Goal: Task Accomplishment & Management: Complete application form

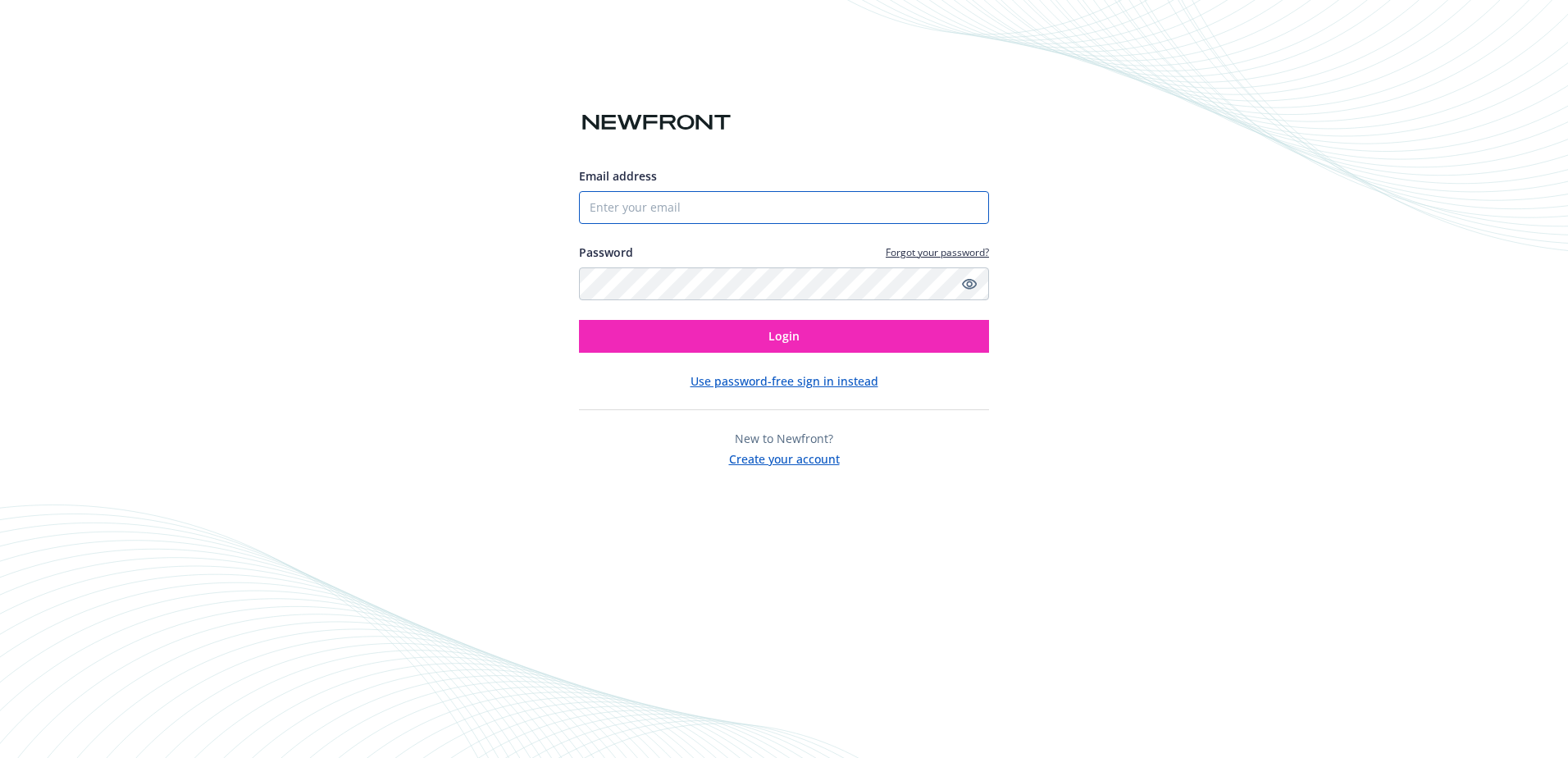
type input "[PERSON_NAME][EMAIL_ADDRESS][DOMAIN_NAME]"
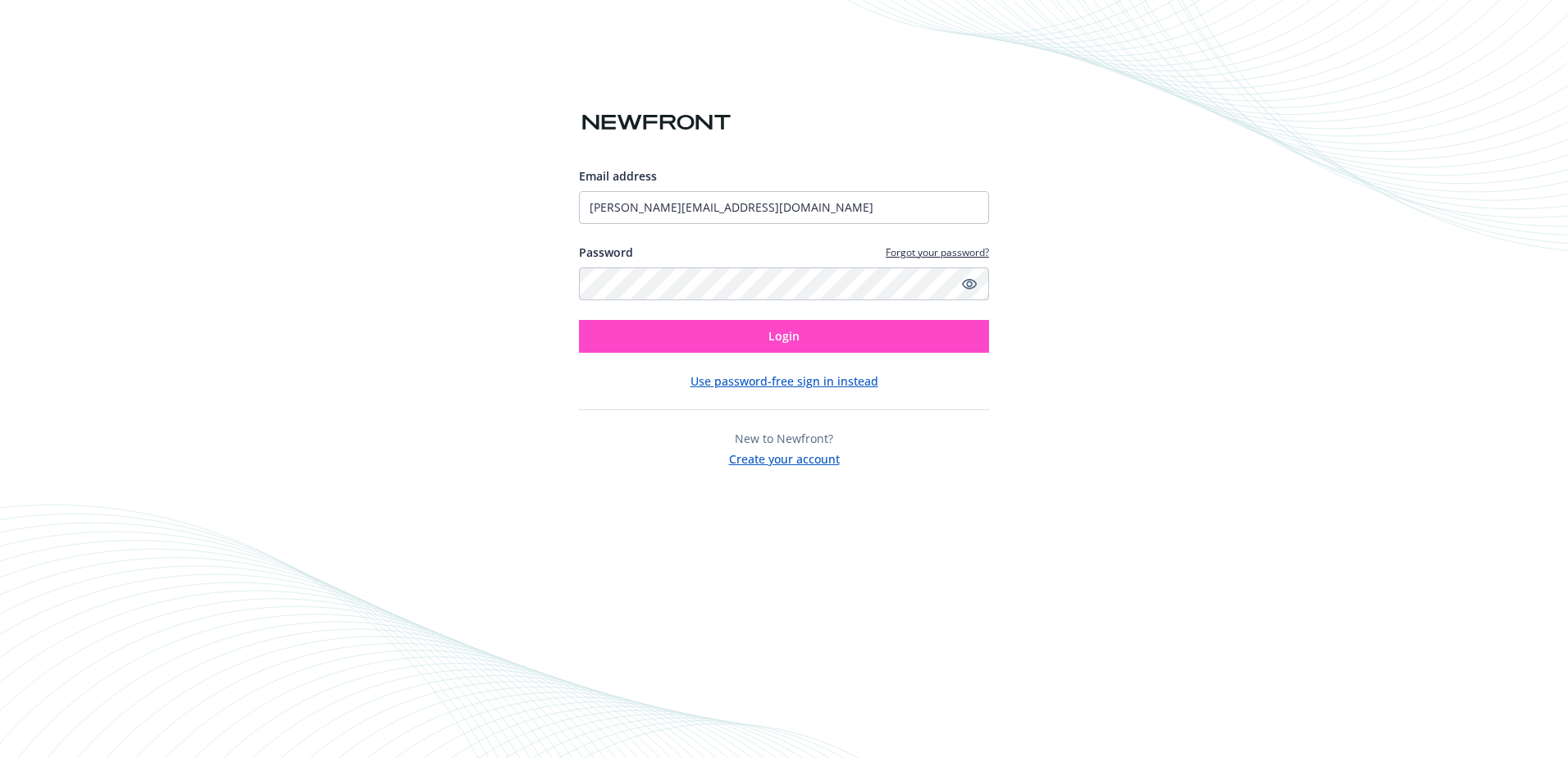
drag, startPoint x: 899, startPoint y: 317, endPoint x: 908, endPoint y: 335, distance: 20.1
click at [900, 317] on div "Email address angela@jtsiteservices.com Password Forgot your password? Login" at bounding box center [784, 260] width 410 height 186
click at [908, 335] on button "Login" at bounding box center [784, 337] width 410 height 33
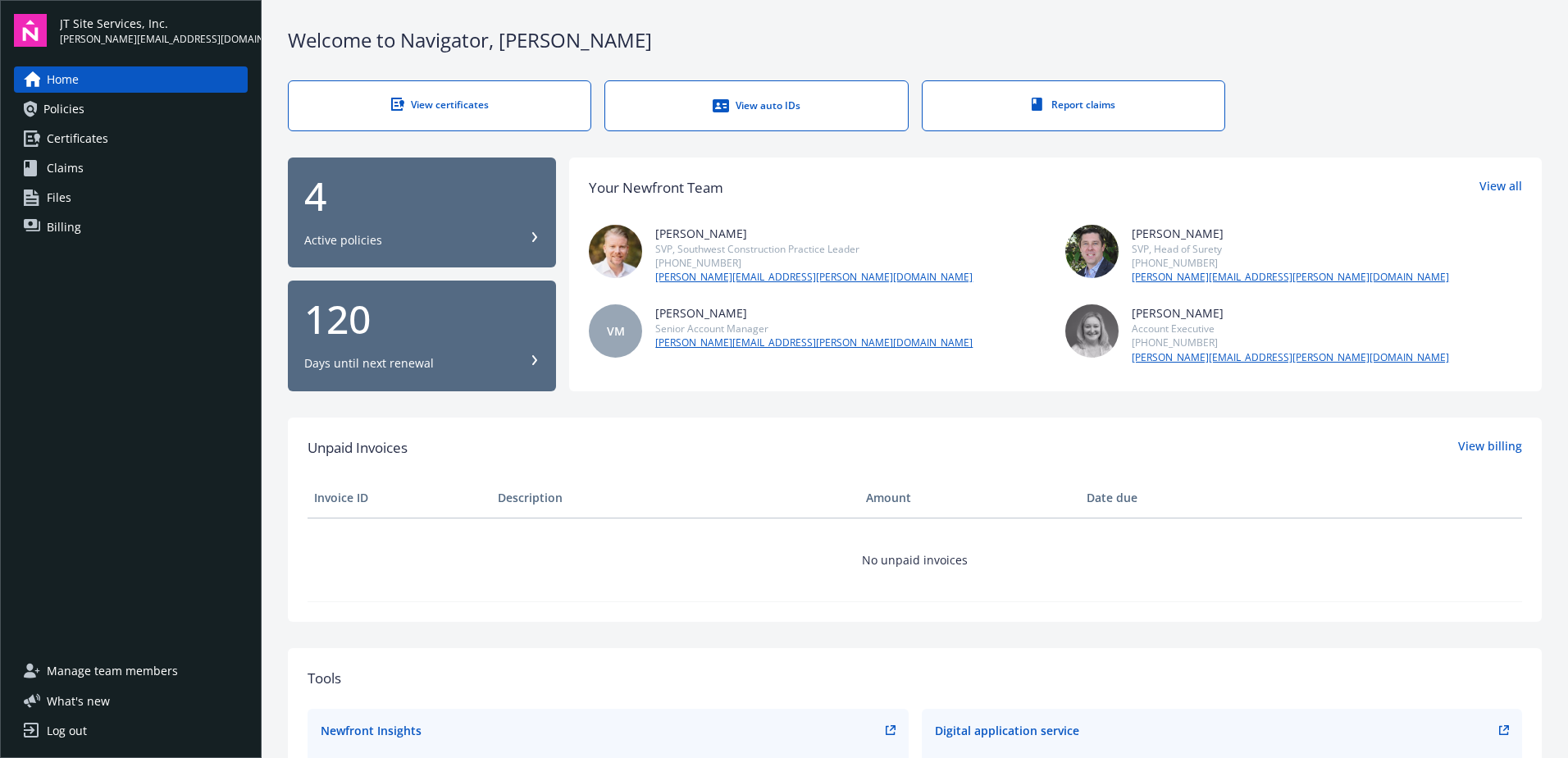
click at [499, 105] on div "View certificates" at bounding box center [439, 104] width 236 height 14
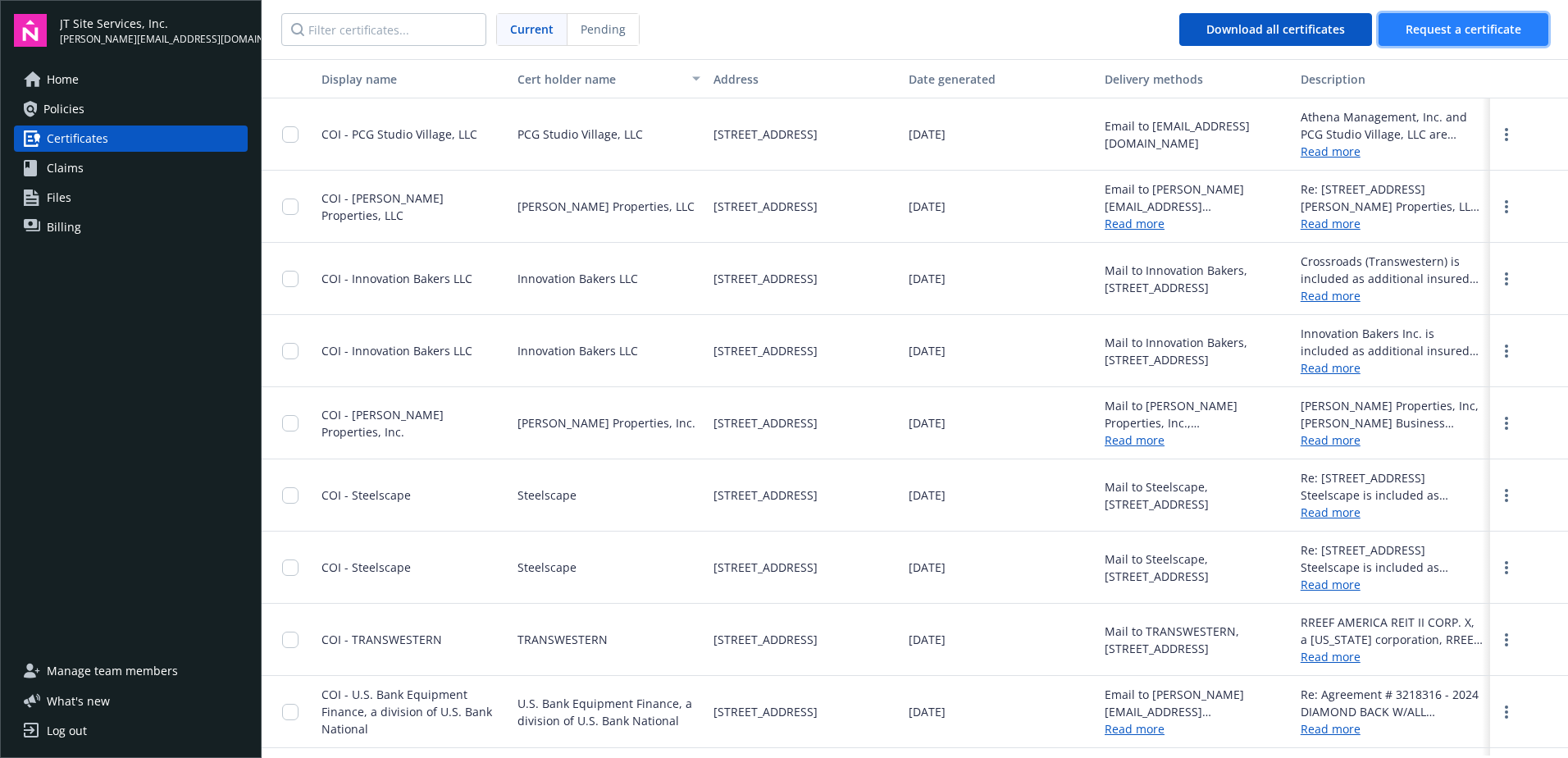
click at [1418, 29] on span "Request a certificate" at bounding box center [1463, 28] width 116 height 15
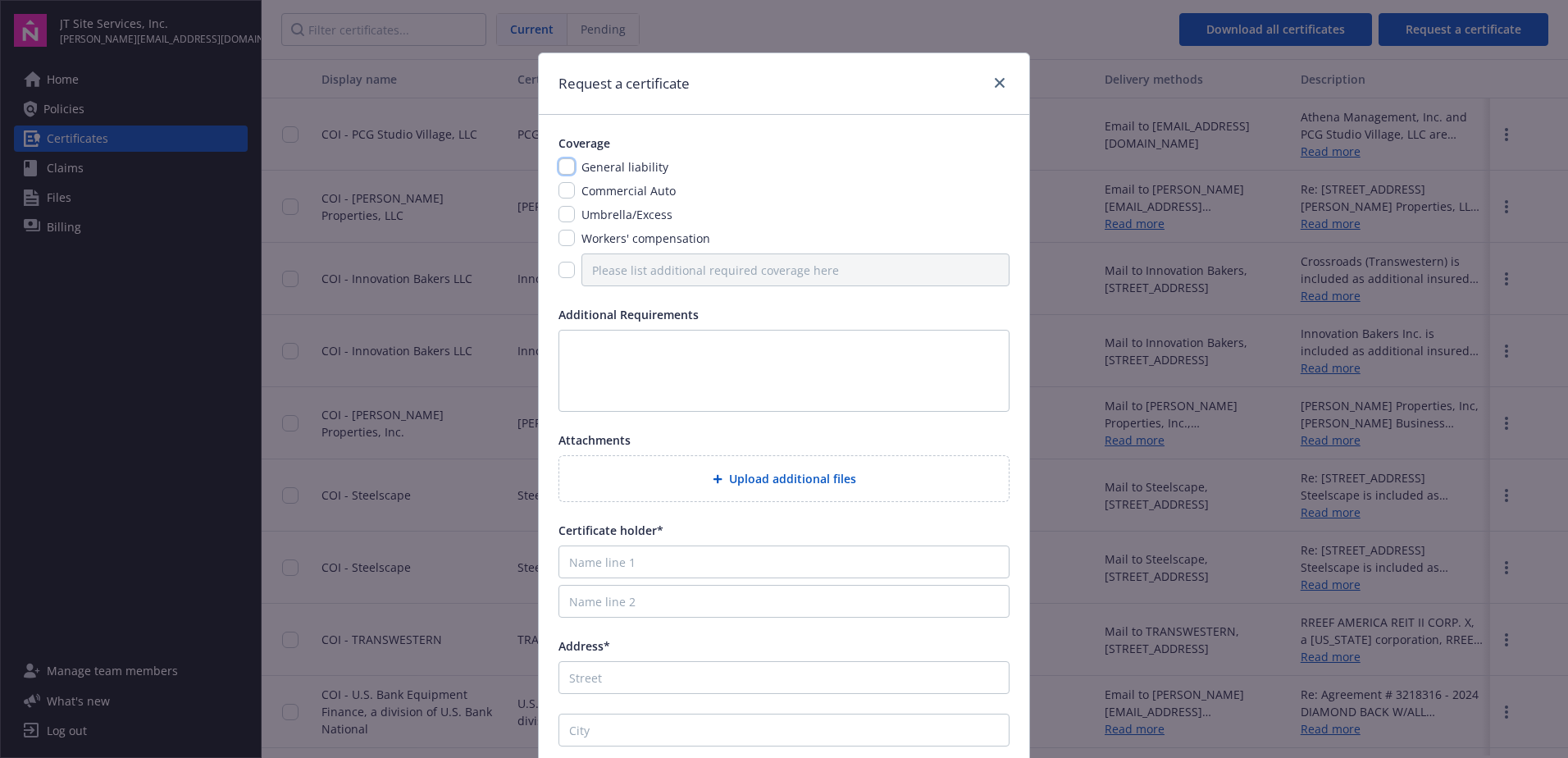
click at [559, 167] on input "checkbox" at bounding box center [567, 167] width 16 height 16
checkbox input "true"
click at [558, 190] on input "checkbox" at bounding box center [567, 190] width 16 height 16
checkbox input "true"
click at [551, 218] on div "Coverage General liability Commercial Auto Umbrella/Excess Workers' compensatio…" at bounding box center [783, 467] width 490 height 704
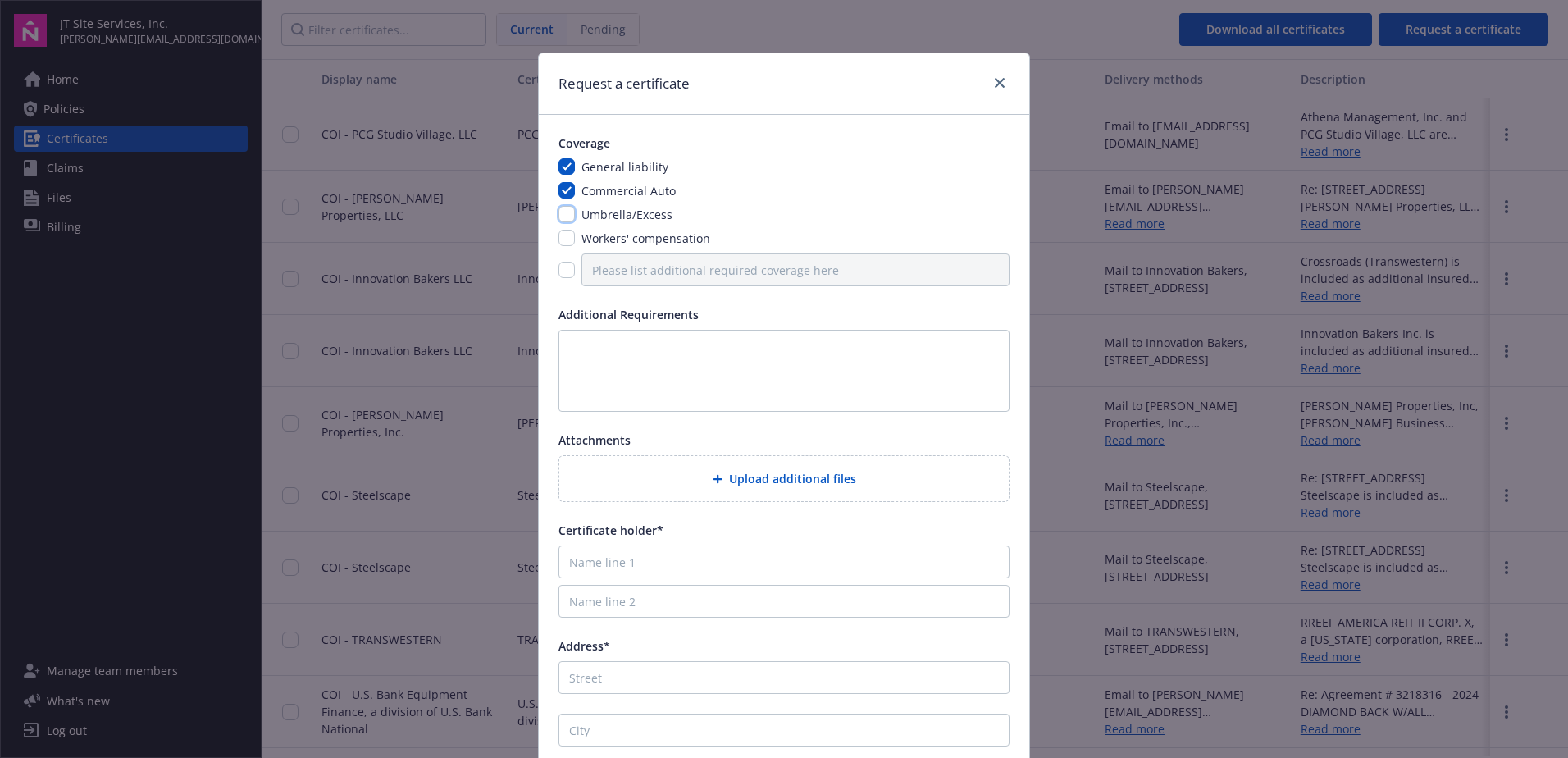
click at [567, 212] on input "checkbox" at bounding box center [567, 214] width 16 height 16
checkbox input "true"
click at [628, 359] on textarea at bounding box center [784, 370] width 451 height 82
paste textarea "“Coverage afforded the Additional Insureds under this policy shall be primary i…"
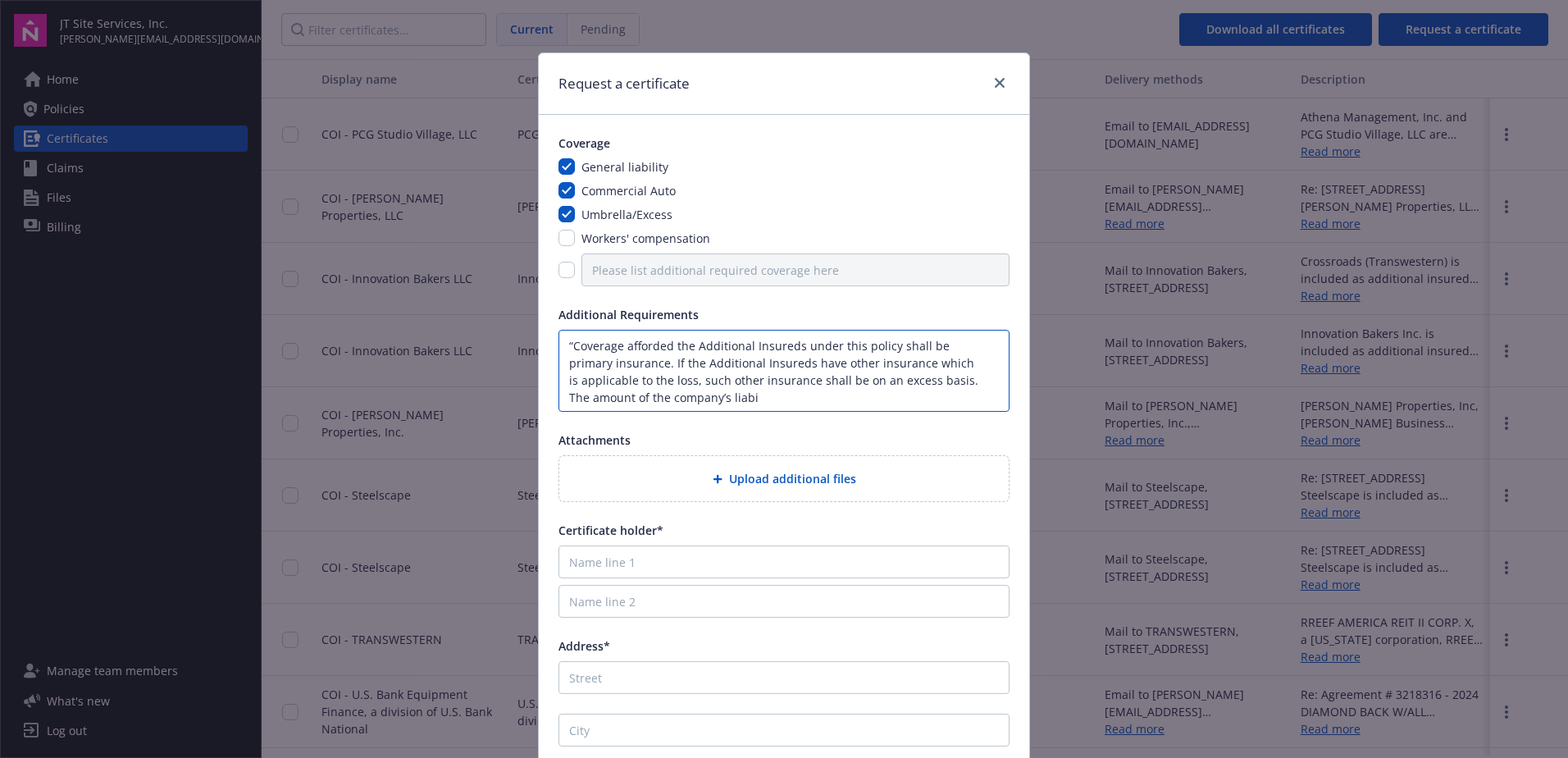
scroll to position [2, 0]
drag, startPoint x: 712, startPoint y: 393, endPoint x: 794, endPoint y: 408, distance: 83.4
click at [794, 408] on textarea "“Coverage afforded the Additional Insureds under this policy shall be primary i…" at bounding box center [784, 370] width 451 height 82
paste textarea "s liabil"
drag, startPoint x: 664, startPoint y: 396, endPoint x: 772, endPoint y: 409, distance: 108.8
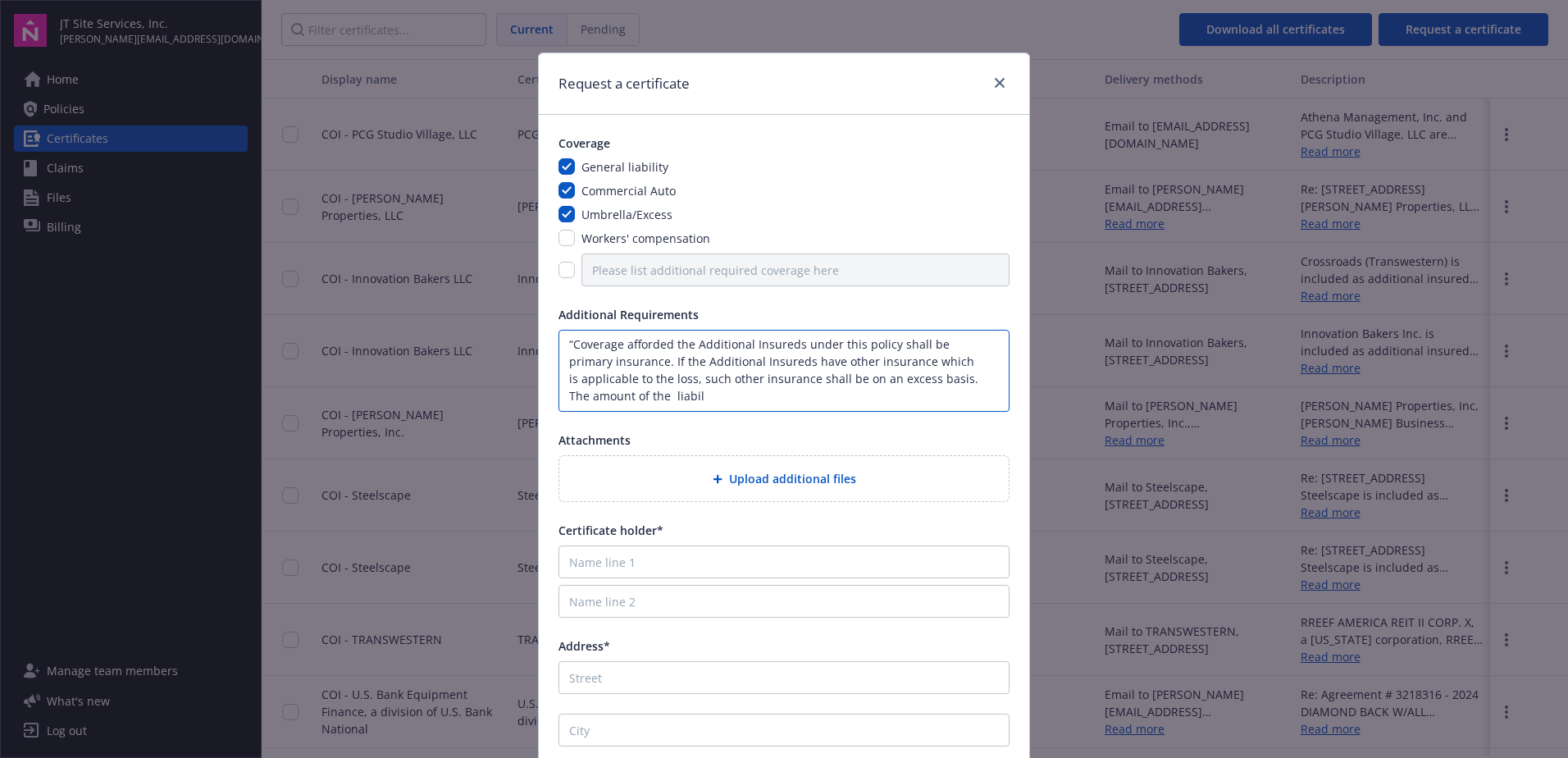
click at [772, 409] on textarea "“Coverage afforded the Additional Insureds under this policy shall be primary i…" at bounding box center [784, 370] width 451 height 82
paste textarea "s liability und"
click at [672, 398] on textarea "“Coverage afforded the Additional Insureds under this policy shall be primary i…" at bounding box center [784, 370] width 451 height 82
type textarea "“Coverage afforded the Additional Insureds under this policy shall be primary i…"
click at [814, 490] on div "Upload additional files" at bounding box center [784, 479] width 449 height 45
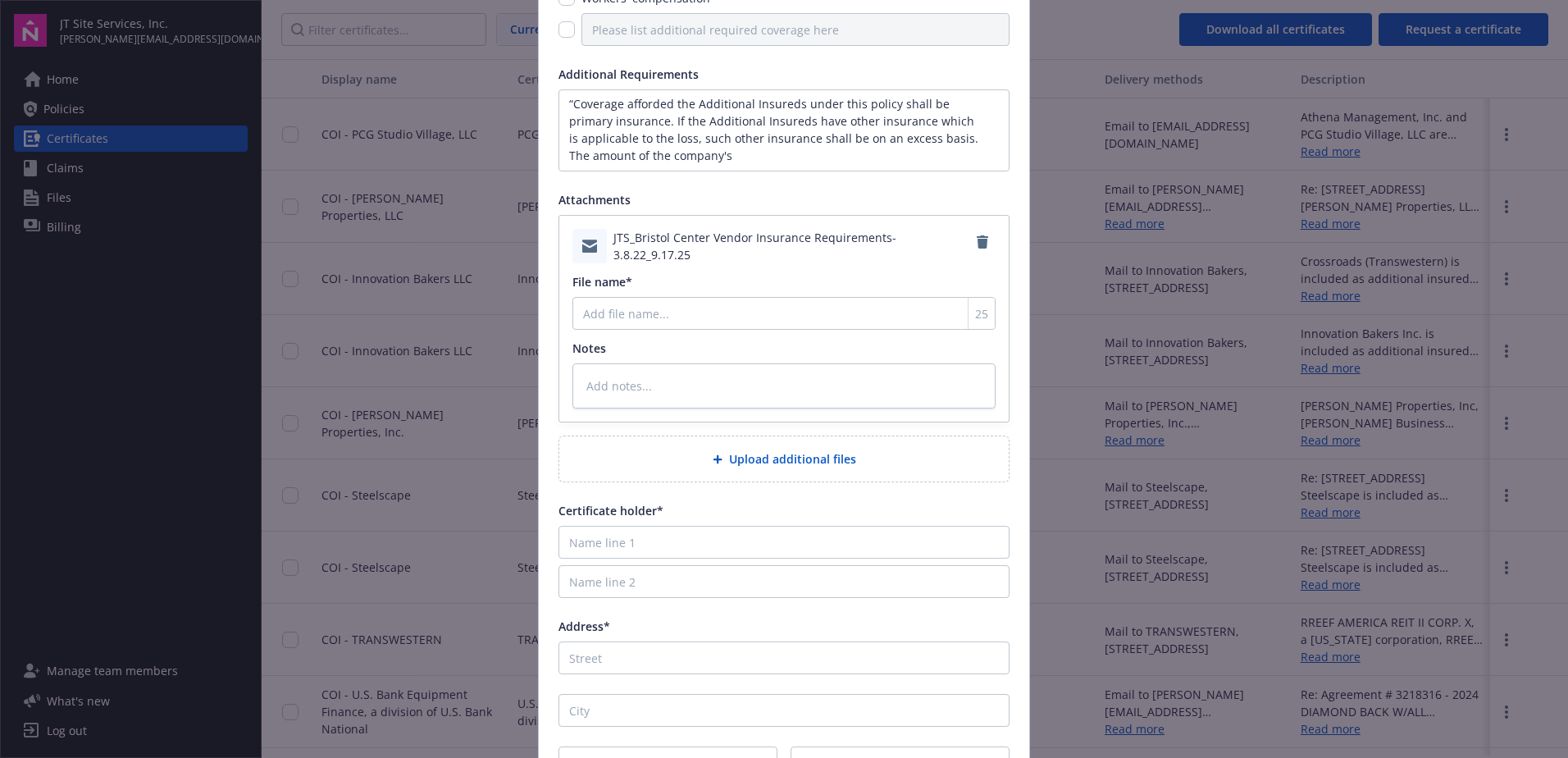
scroll to position [247, 0]
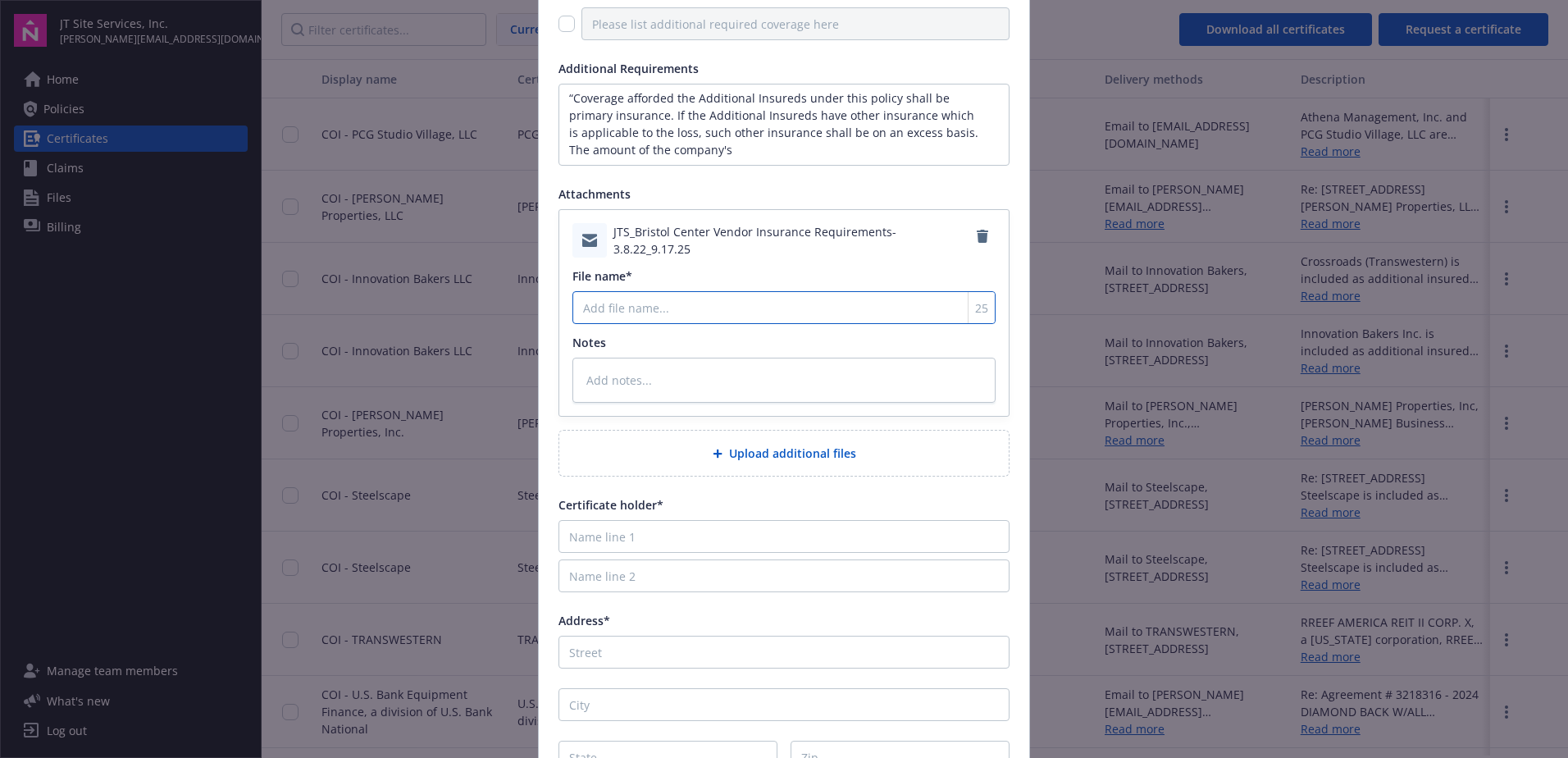
click at [660, 318] on input "File name*" at bounding box center [783, 308] width 423 height 33
type textarea "x"
type input "B"
type textarea "x"
type input "Br"
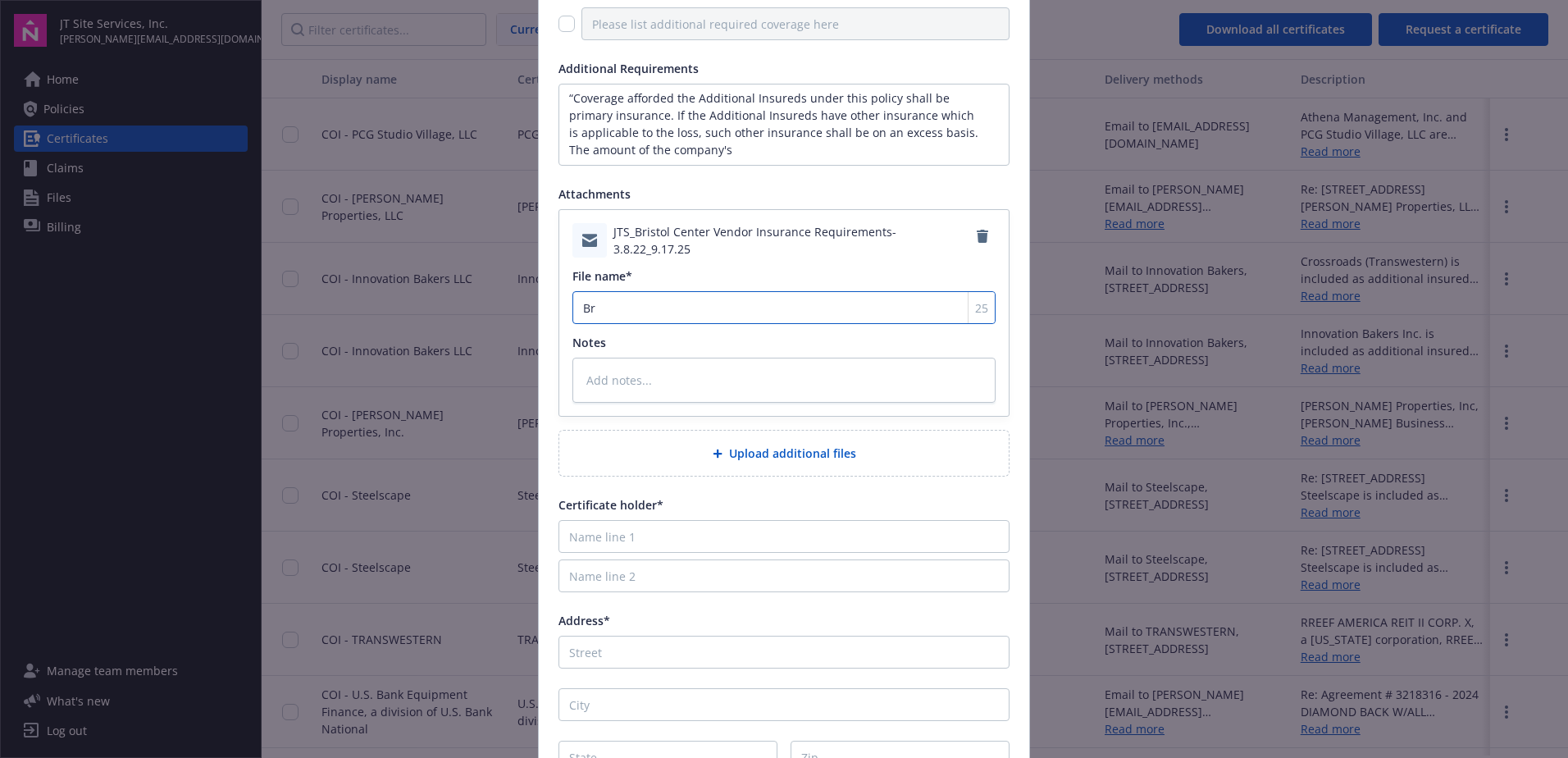
type textarea "x"
type input "Bris"
type textarea "x"
type input "[PERSON_NAME]"
type textarea "x"
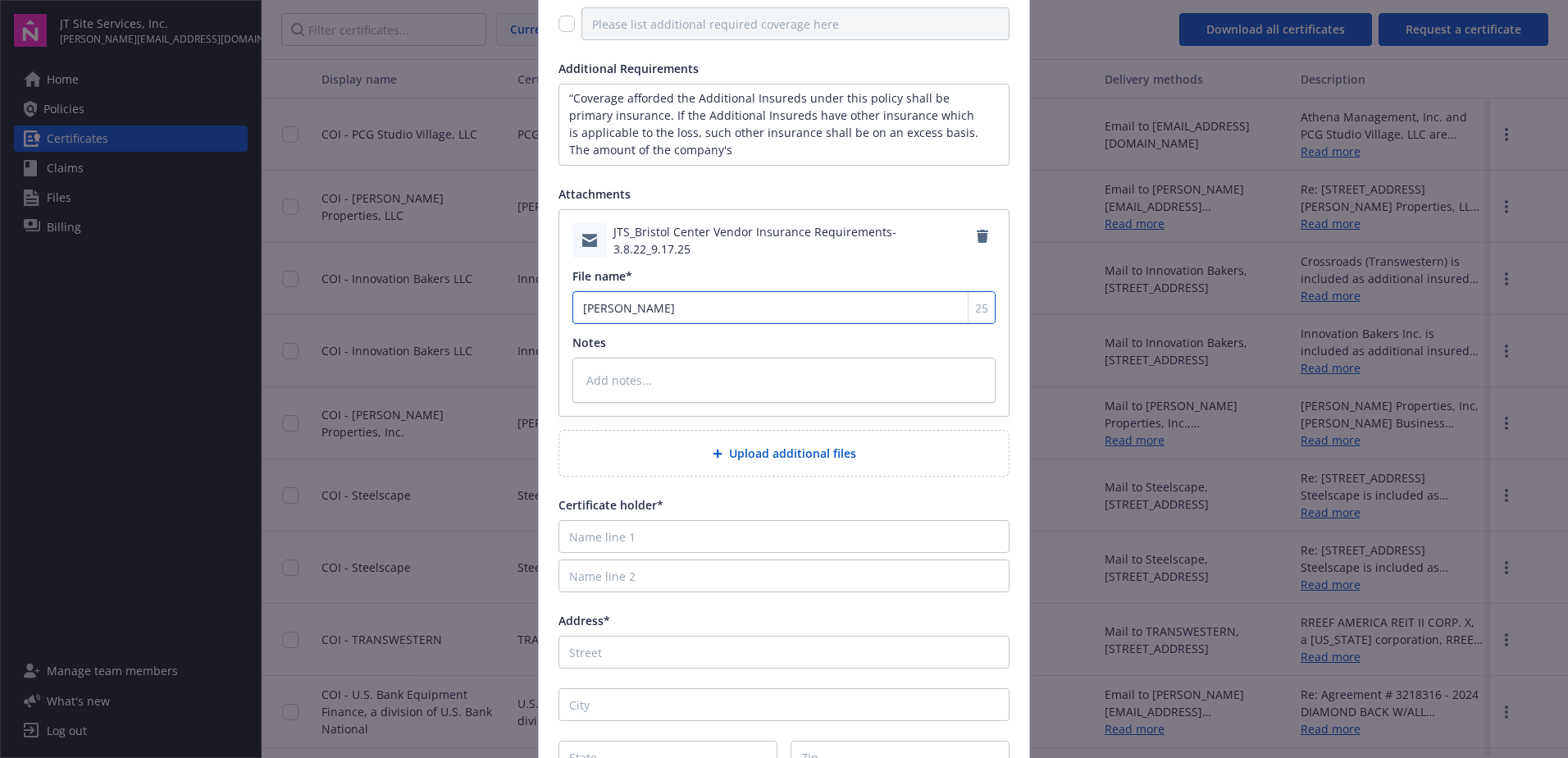
type input "Bristo"
type textarea "x"
type input "[GEOGRAPHIC_DATA]"
type textarea "x"
type input "[GEOGRAPHIC_DATA]"
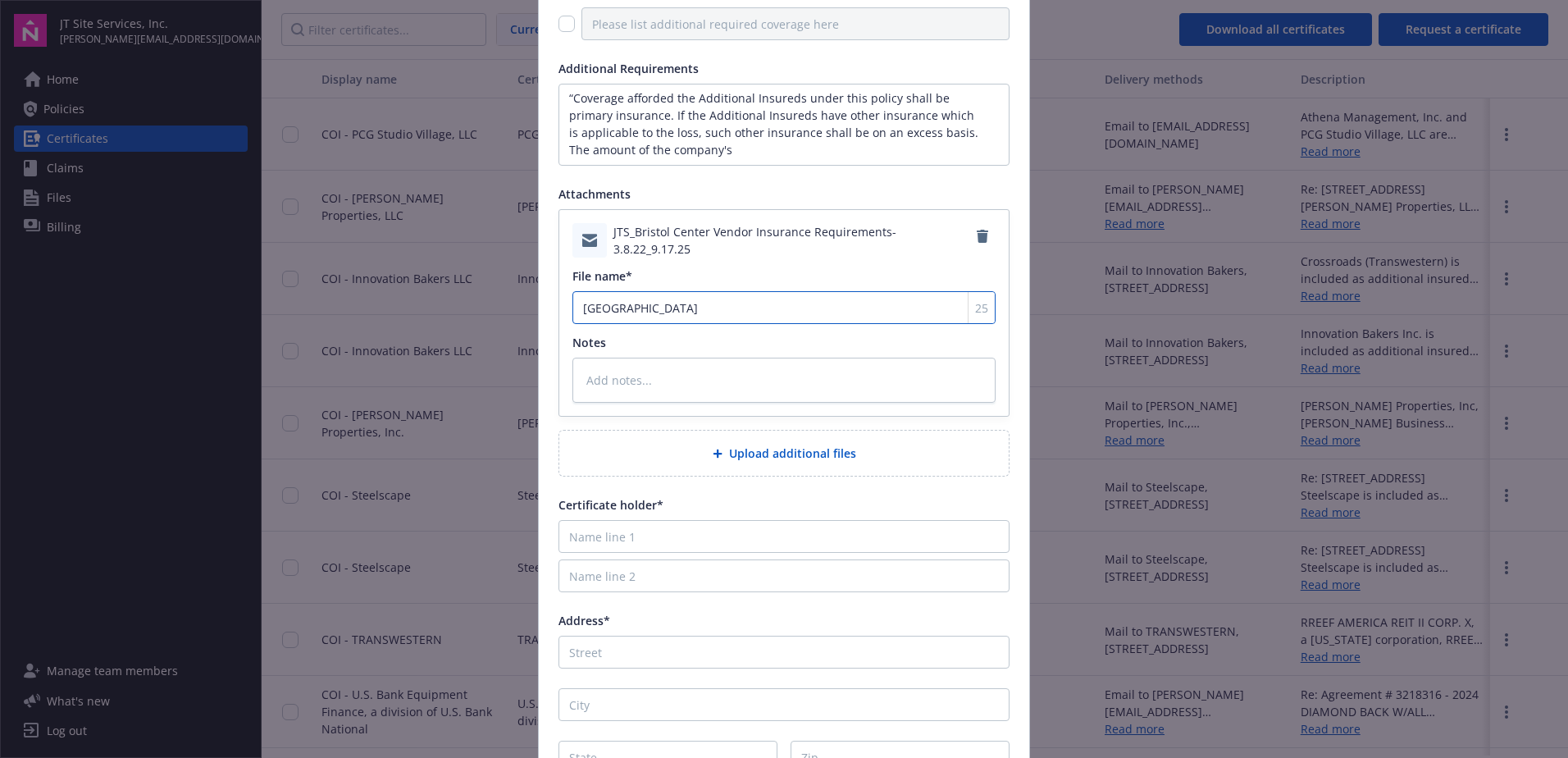
type textarea "x"
type input "Bristol C"
type textarea "x"
type input "Bristol Ce"
type textarea "x"
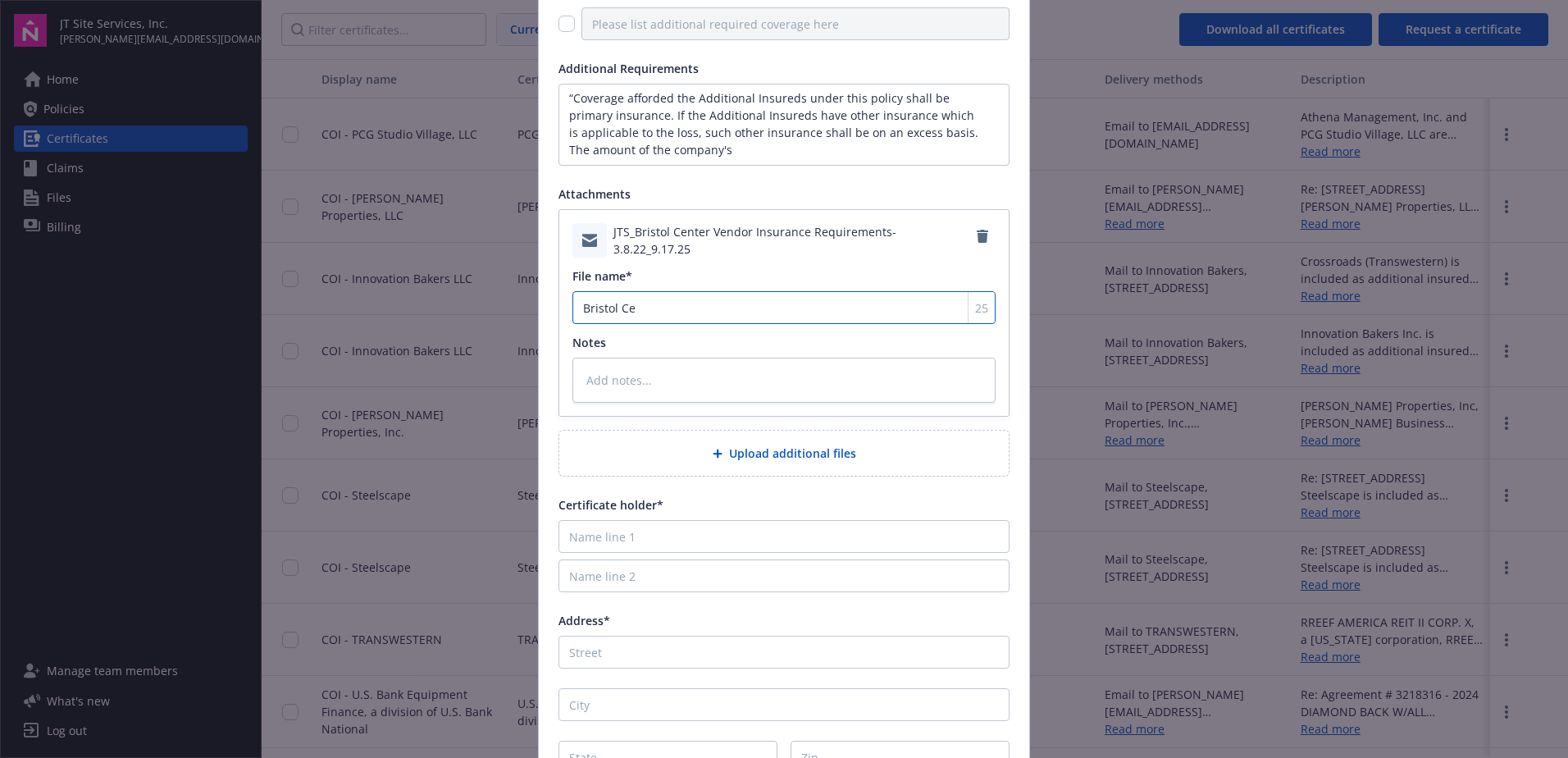
type input "Bristol Cen"
type textarea "x"
type input "Bristol Cent"
type textarea "x"
type input "Bristol Cente"
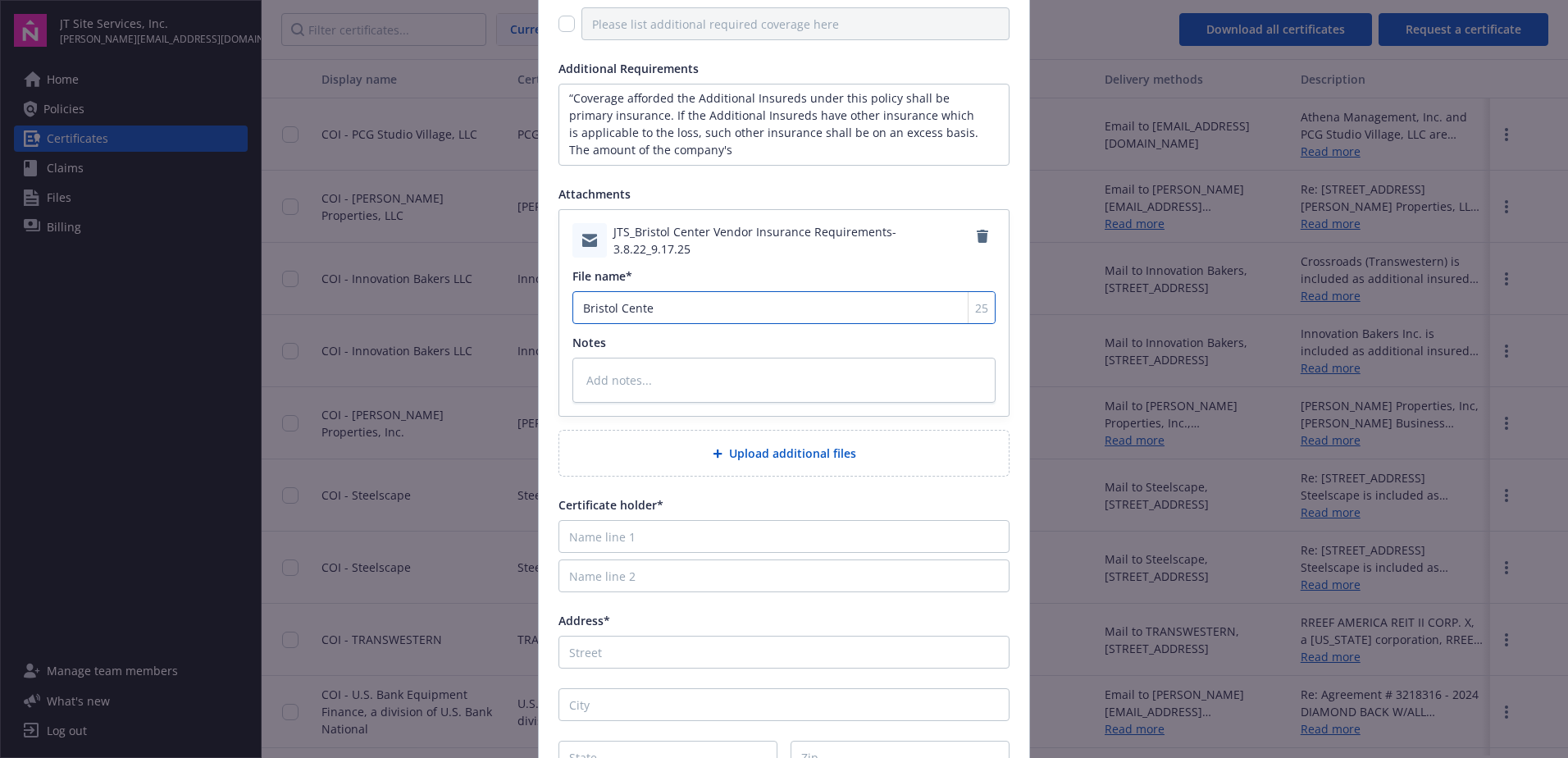
type textarea "x"
type input "[GEOGRAPHIC_DATA]"
type textarea "x"
type input "[GEOGRAPHIC_DATA]"
type textarea "x"
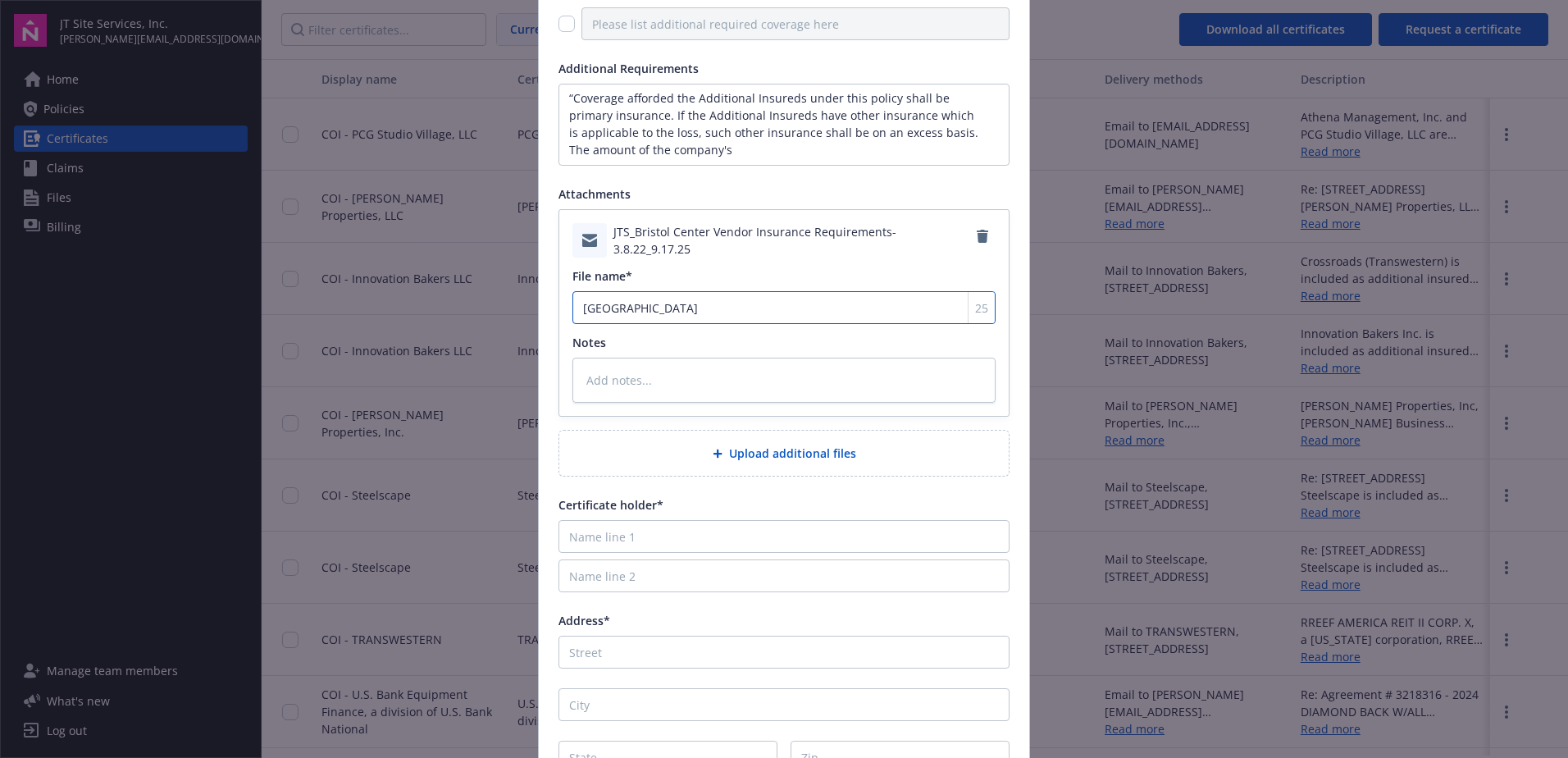
type input "[GEOGRAPHIC_DATA]"
type textarea "x"
type input "Bristol Cente"
type textarea "x"
type input "Bristol Cent"
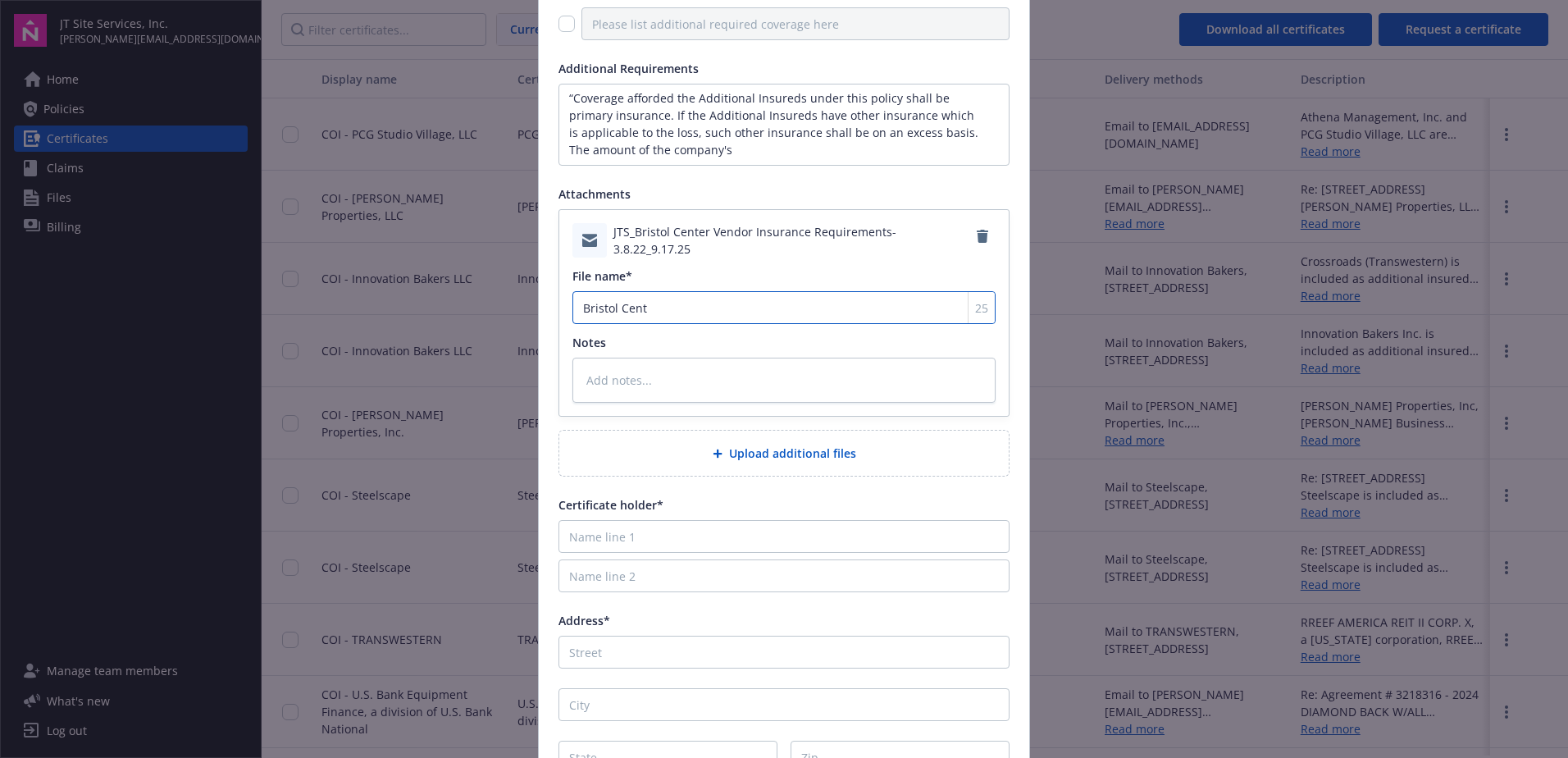
type textarea "x"
type input "Bristol Cen"
type textarea "x"
type input "Bristol Ce"
type textarea "x"
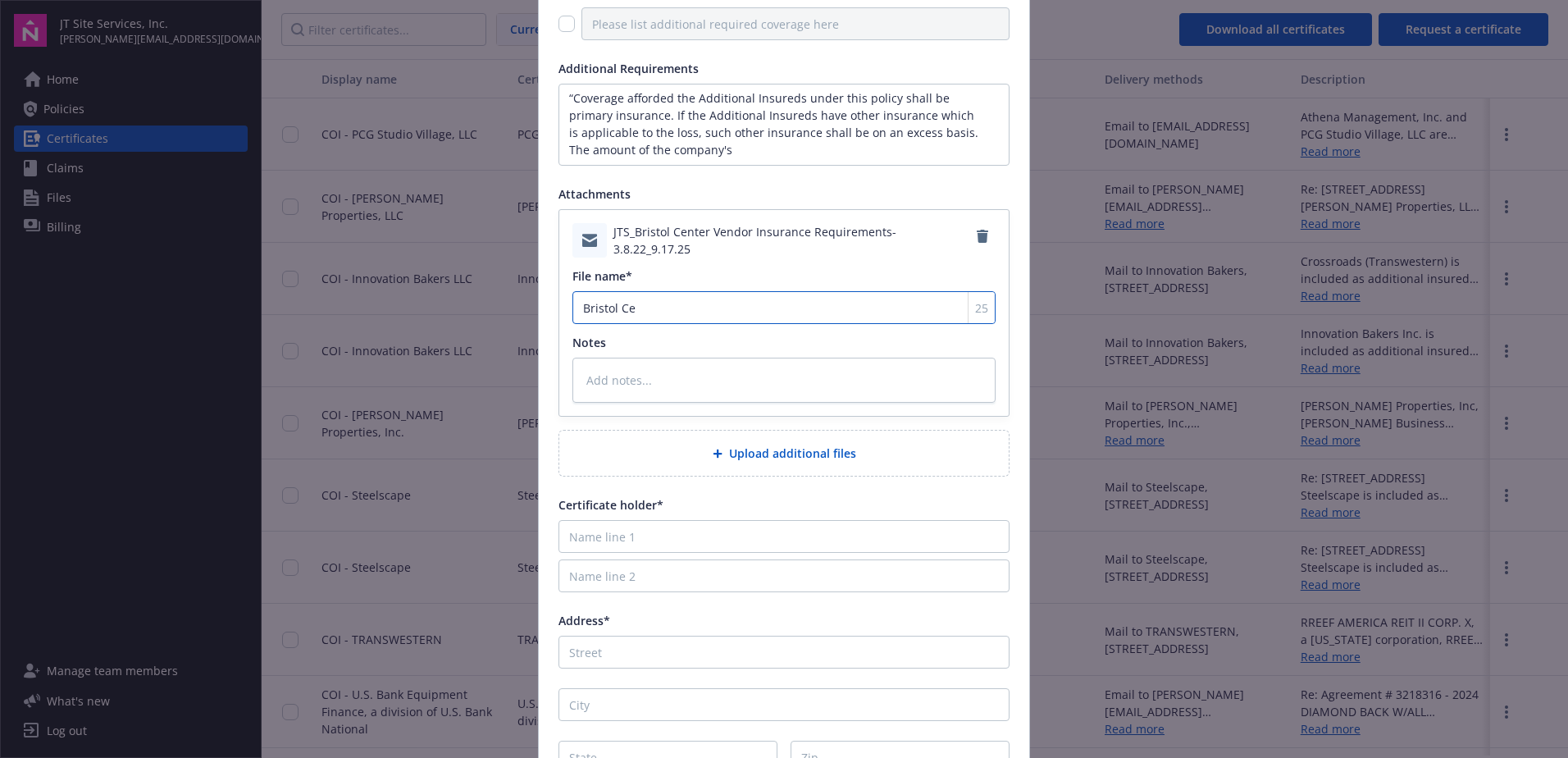
type input "Bristol C"
type textarea "x"
type input "[GEOGRAPHIC_DATA]"
type textarea "x"
type input "Bristol R"
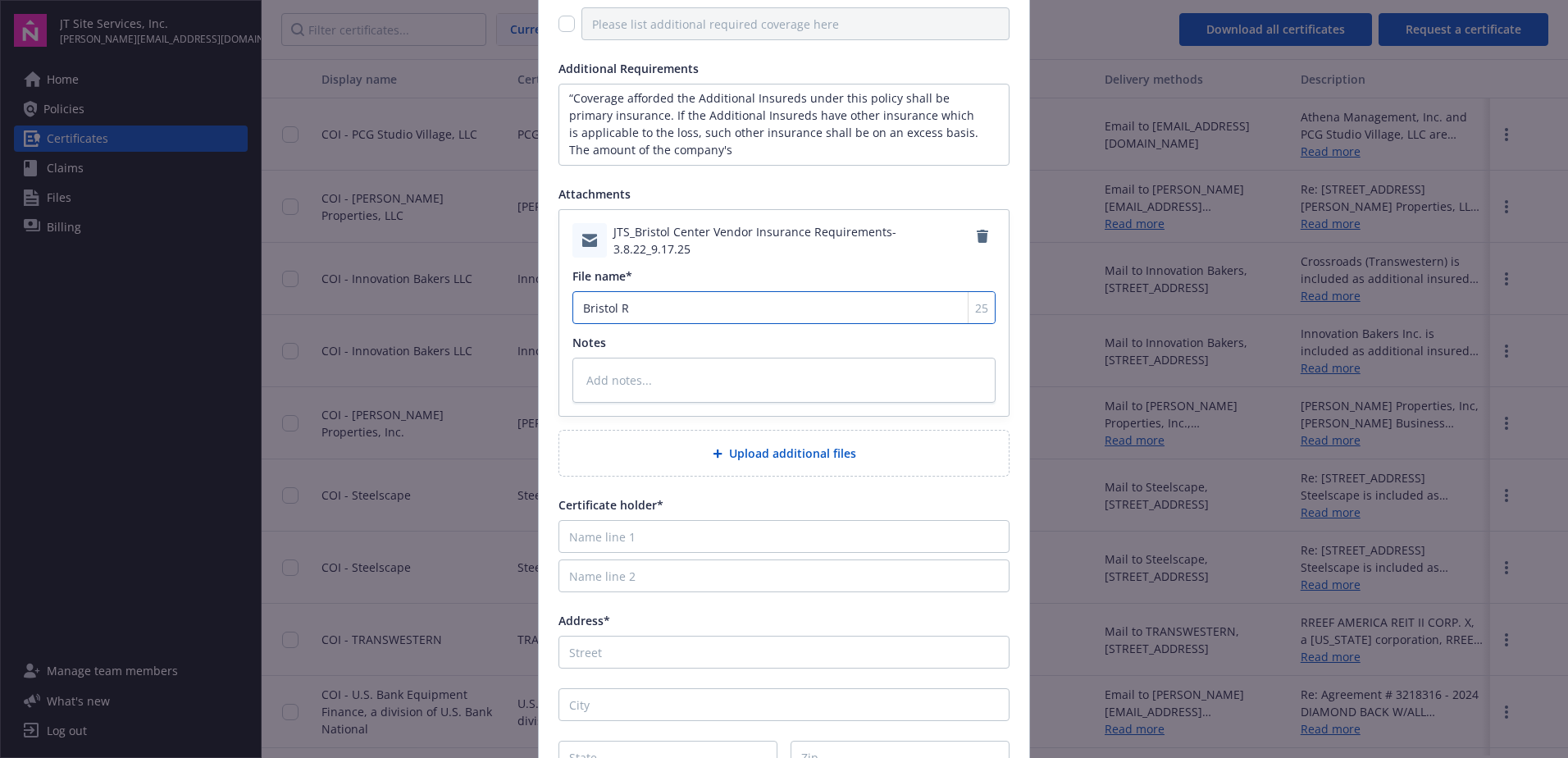
type textarea "x"
type input "Bristol RE"
type textarea "x"
type input "Bristol REt"
type textarea "x"
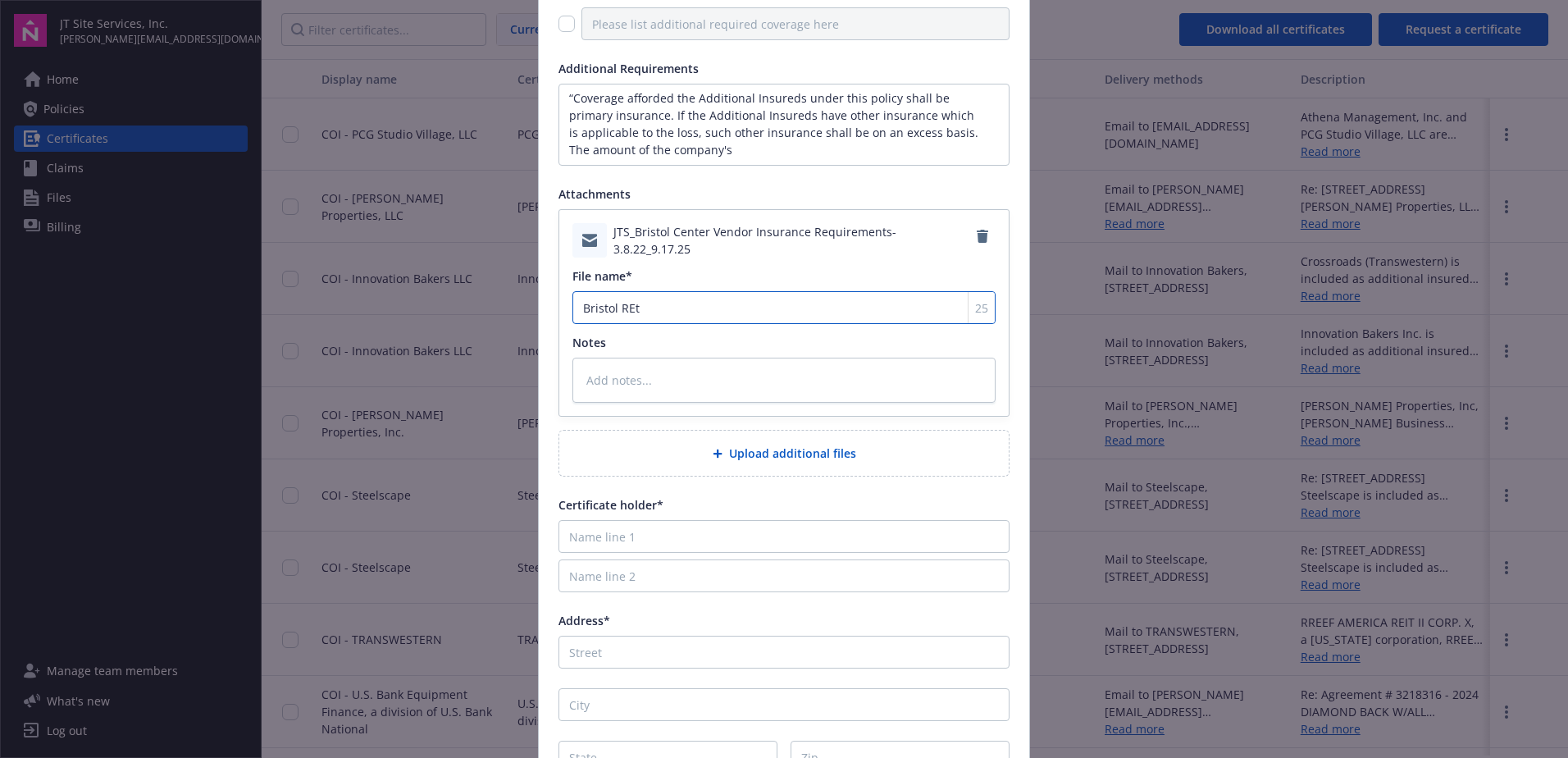
type input "[PERSON_NAME]"
type textarea "x"
type input "Bristol REtai"
type textarea "x"
type input "Bristol REtail"
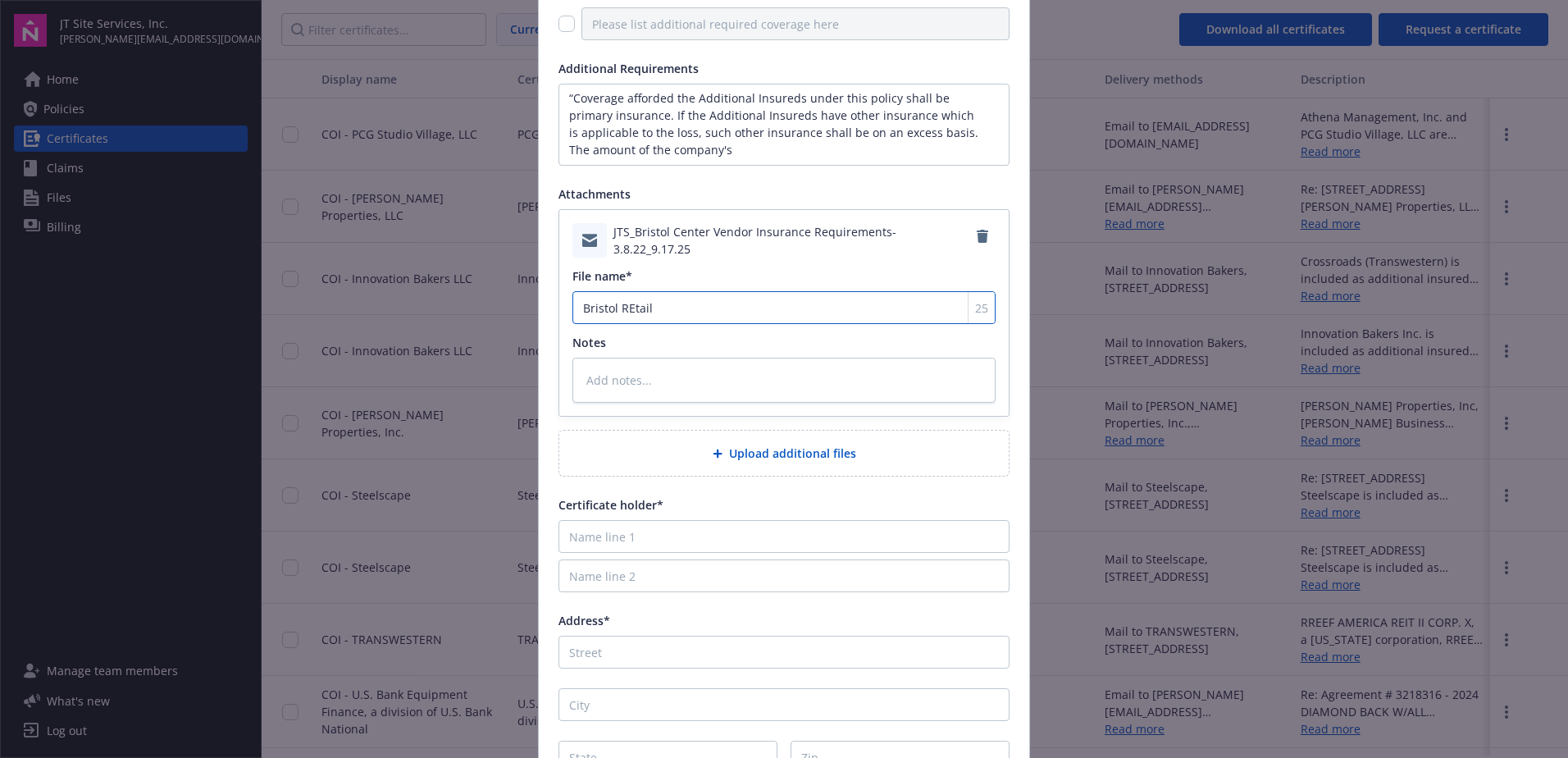
type textarea "x"
type input "Bristol REtail a"
type textarea "x"
type input "Bristol REtail"
type textarea "x"
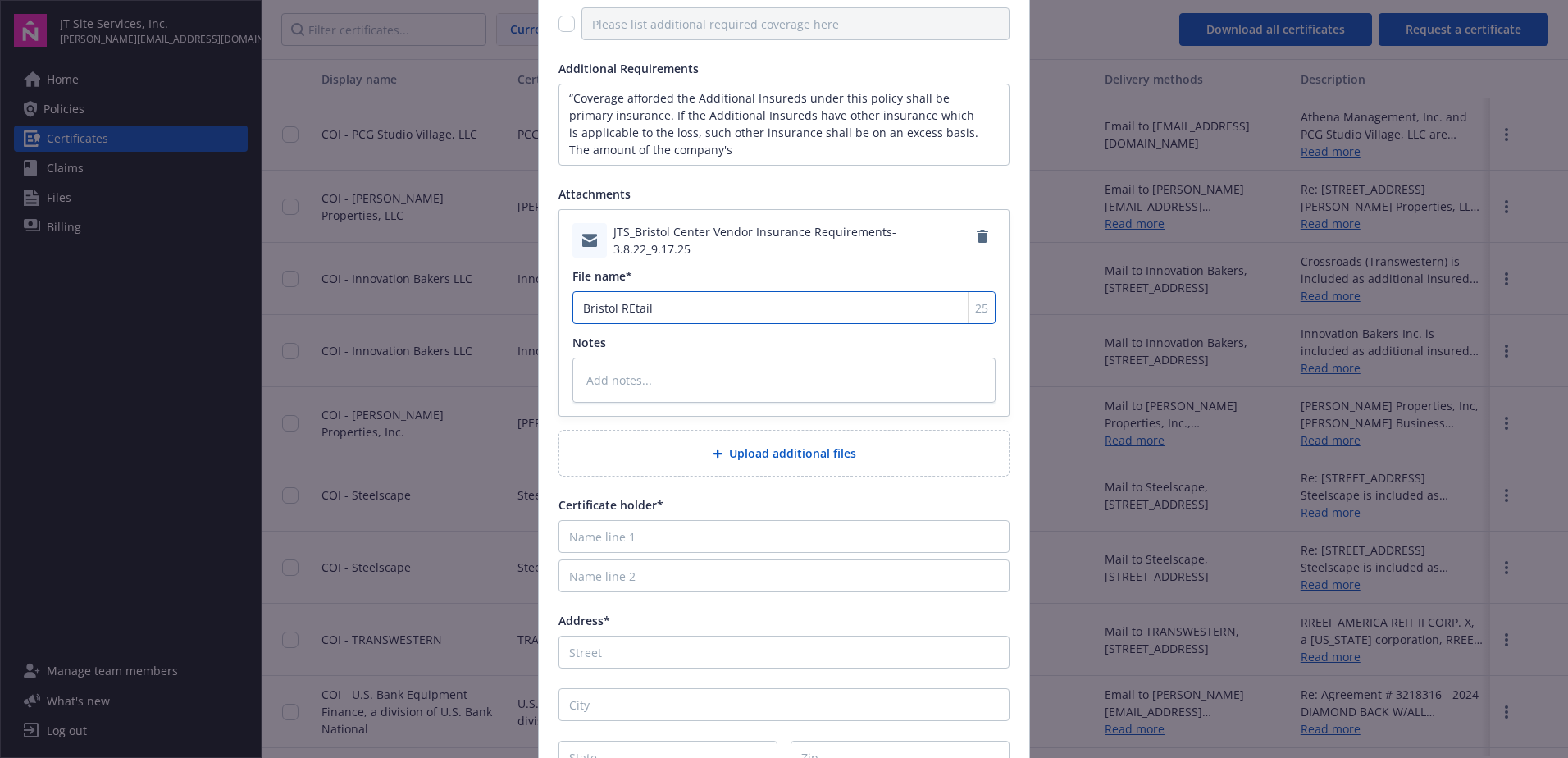
type input "Bristol REtail"
type textarea "x"
type input "Bristol REtai"
type textarea "x"
type input "[PERSON_NAME]"
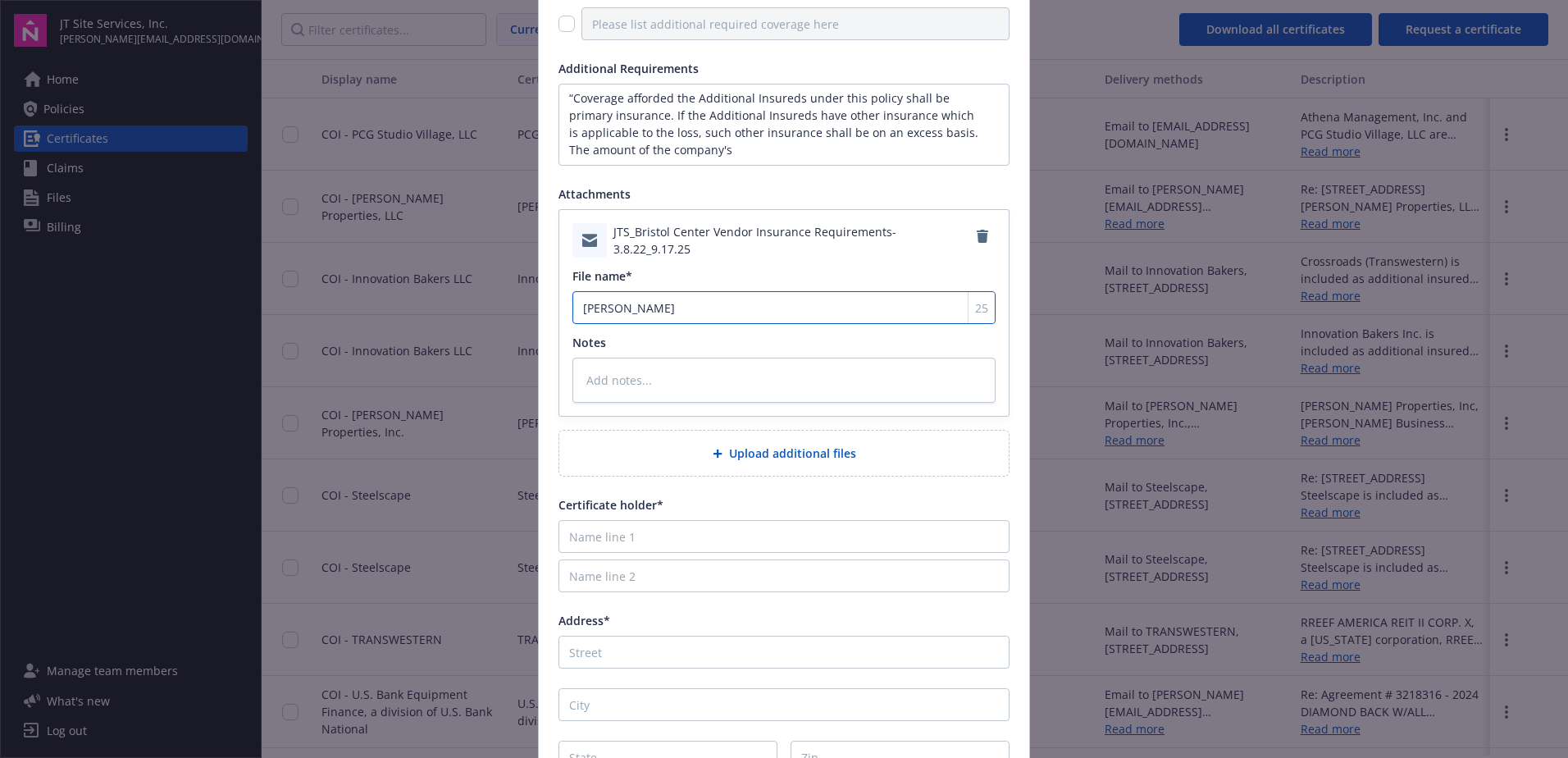
type textarea "x"
type input "Bristol REt"
type textarea "x"
type input "Bristol RE"
type textarea "x"
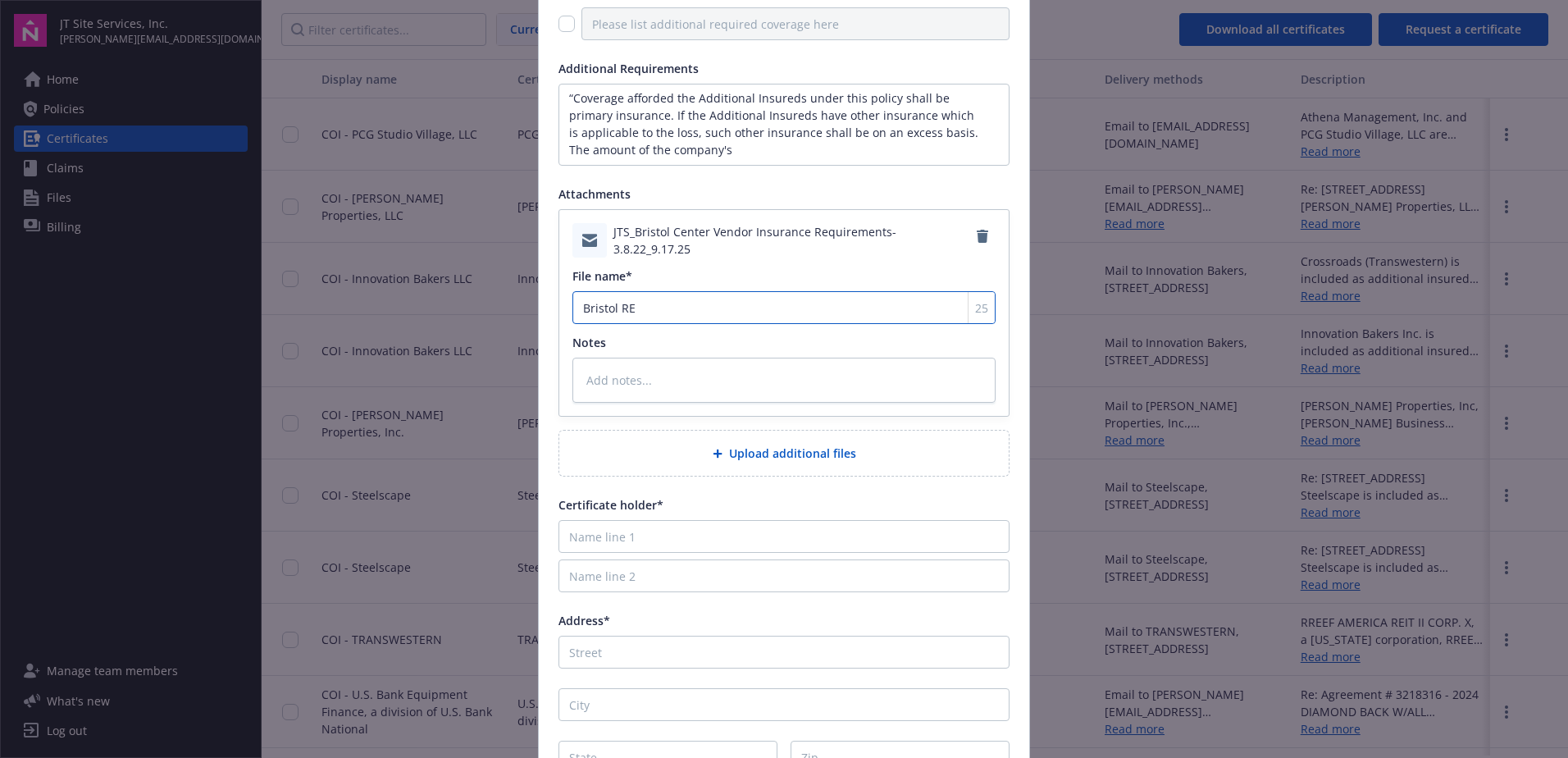
type input "Bristol R"
type textarea "x"
type input "Bristol Re"
type textarea "x"
type input "Bristol Ret"
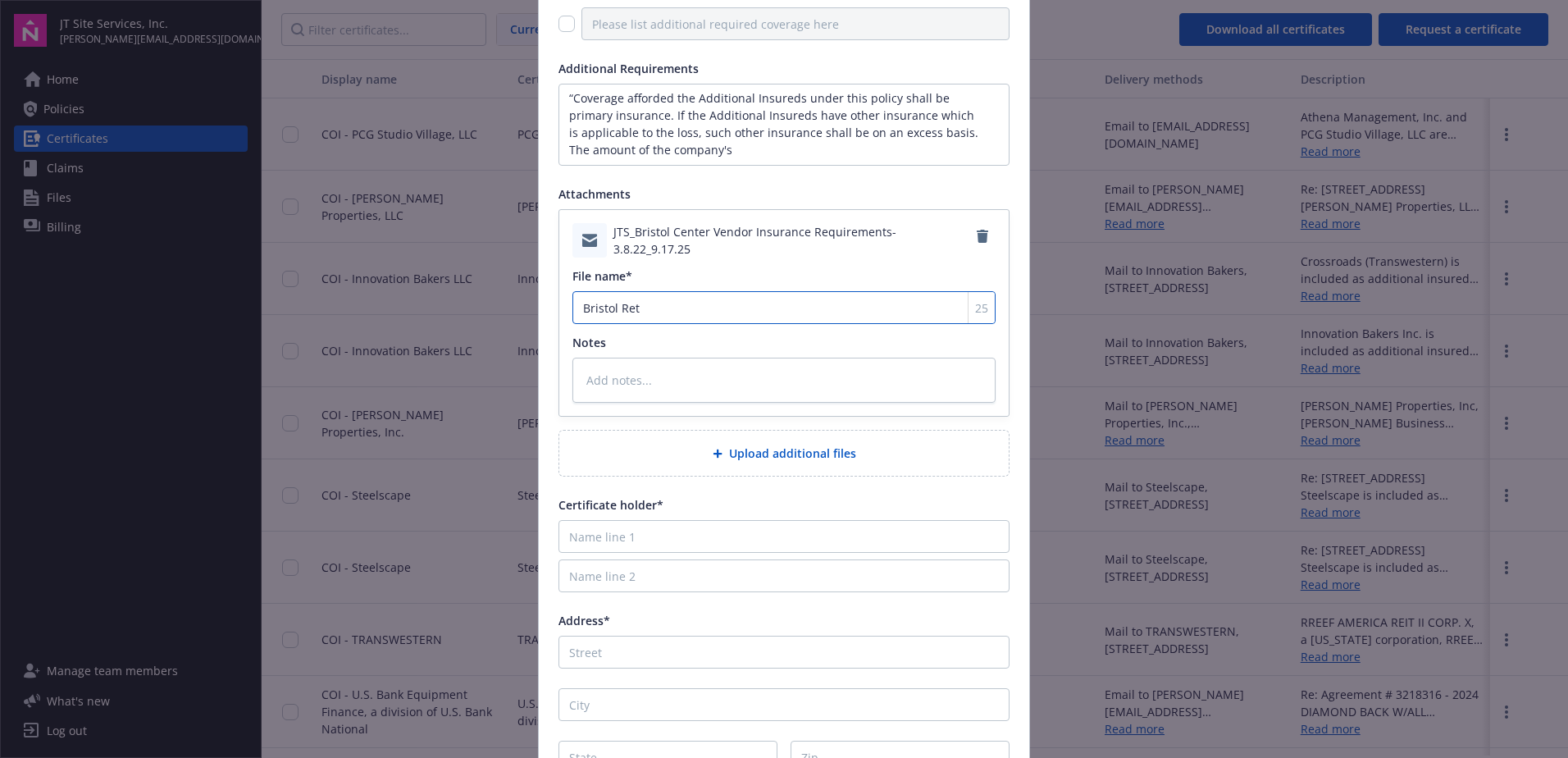
type textarea "x"
type input "[PERSON_NAME]"
type textarea "x"
type input "Bristol Retai"
type textarea "x"
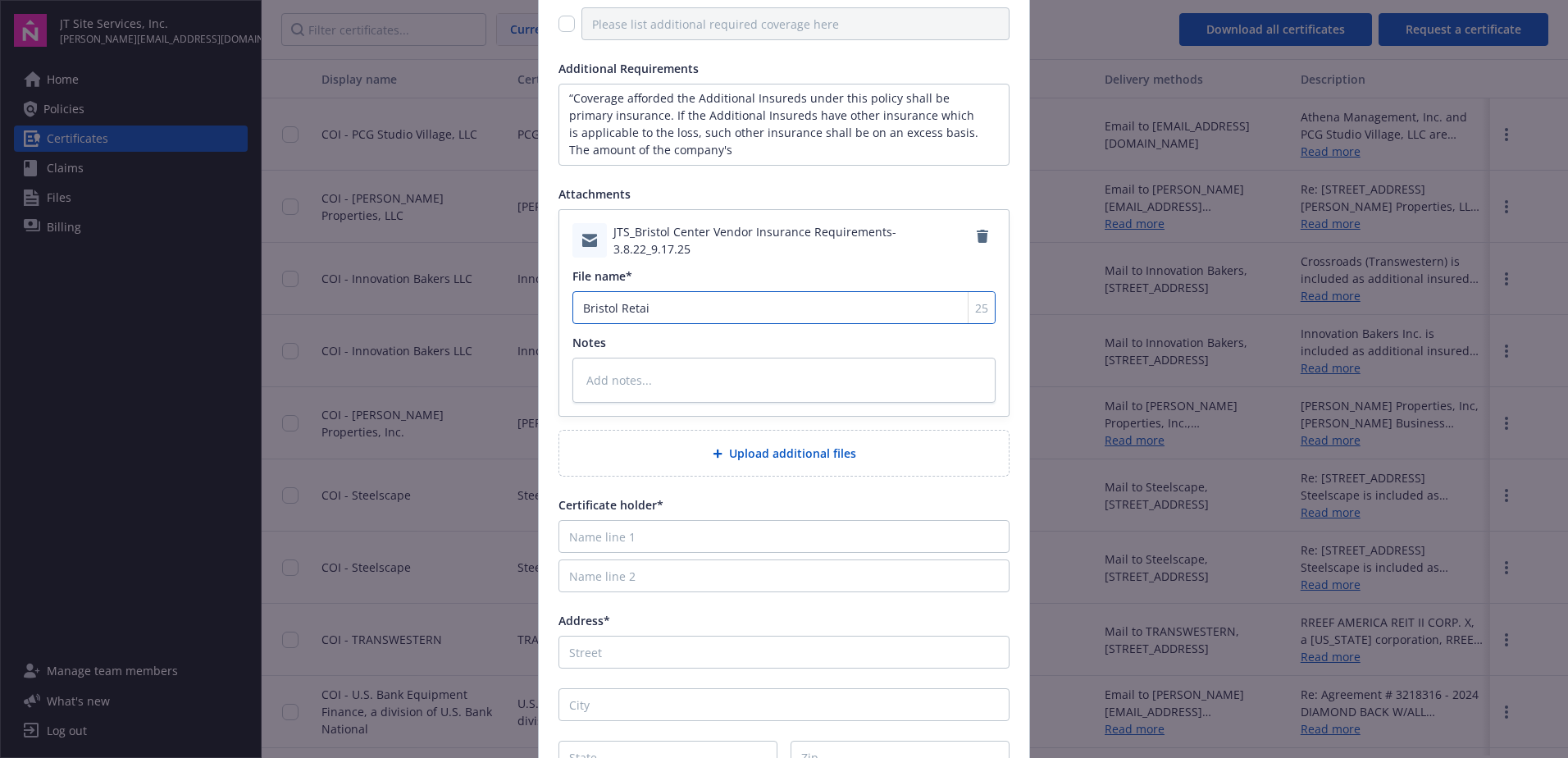
type input "Bristol Retail"
type textarea "x"
type input "Bristol Retail a"
type textarea "x"
type input "Bristol Retail an"
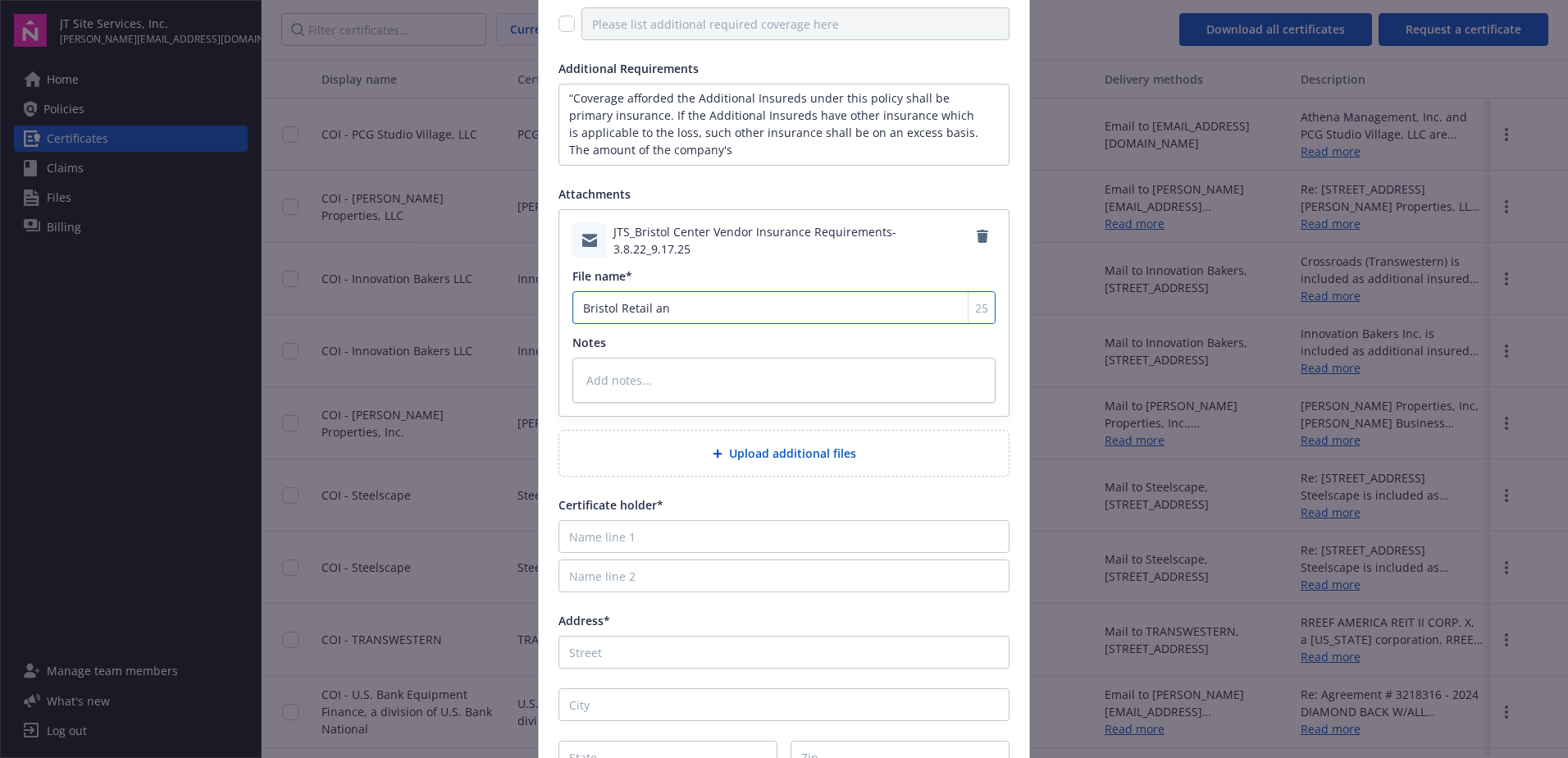
type textarea "x"
type input "Bristol Retail and"
type textarea "x"
type input "Bristol Retail and"
type textarea "x"
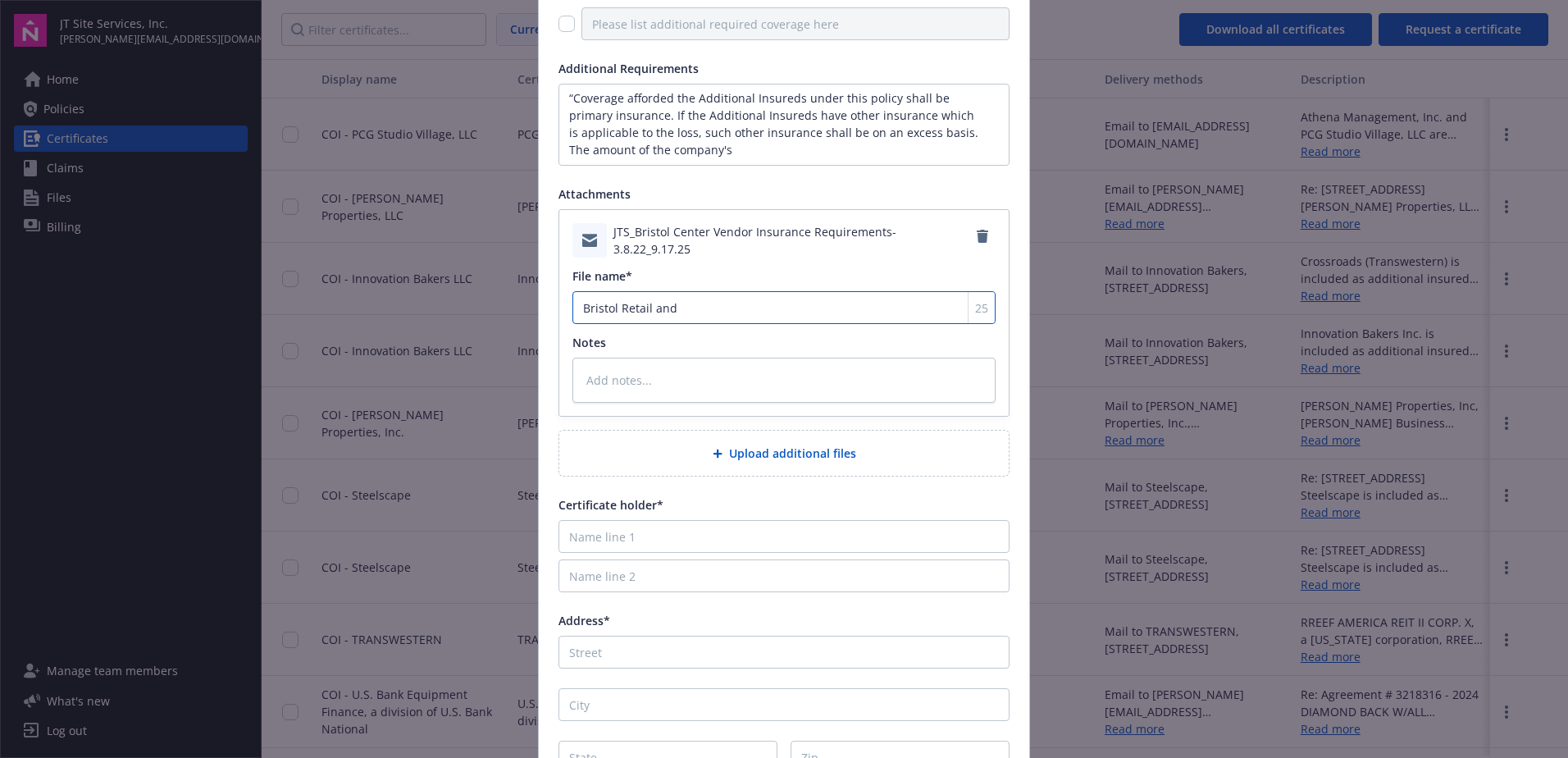
type input "Bristol Retail and A"
type textarea "x"
type input "Bristol Retail and"
type textarea "x"
type input "Bristol Retail and"
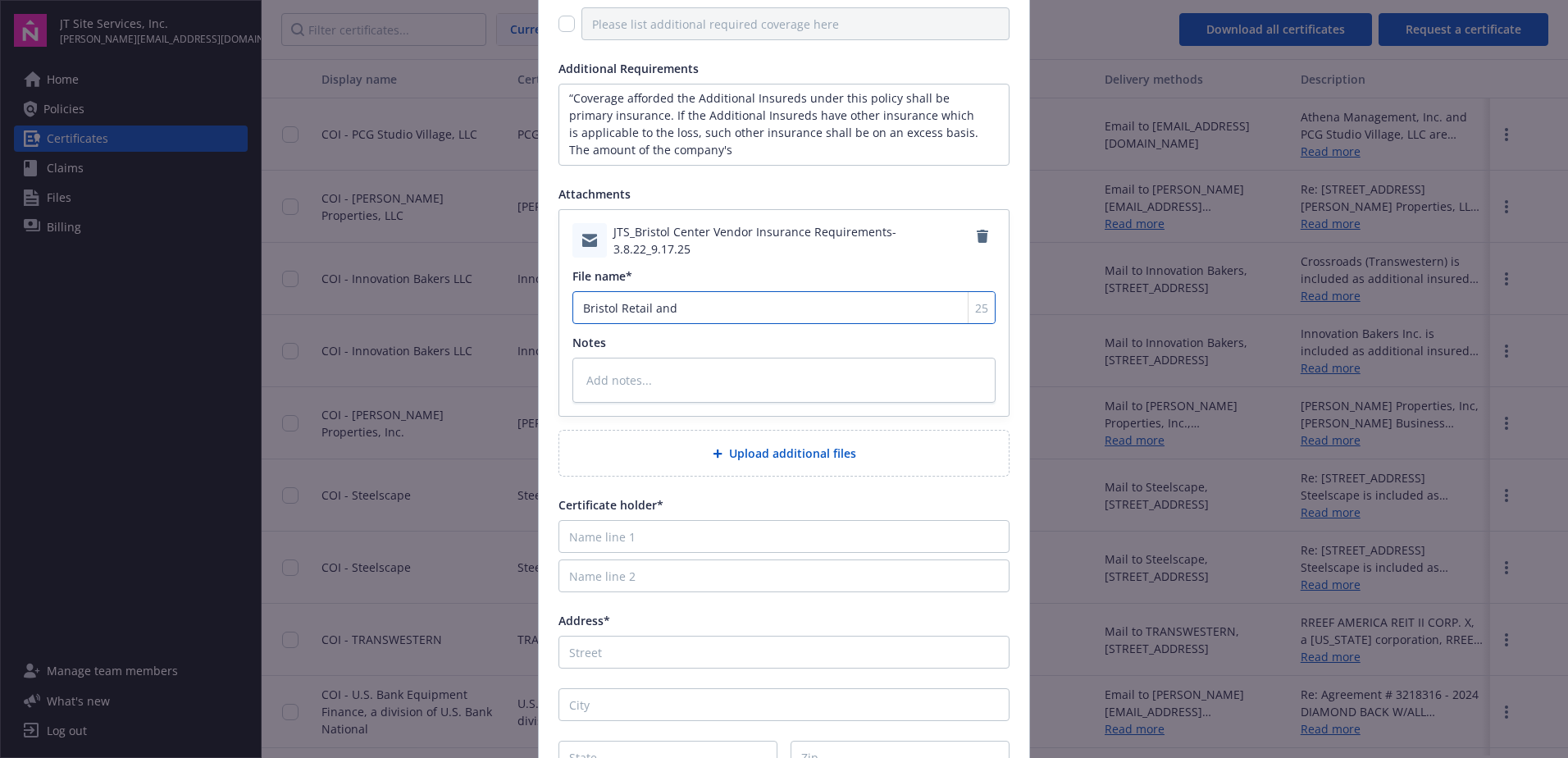
type textarea "x"
type input "Bristol Retail an"
type textarea "x"
type input "Bristol Retail and"
type textarea "x"
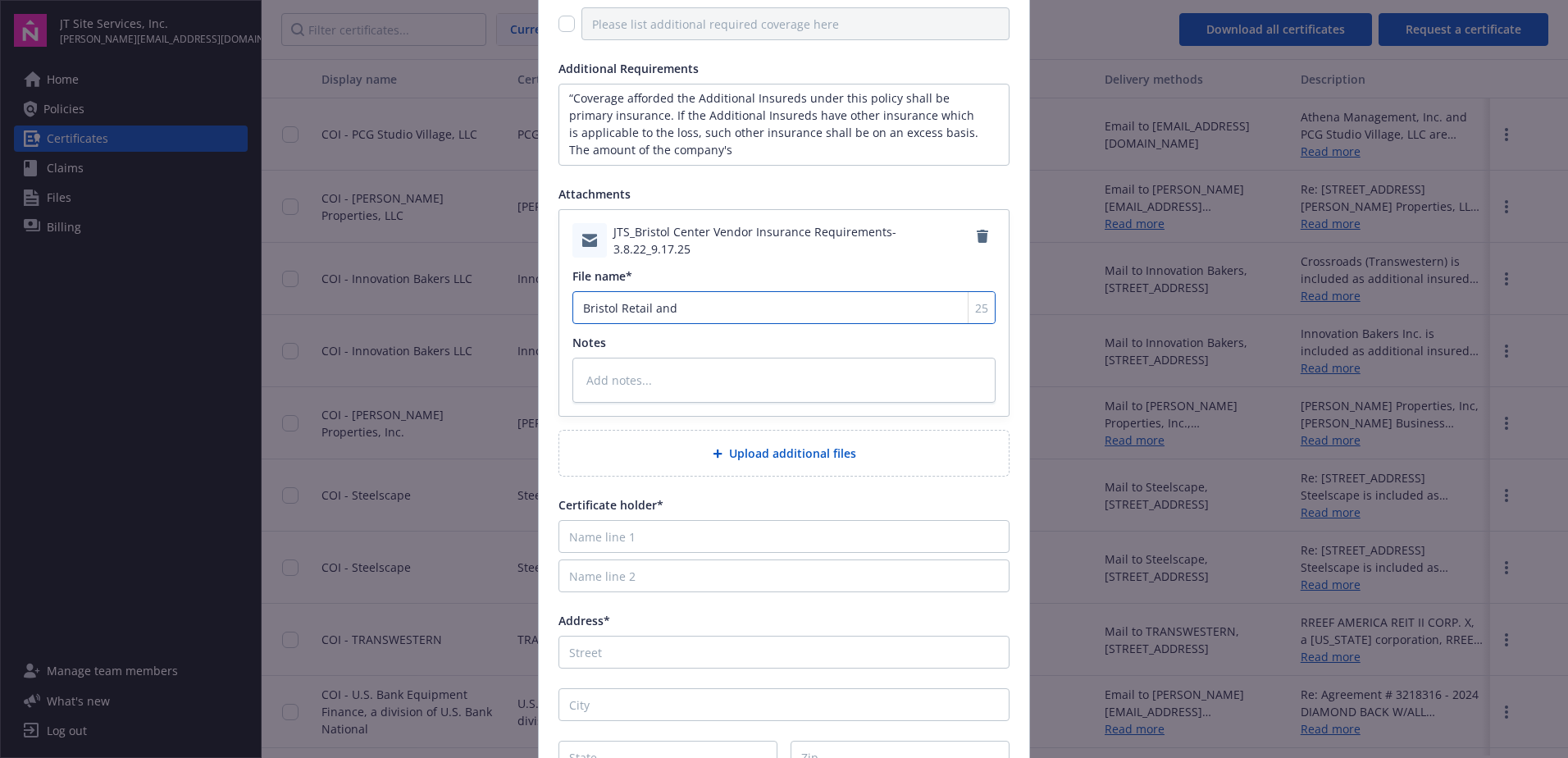
type input "Bristol Retail and"
type textarea "x"
type input "Bristol Retail and A"
type textarea "x"
type input "Bristol Retail and At"
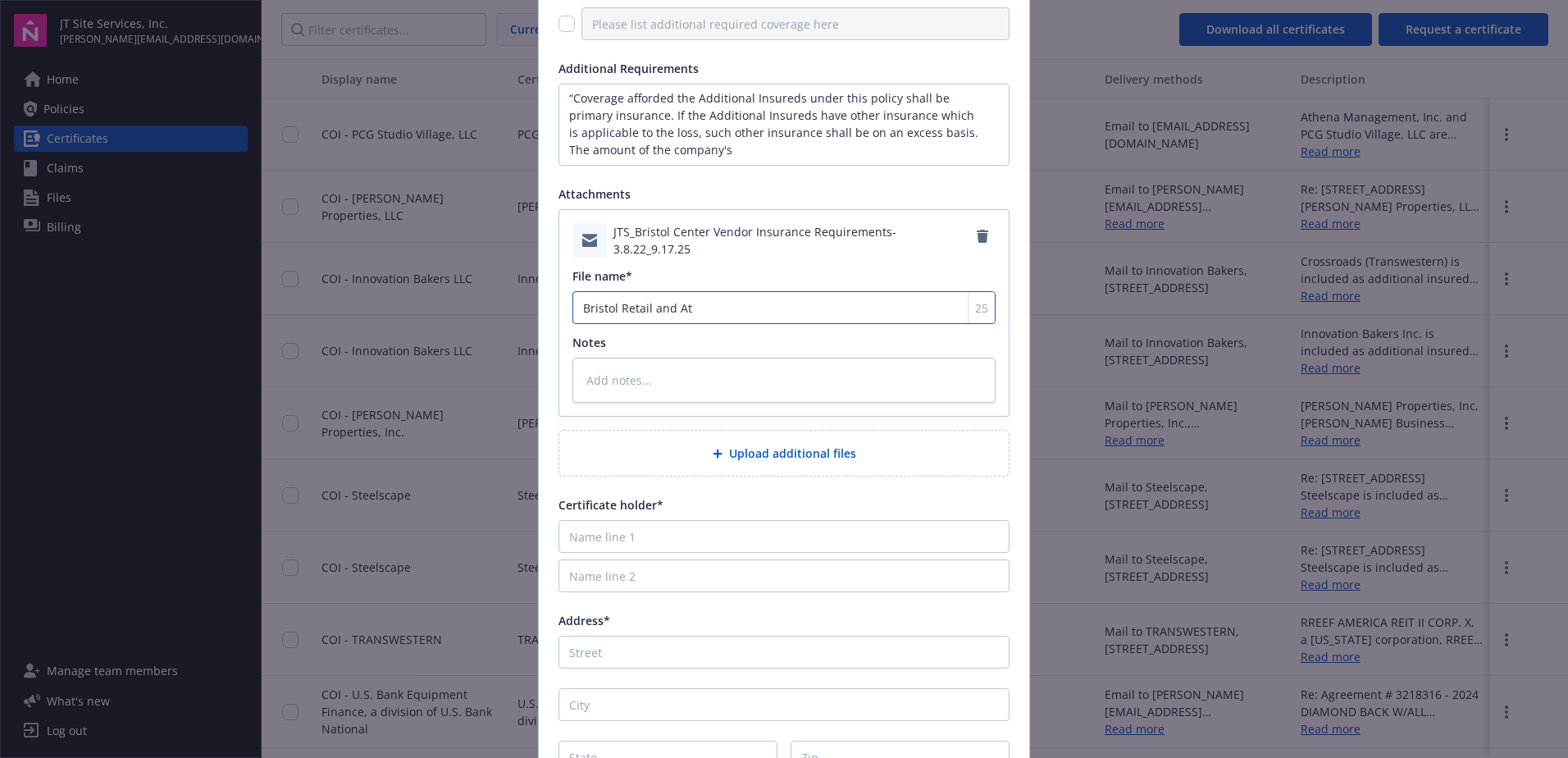
type textarea "x"
type input "Bristol Retail and Ath"
type textarea "x"
type input "Bristol Retail and Athe"
type textarea "x"
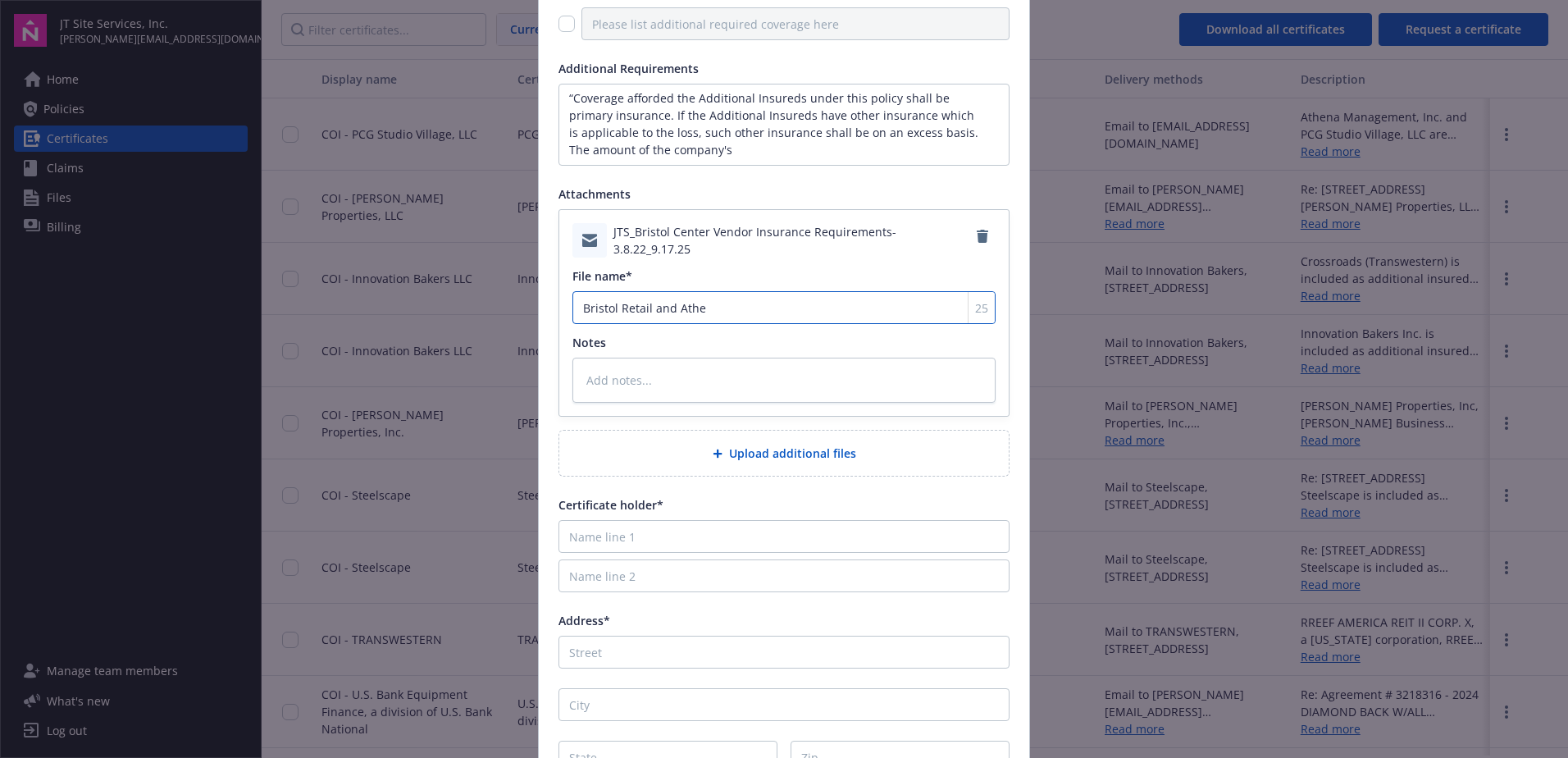
type input "Bristol Retail and [GEOGRAPHIC_DATA]"
type textarea "x"
type input "Bristol Retail and Athena"
type textarea "x"
type input "Bristol Retail and Athena"
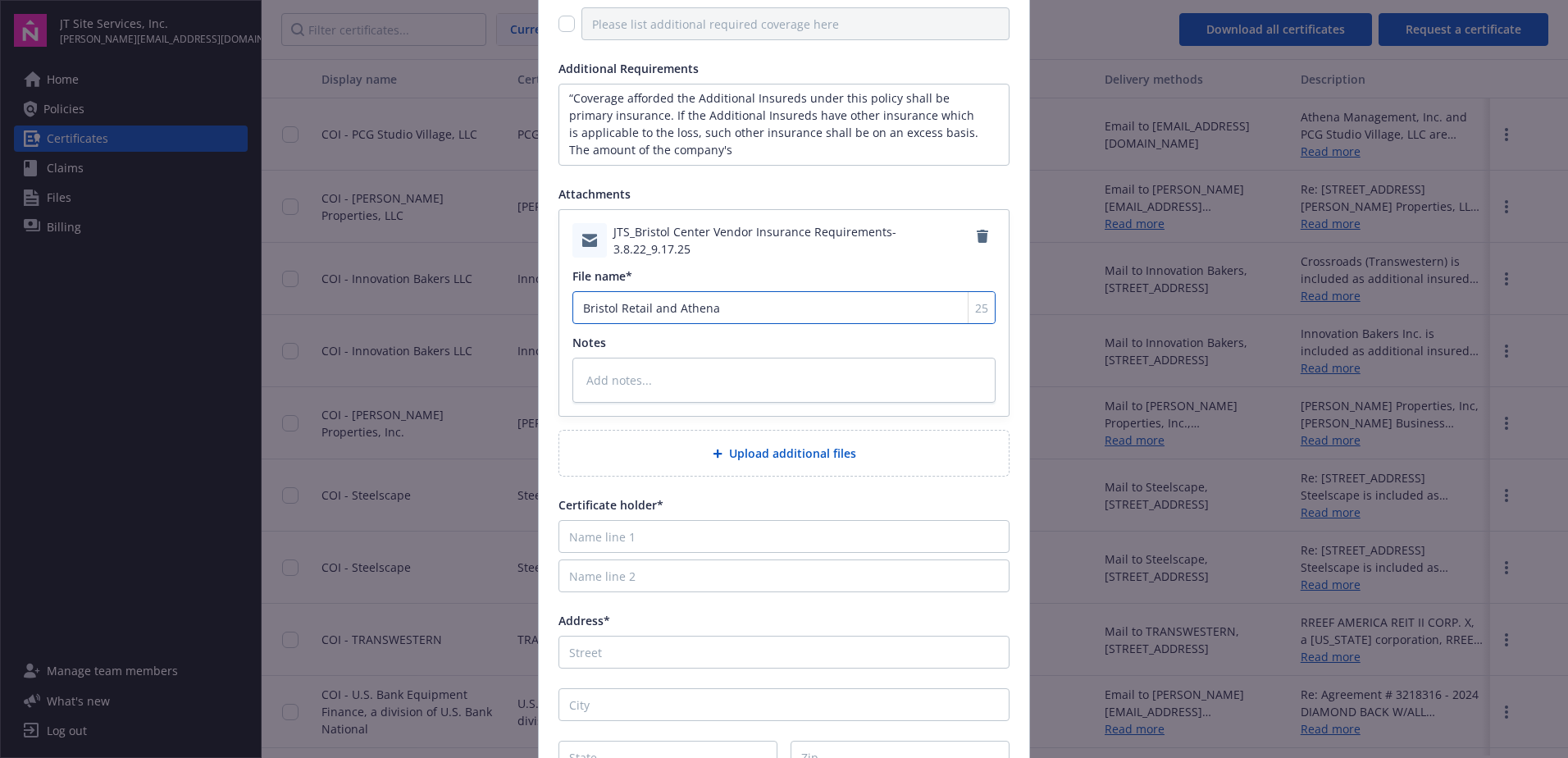
type textarea "x"
type input "Bristol Retail and [PERSON_NAME]"
type textarea "x"
type input "Bristol Retail and Athena Mg"
type textarea "x"
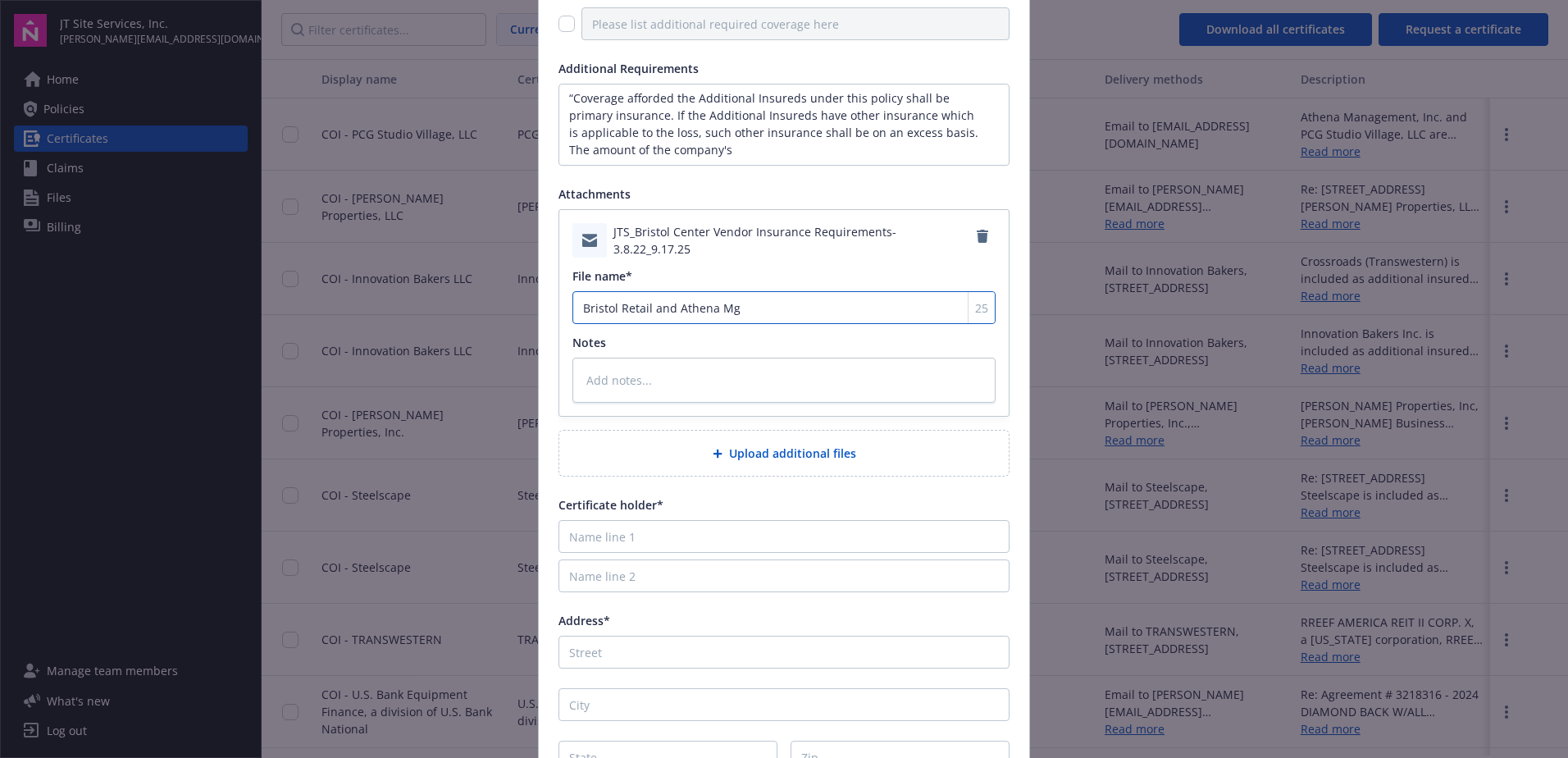
type input "Bristol Retail and Athena Mgm"
type textarea "x"
type input "Bristol Retail and Athena Mgmt"
type textarea "x"
type input "Bristol Retail and Athena Mgmt"
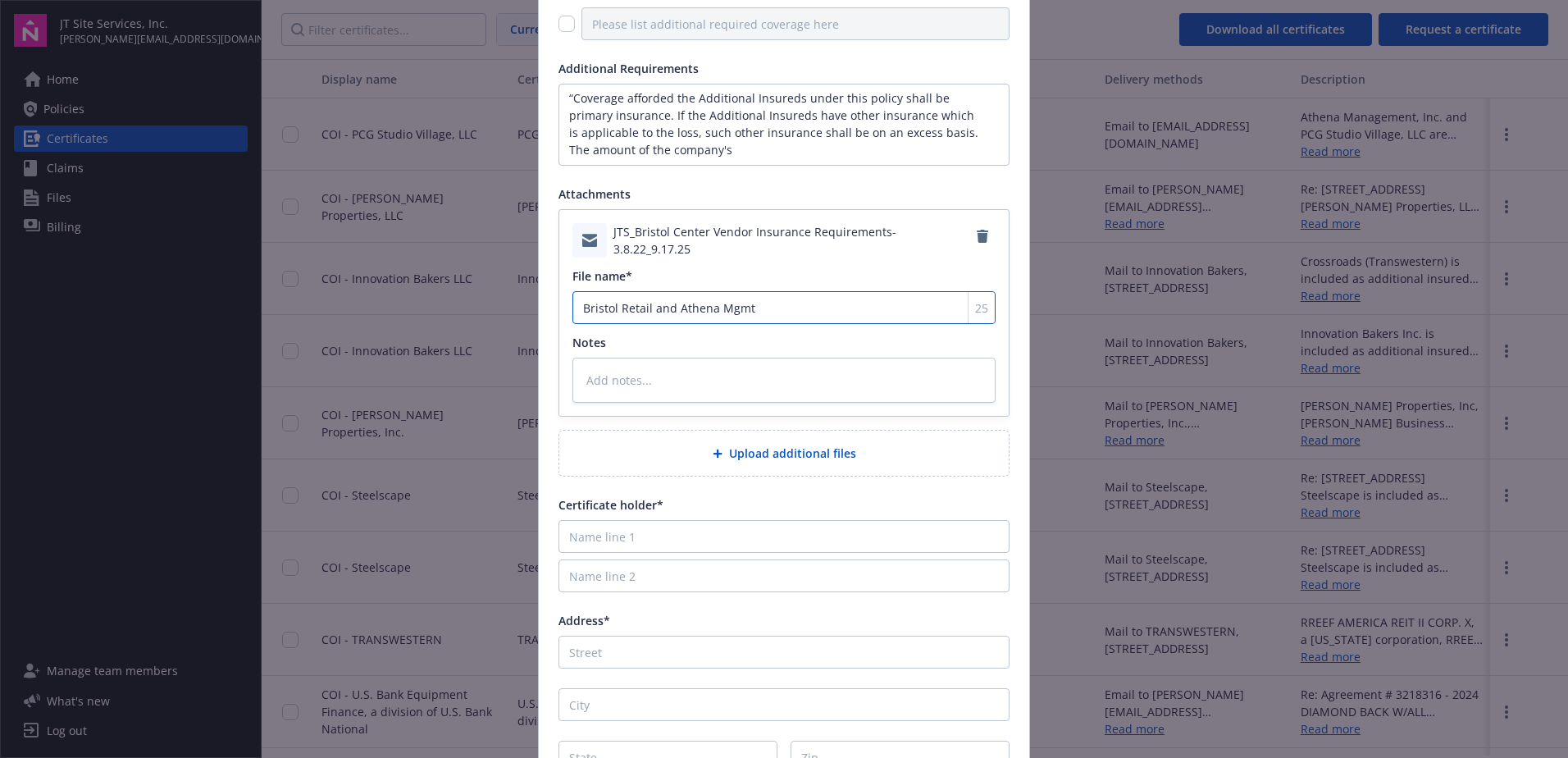
type textarea "x"
type input "Bristol Retail and Athena Mgmt C"
type textarea "x"
type input "Bristol Retail and Athena Mgmt CO"
type textarea "x"
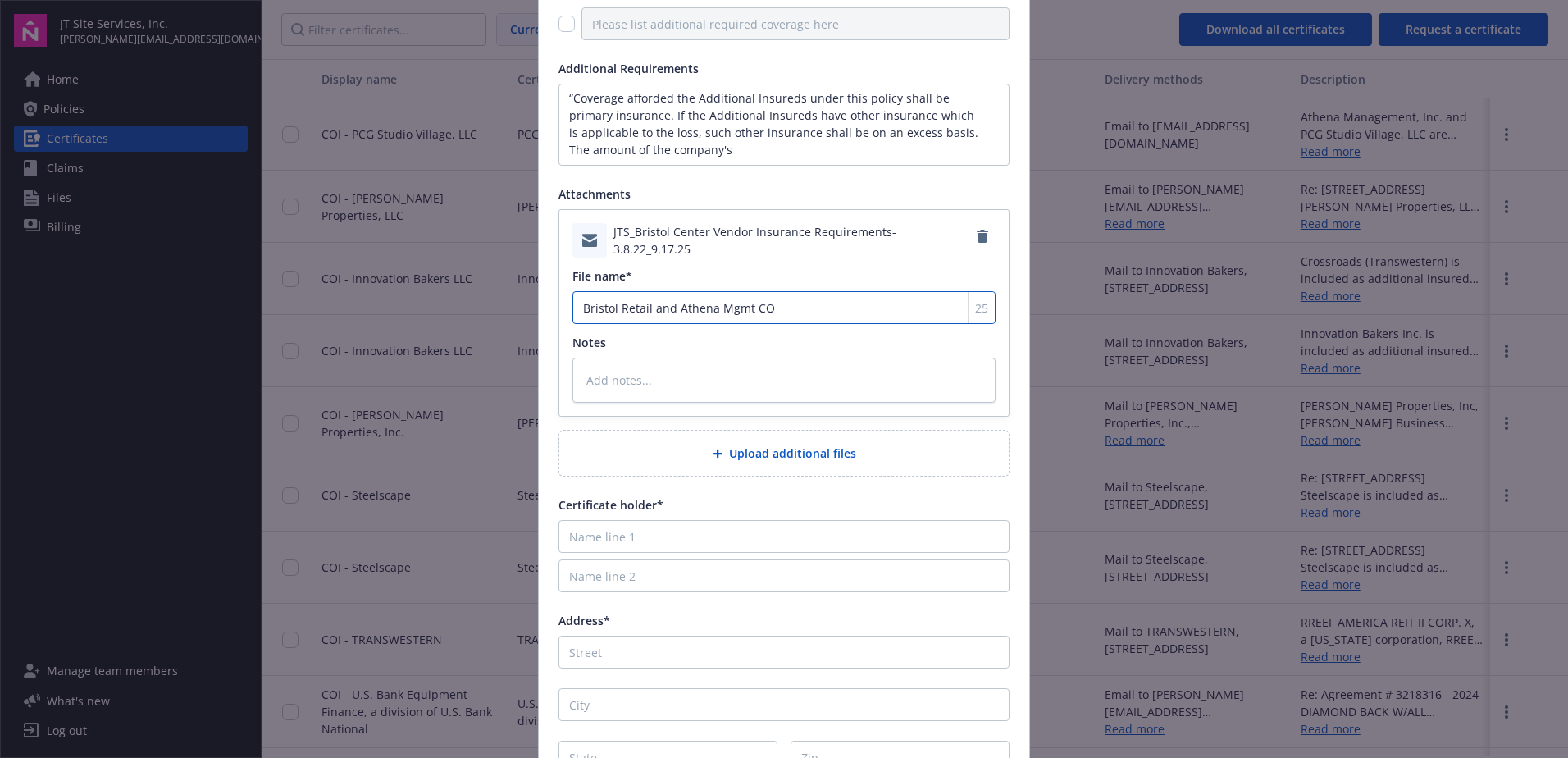
type input "Bristol Retail and Athena Mgmt COI"
type textarea "x"
type input "Bristol Retail and Athena Mgmt COI"
type textarea "x"
type input "Bristol Retail and Athena Mgmt COI R"
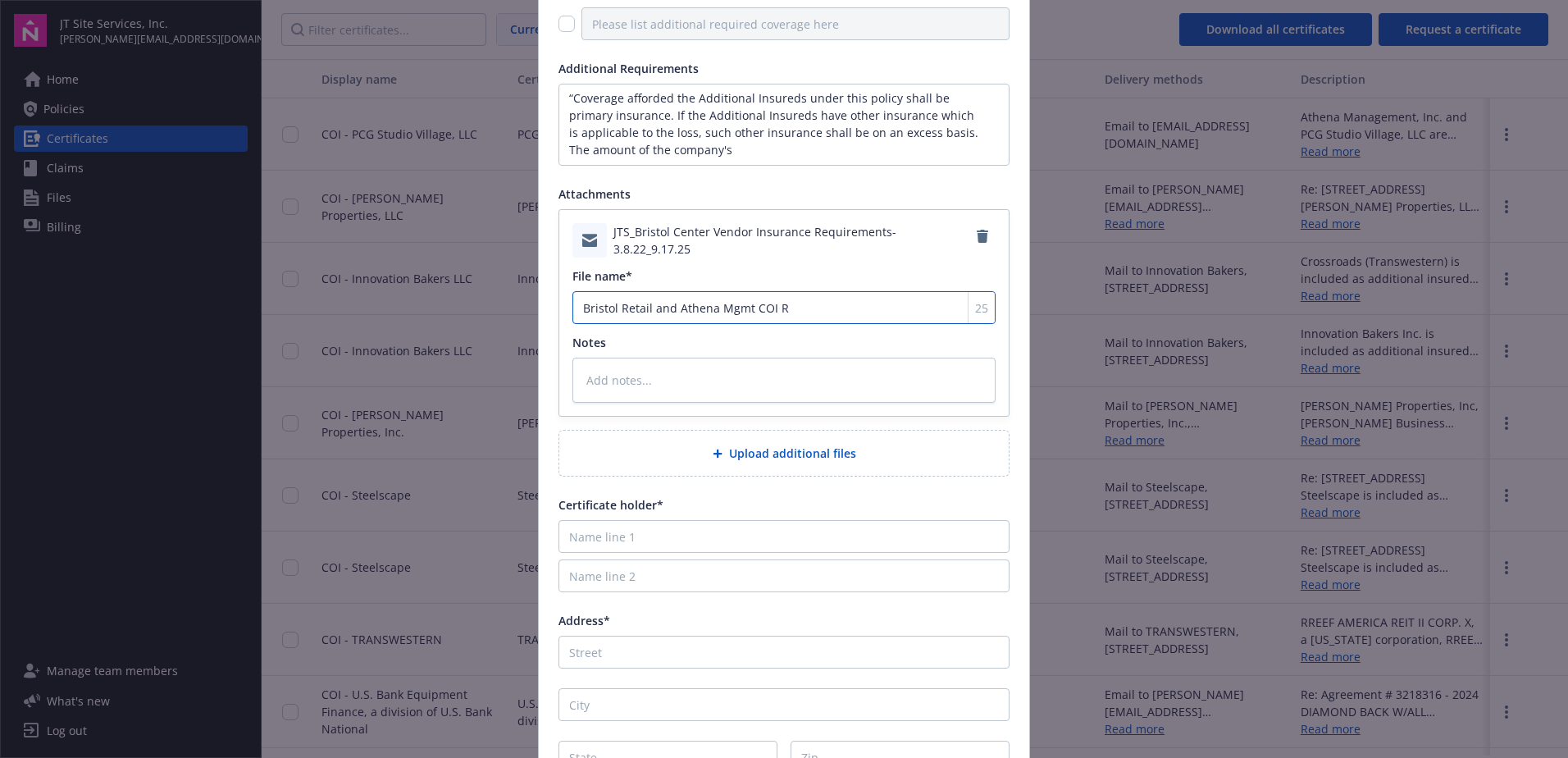
type textarea "x"
type input "Bristol Retail and Athena Mgmt COI Re"
type textarea "x"
type input "Bristol Retail and Athena Mgmt COI Req"
type textarea "x"
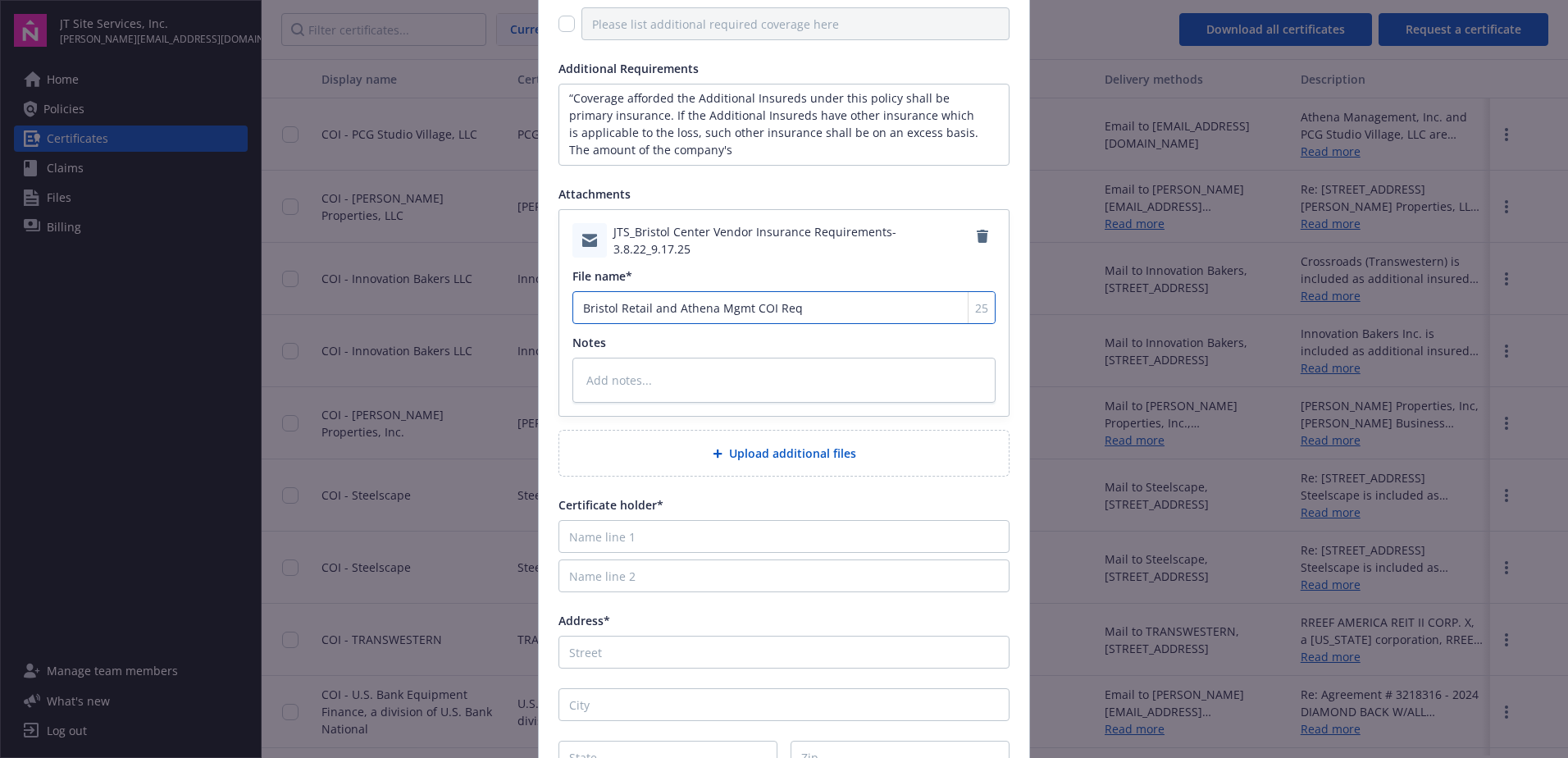
type input "Bristol Retail and Athena Mgmt COI Requ"
type textarea "x"
type input "Bristol Retail and Athena Mgmt COI Requi"
type textarea "x"
type input "Bristol Retail and Athena Mgmt COI Requir"
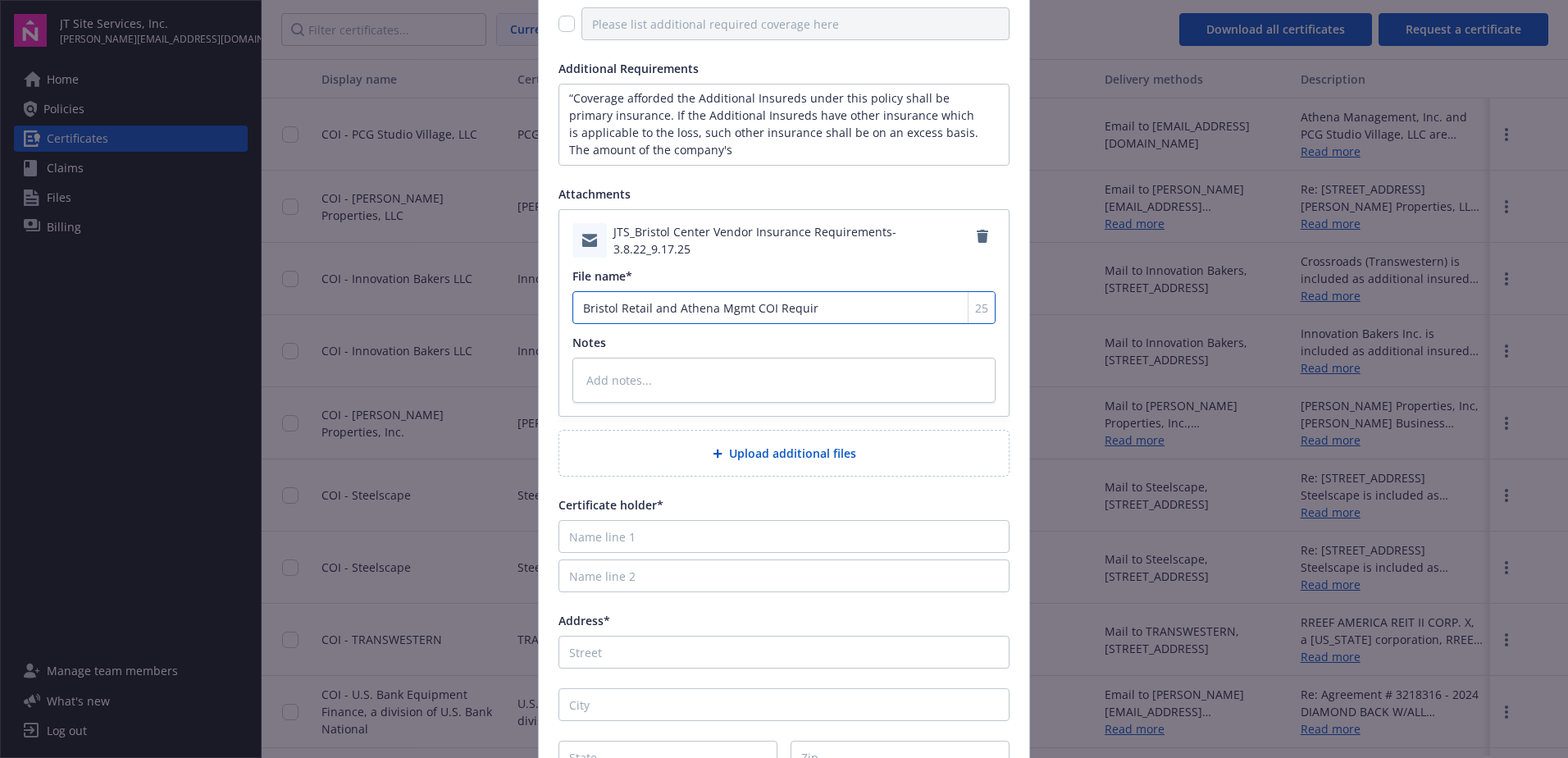
type textarea "x"
type input "Bristol Retail and Athena Mgmt COI Require"
type textarea "x"
type input "Bristol Retail and Athena Mgmt COI Requirem"
type textarea "x"
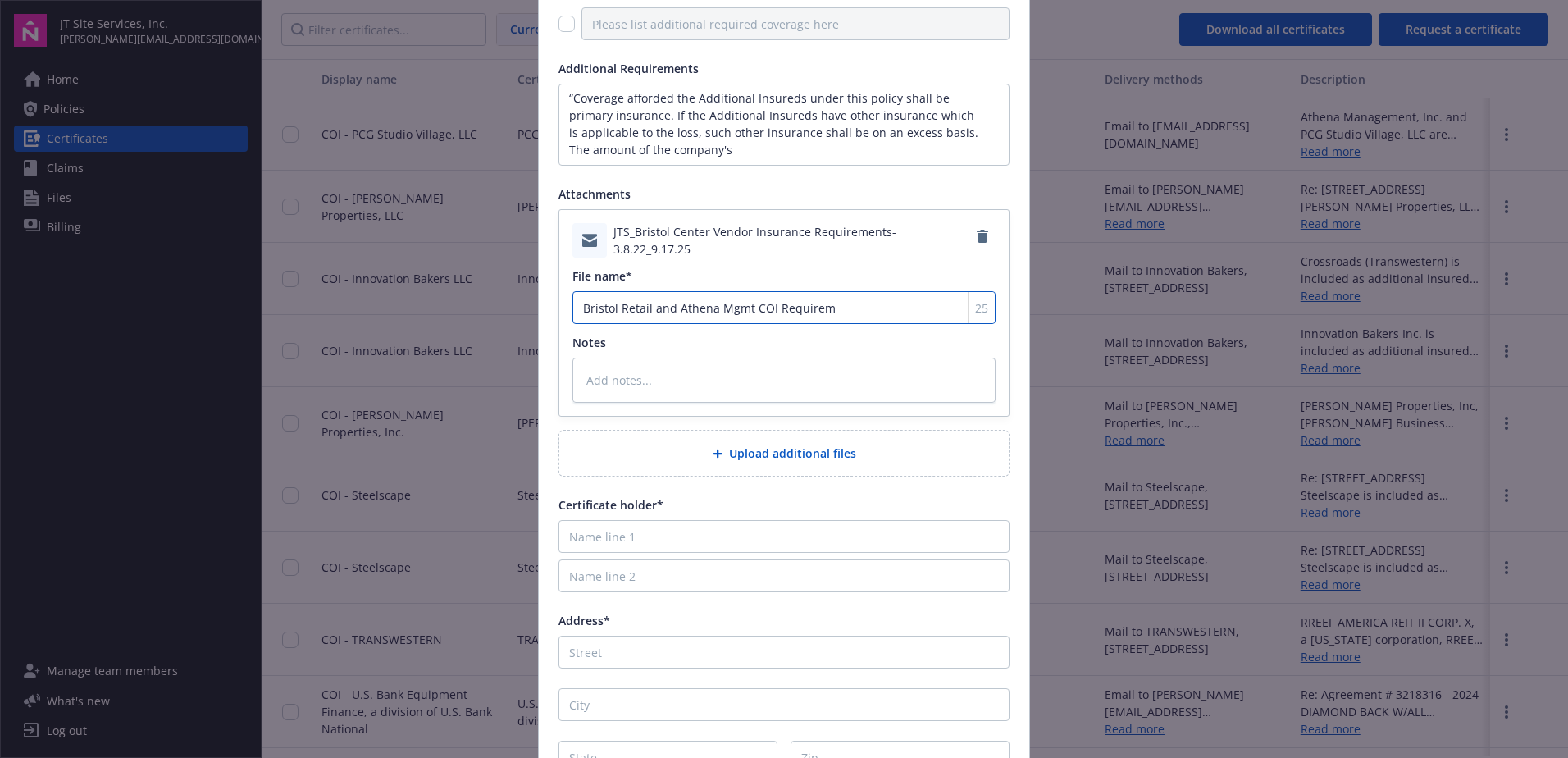
type input "Bristol Retail and Athena Mgmt COI Requireme"
type textarea "x"
type input "Bristol Retail and Athena Mgmt COI Requirement"
type textarea "x"
type input "Bristol Retail and Athena Mgmt COI Requirements"
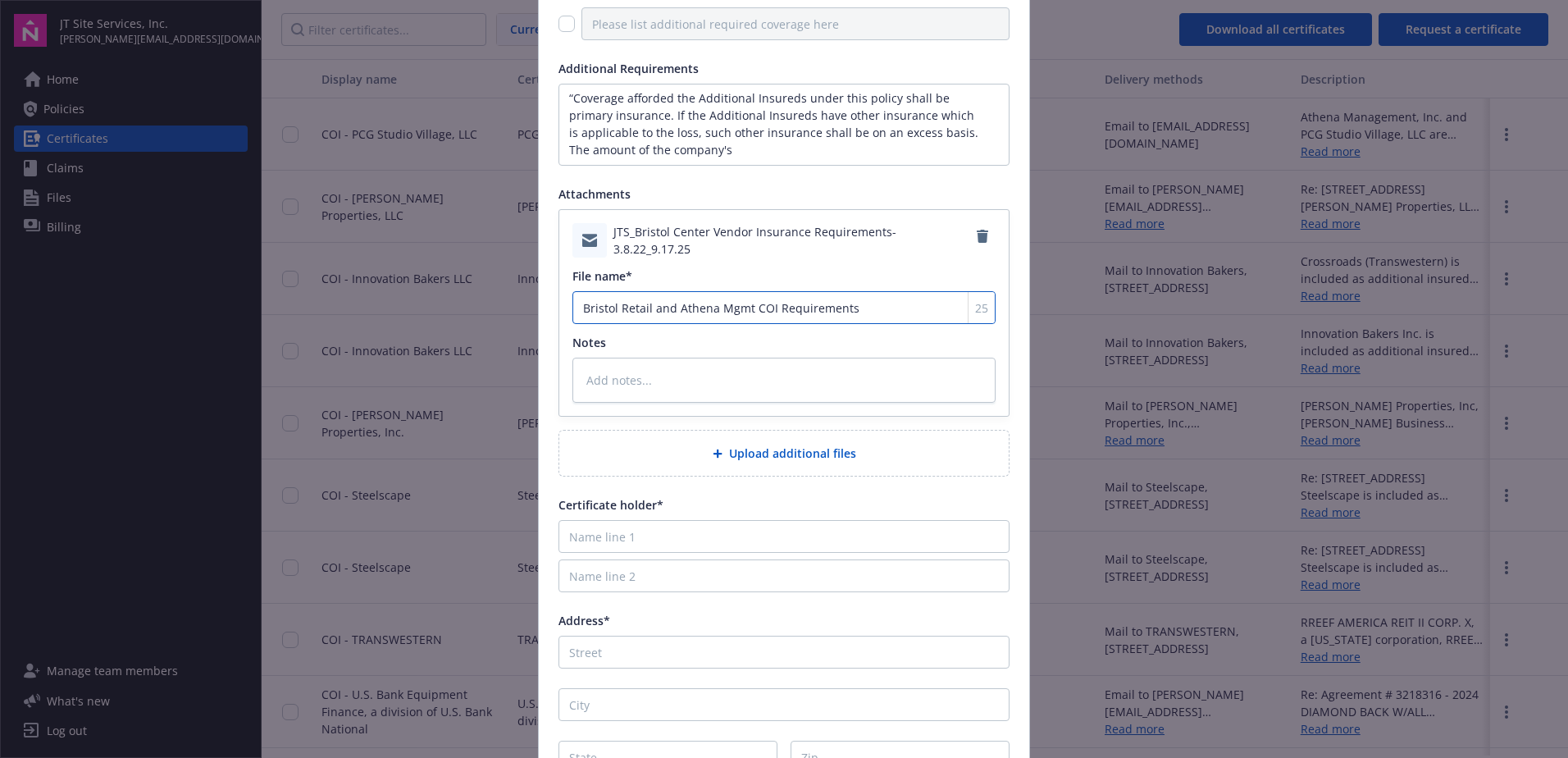
type textarea "x"
type input "Bristol Retail and Athena Mgmt COI Requirements"
click at [641, 381] on textarea at bounding box center [783, 380] width 423 height 45
paste textarea "s liability under this policy shall not be reduced by the existence of such oth…"
type textarea "x"
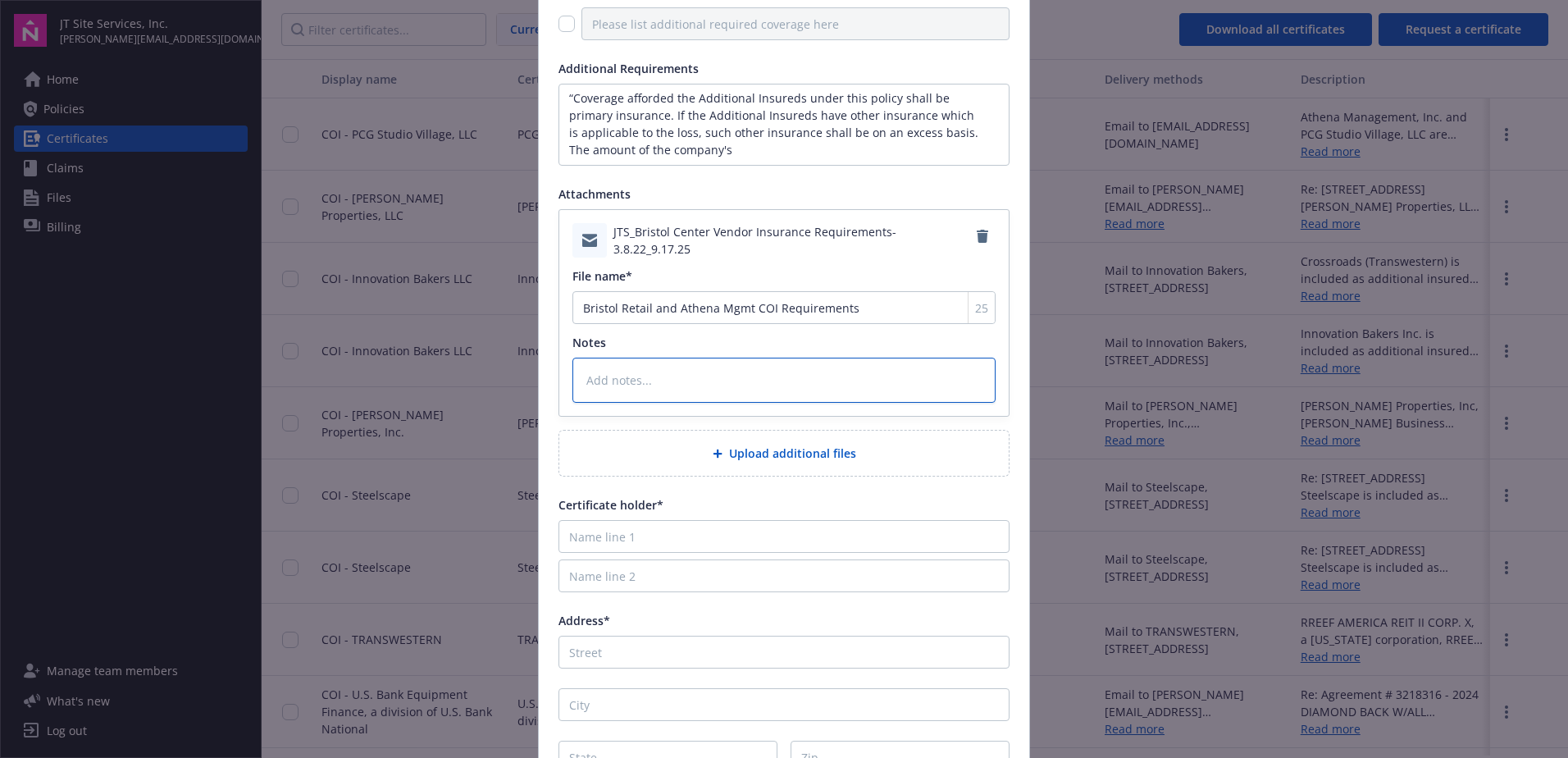
type textarea "s liability under this policy shall not be reduced by the existence of such oth…"
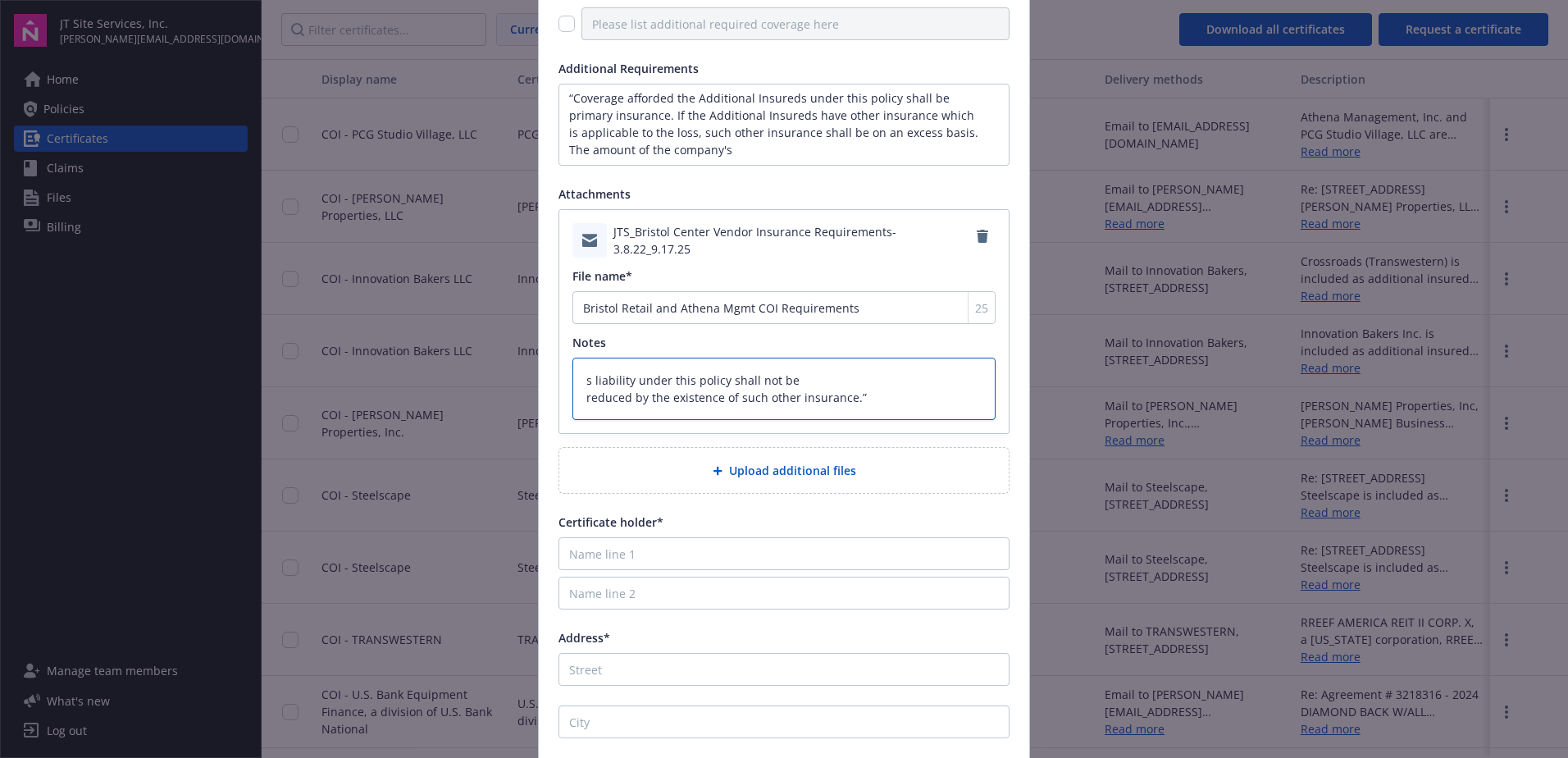
drag, startPoint x: 864, startPoint y: 400, endPoint x: 477, endPoint y: 358, distance: 389.3
click at [477, 358] on div "Request a certificate Coverage General liability Commercial Auto Umbrella/Exces…" at bounding box center [784, 379] width 1568 height 758
type textarea "x"
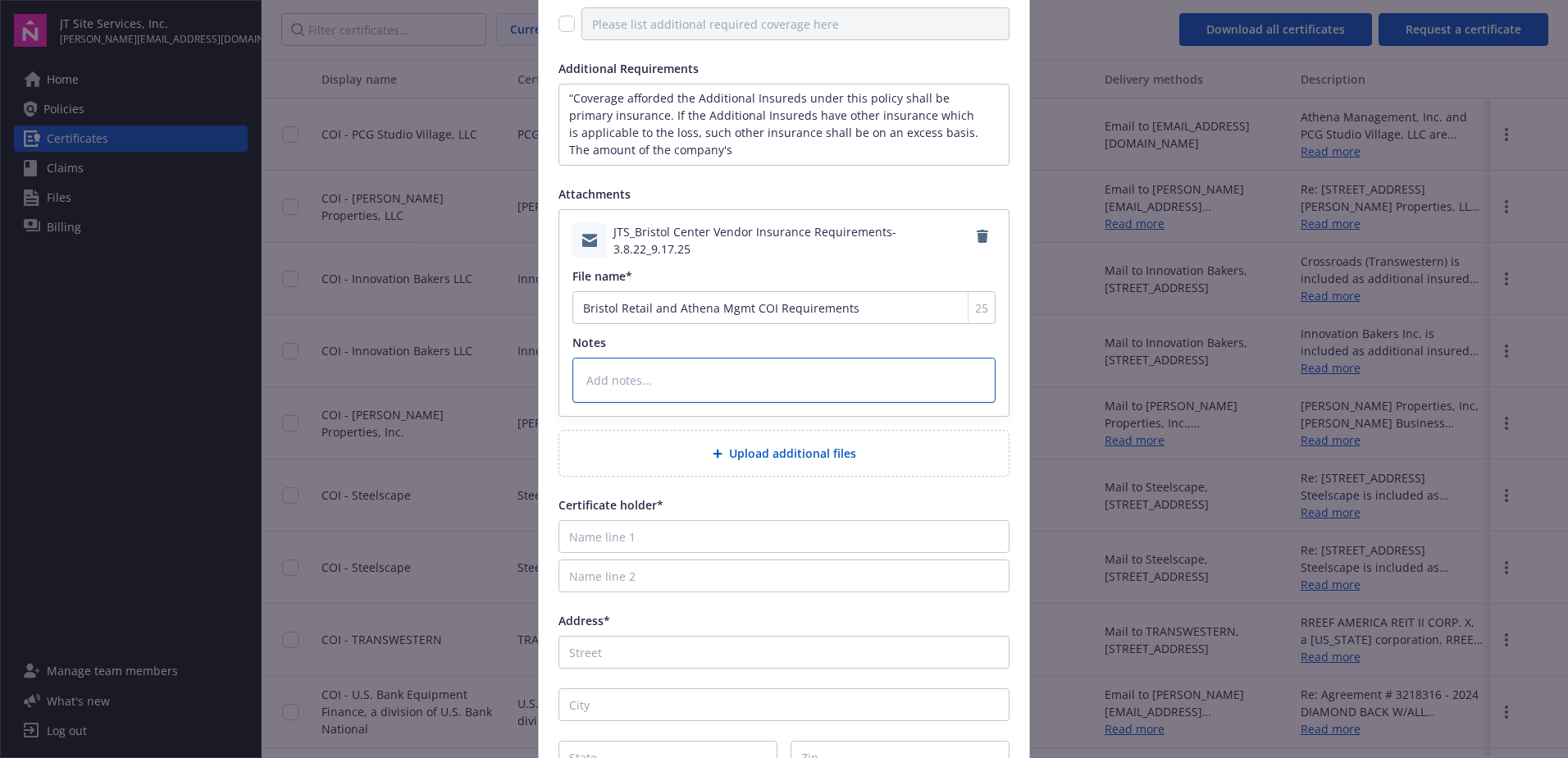
click at [739, 373] on textarea at bounding box center [783, 380] width 423 height 45
paste textarea "“Coverage afforded the Additional Insureds under this policy shall be primary i…"
type textarea "x"
type textarea "“Coverage afforded the Additional Insureds under this policy shall be primary i…"
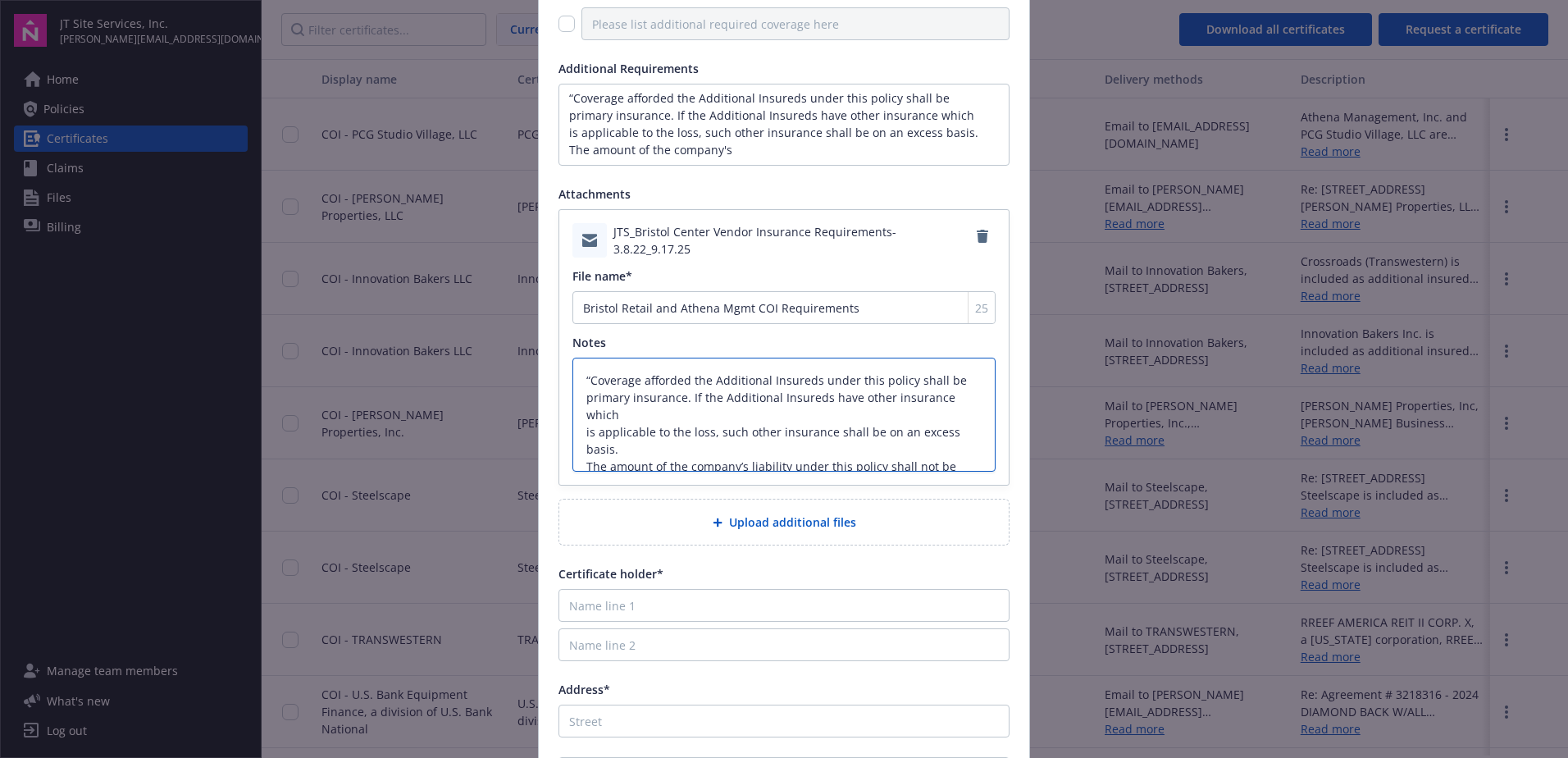
scroll to position [35, 0]
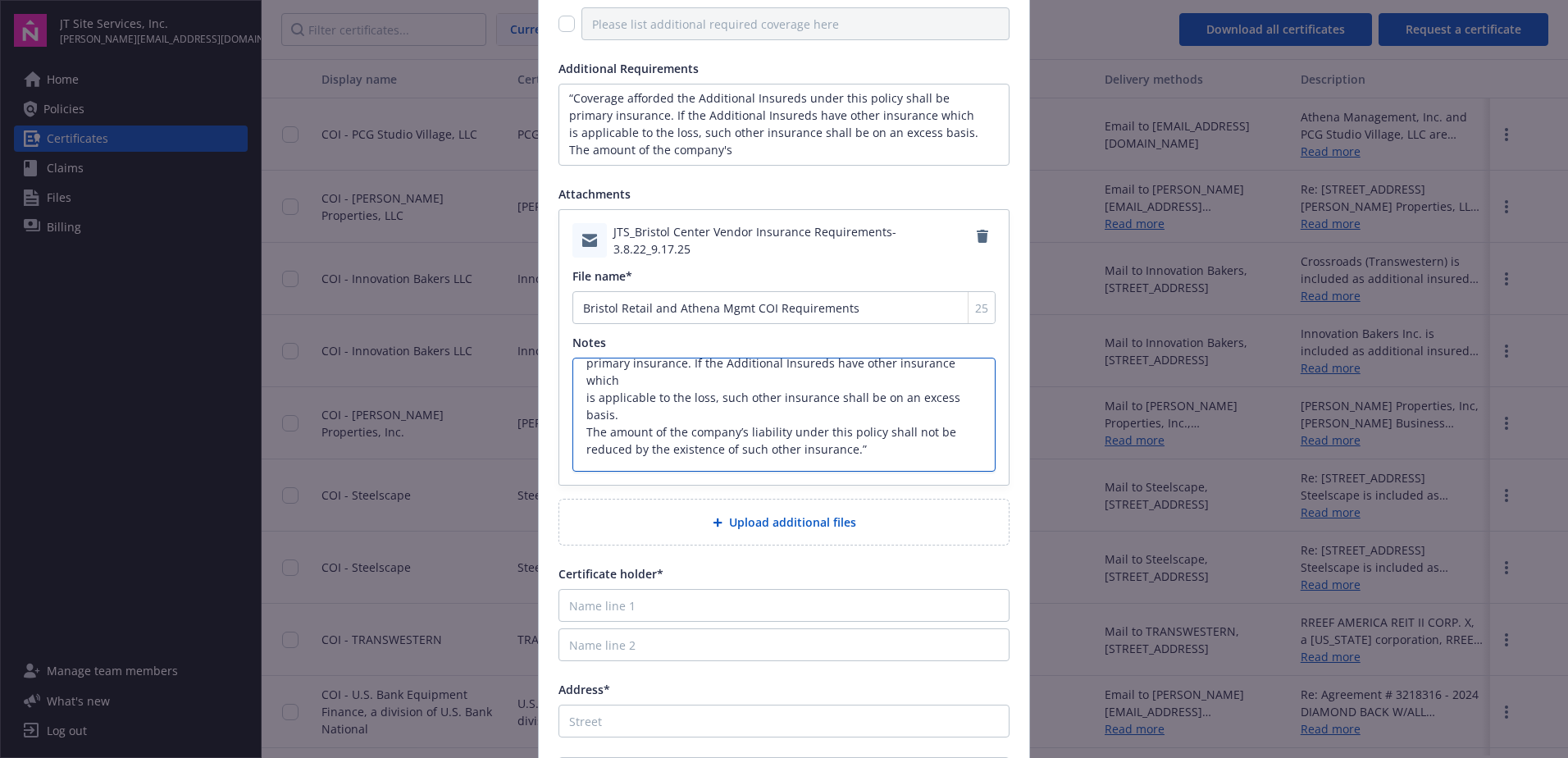
click at [645, 379] on textarea "“Coverage afforded the Additional Insureds under this policy shall be primary i…" at bounding box center [783, 414] width 423 height 114
type textarea "x"
type textarea "“Coverage afforded the Additional Insureds under this policy shall be primary i…"
click at [664, 420] on textarea "“Coverage afforded the Additional Insureds under this policy shall be primary i…" at bounding box center [783, 414] width 423 height 114
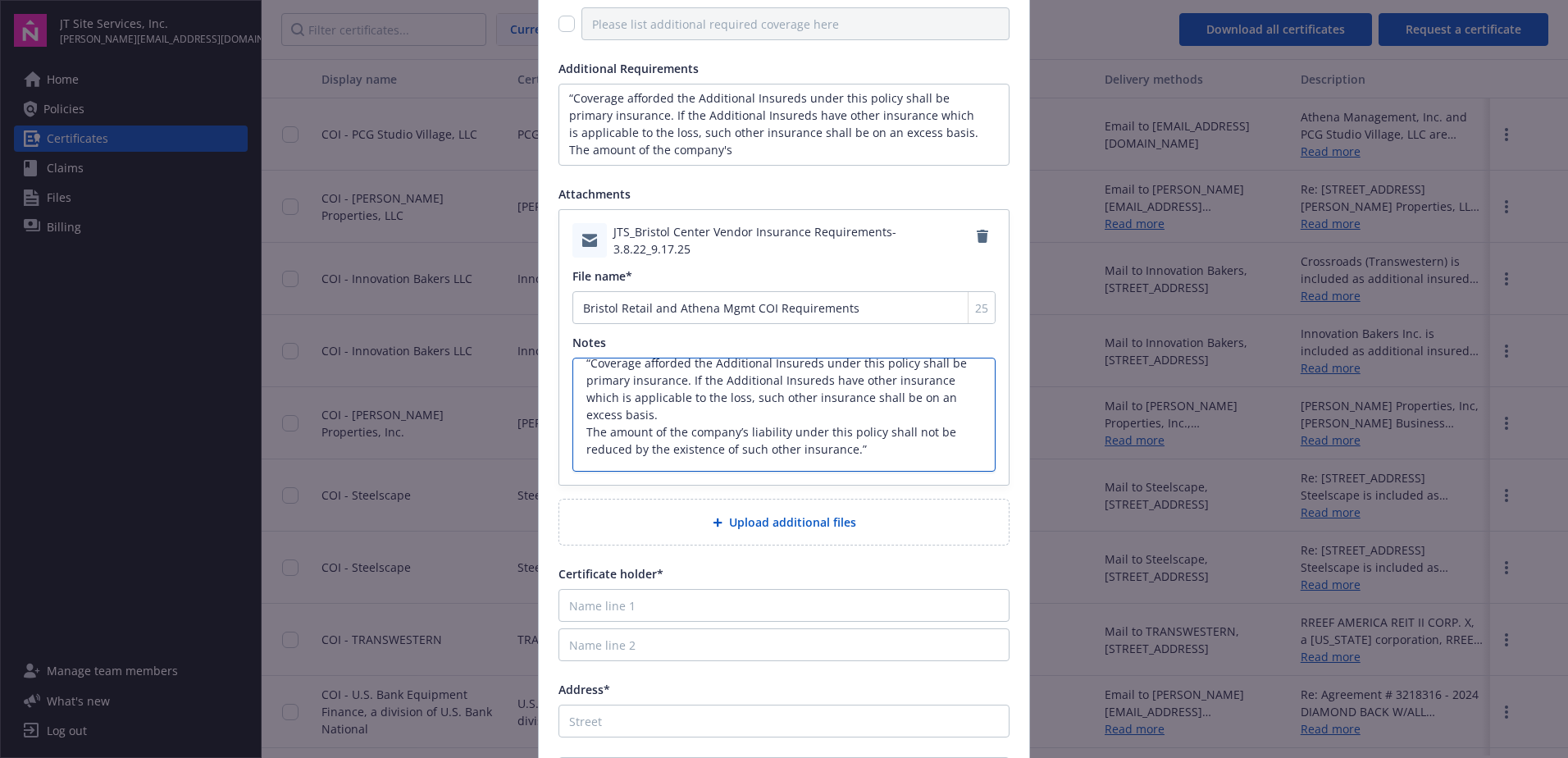
type textarea "x"
type textarea "“Coverage afforded the Additional Insureds under this policy shall be primary i…"
click at [662, 434] on textarea "“Coverage afforded the Additional Insureds under this policy shall be primary i…" at bounding box center [783, 414] width 423 height 114
type textarea "x"
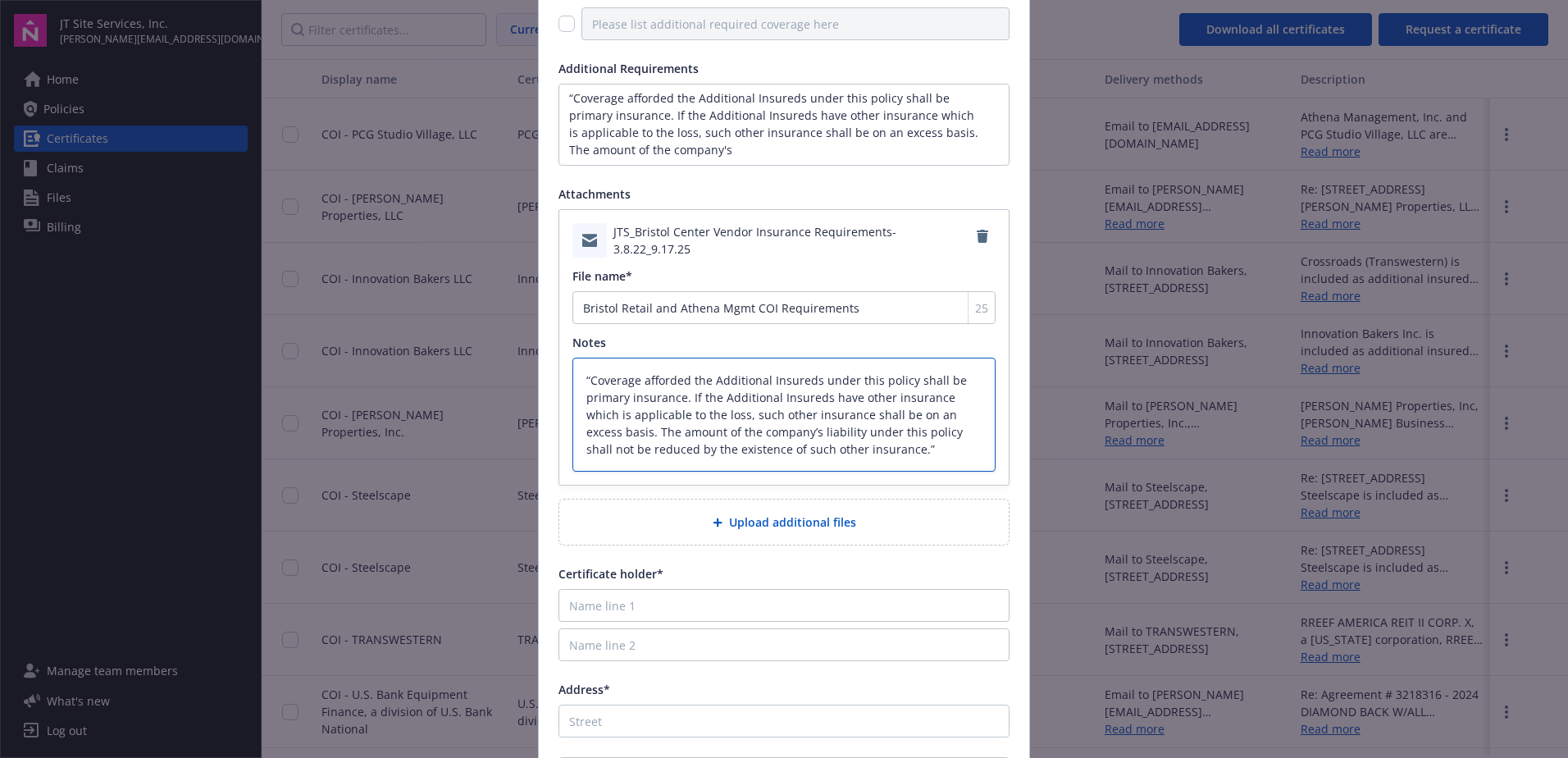
scroll to position [0, 0]
type textarea "“Coverage afforded the Additional Insureds under this policy shall be primary i…"
click at [637, 604] on input "Name line 1" at bounding box center [784, 605] width 451 height 33
paste input "“Coverage afforded the Additional Insureds under this policy shall be primary i…"
type input "“Coverage afforded the Additional Insureds under this policy shall be primary i…"
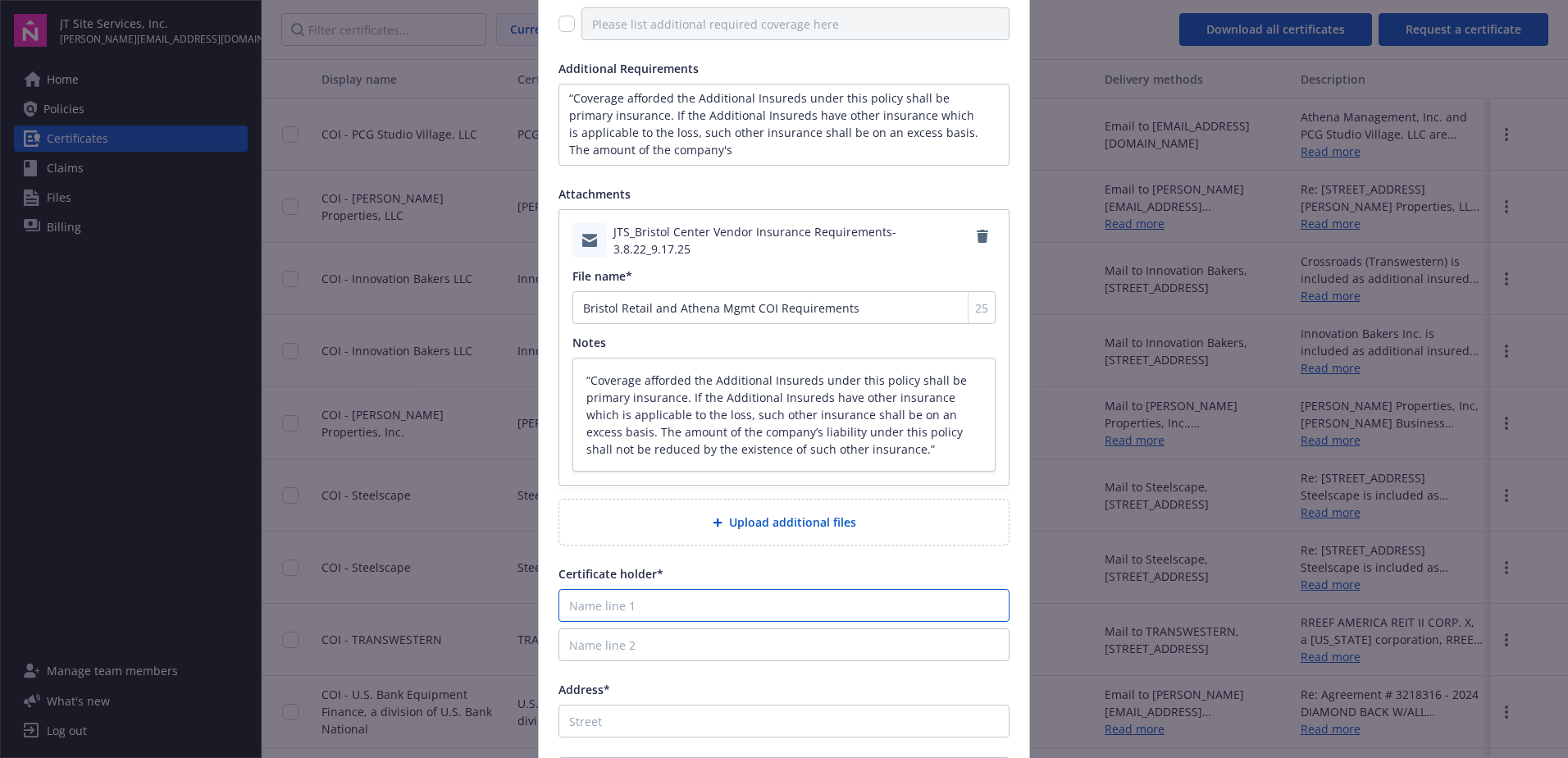
type textarea "x"
click at [596, 610] on input "Name line 1" at bounding box center [784, 605] width 451 height 33
paste input "Bristol Retail XV, LLC and c/o Athena Management, Inc"
type input "Bristol Retail XV, LLC and c/o Athena Management, Inc"
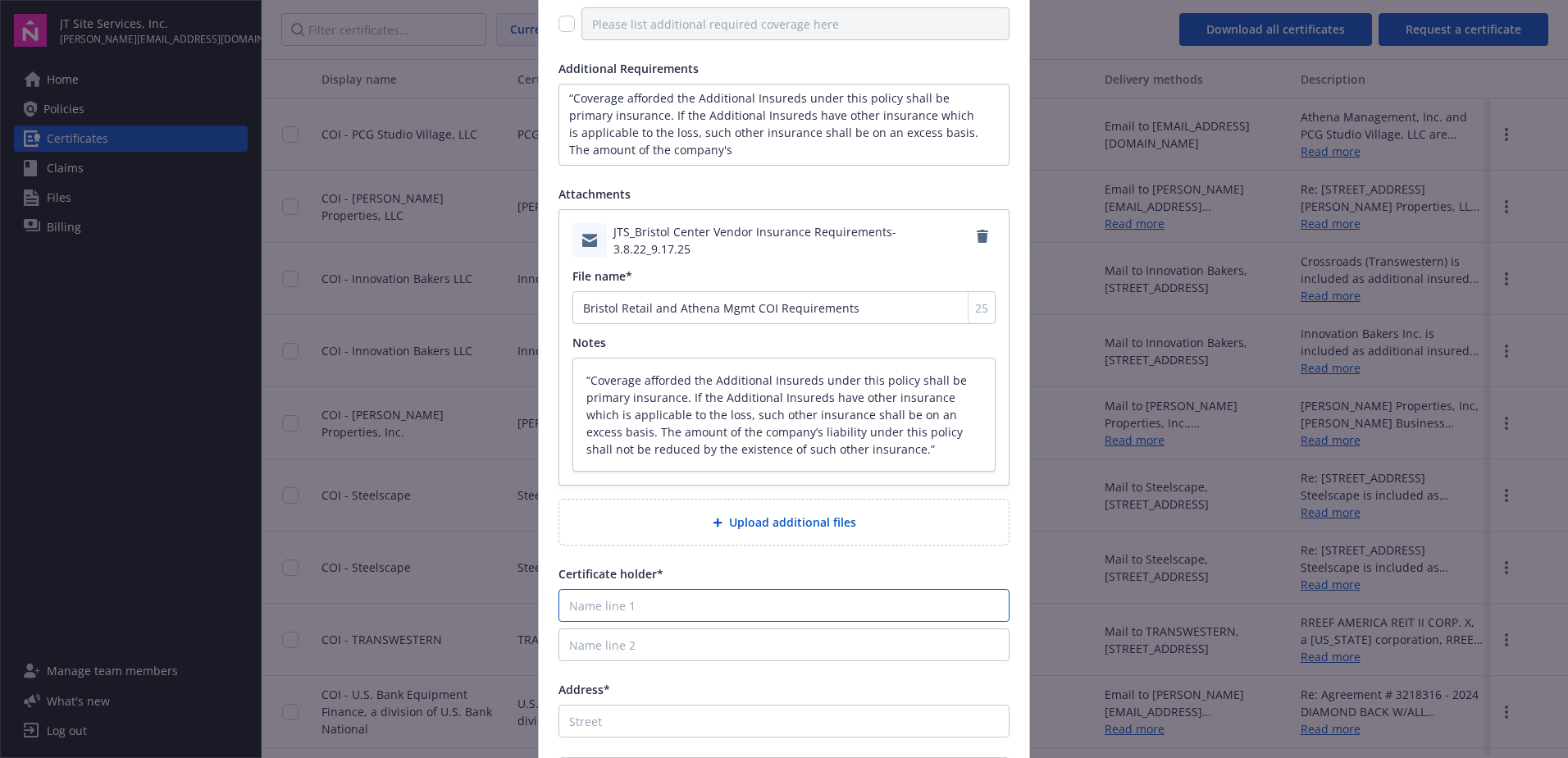
type textarea "x"
type input "Bristol Retail XV, LLC and c/o Athena Management, Inc."
type textarea "x"
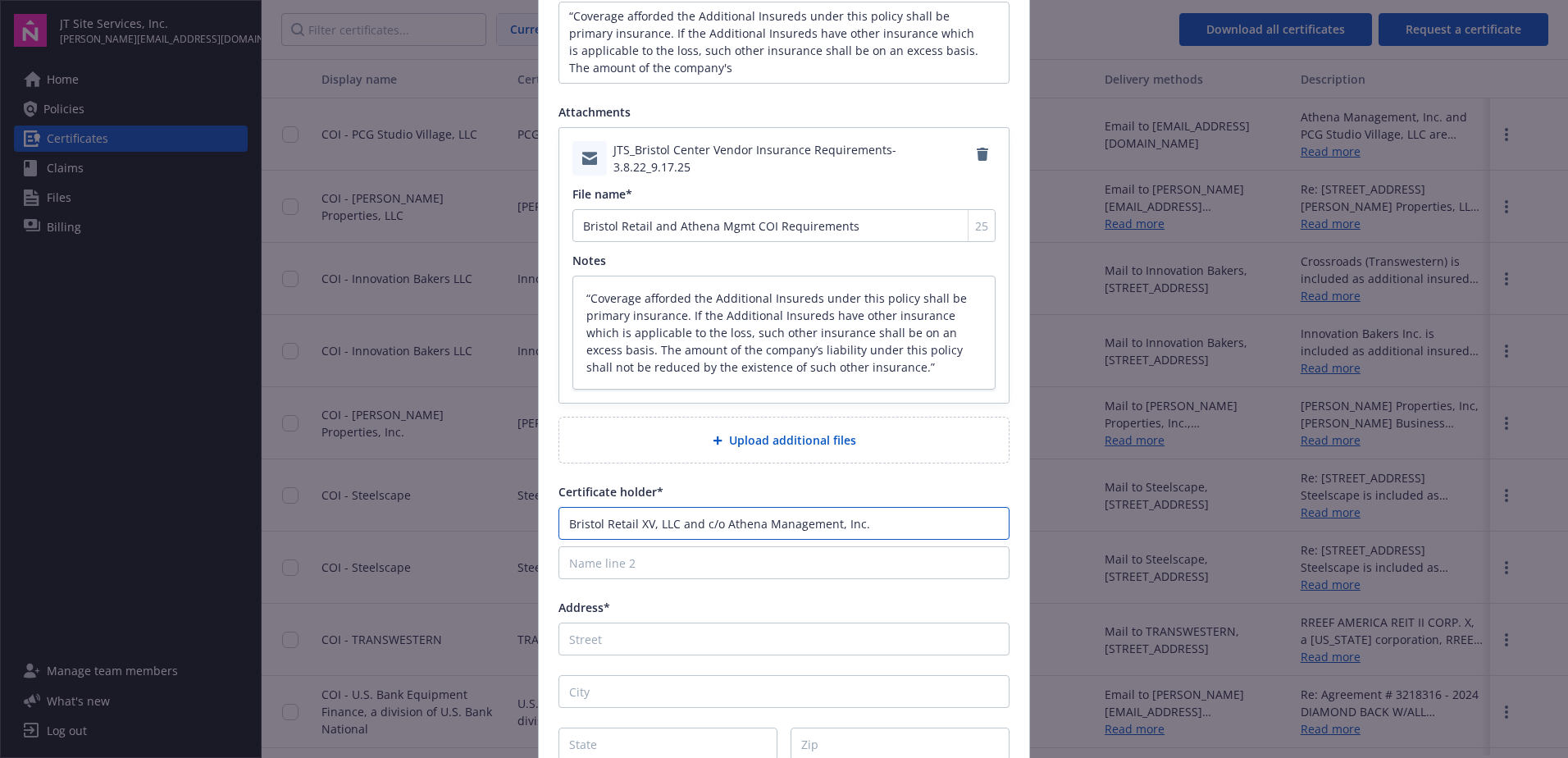
scroll to position [410, 0]
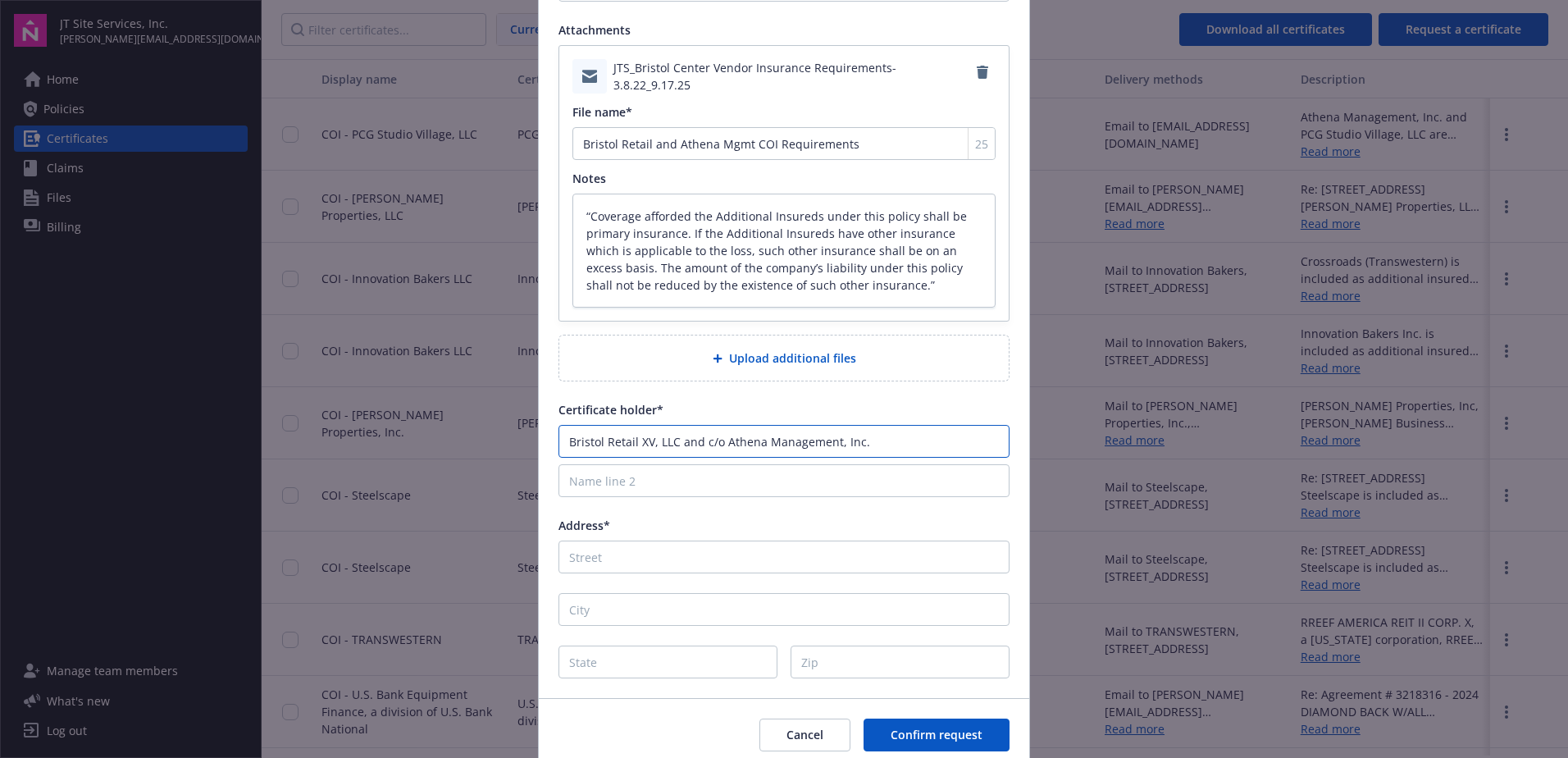
type input "Bristol Retail XV, LLC and c/o Athena Management, Inc."
click at [671, 555] on input "Address*" at bounding box center [784, 557] width 451 height 33
type input "7"
type textarea "x"
type input "73"
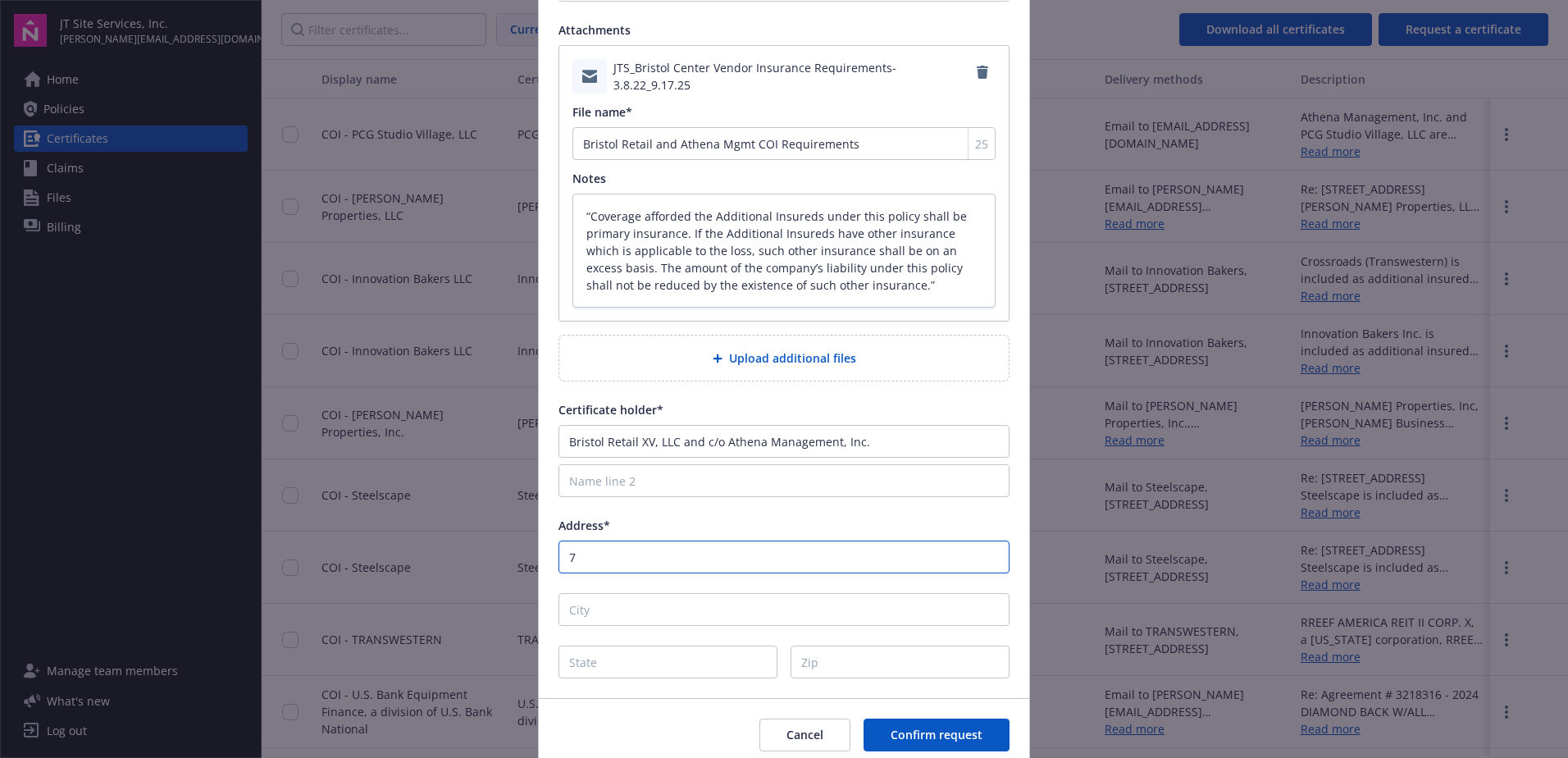
type textarea "x"
type input "730"
type textarea "x"
type input "[STREET_ADDRESS]"
type input "[GEOGRAPHIC_DATA]"
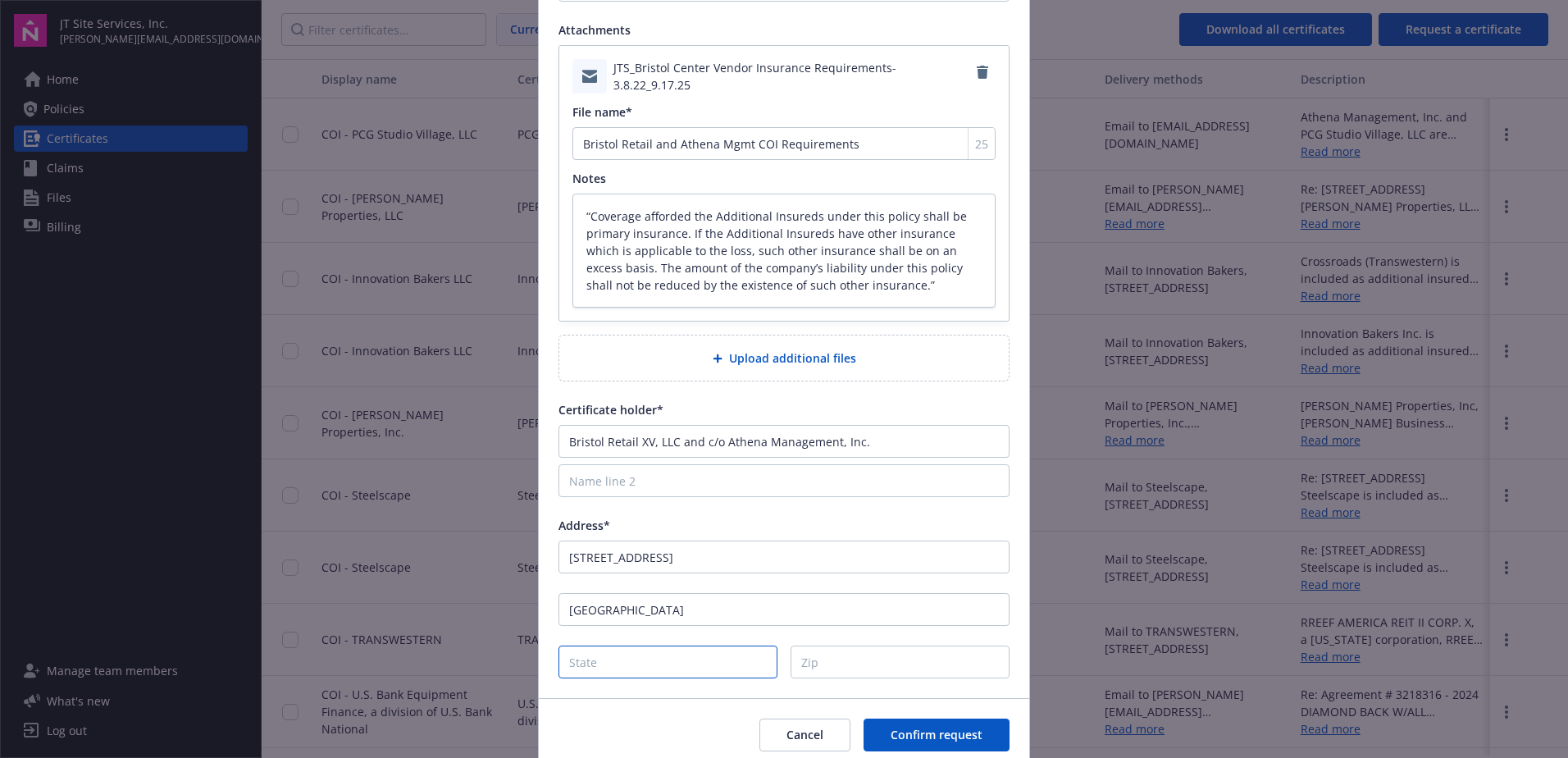
type input "CA"
type input "91604"
type textarea "x"
drag, startPoint x: 647, startPoint y: 613, endPoint x: 476, endPoint y: 607, distance: 171.1
click at [476, 607] on div "Request a certificate Coverage General liability Commercial Auto Umbrella/Exces…" at bounding box center [784, 379] width 1568 height 758
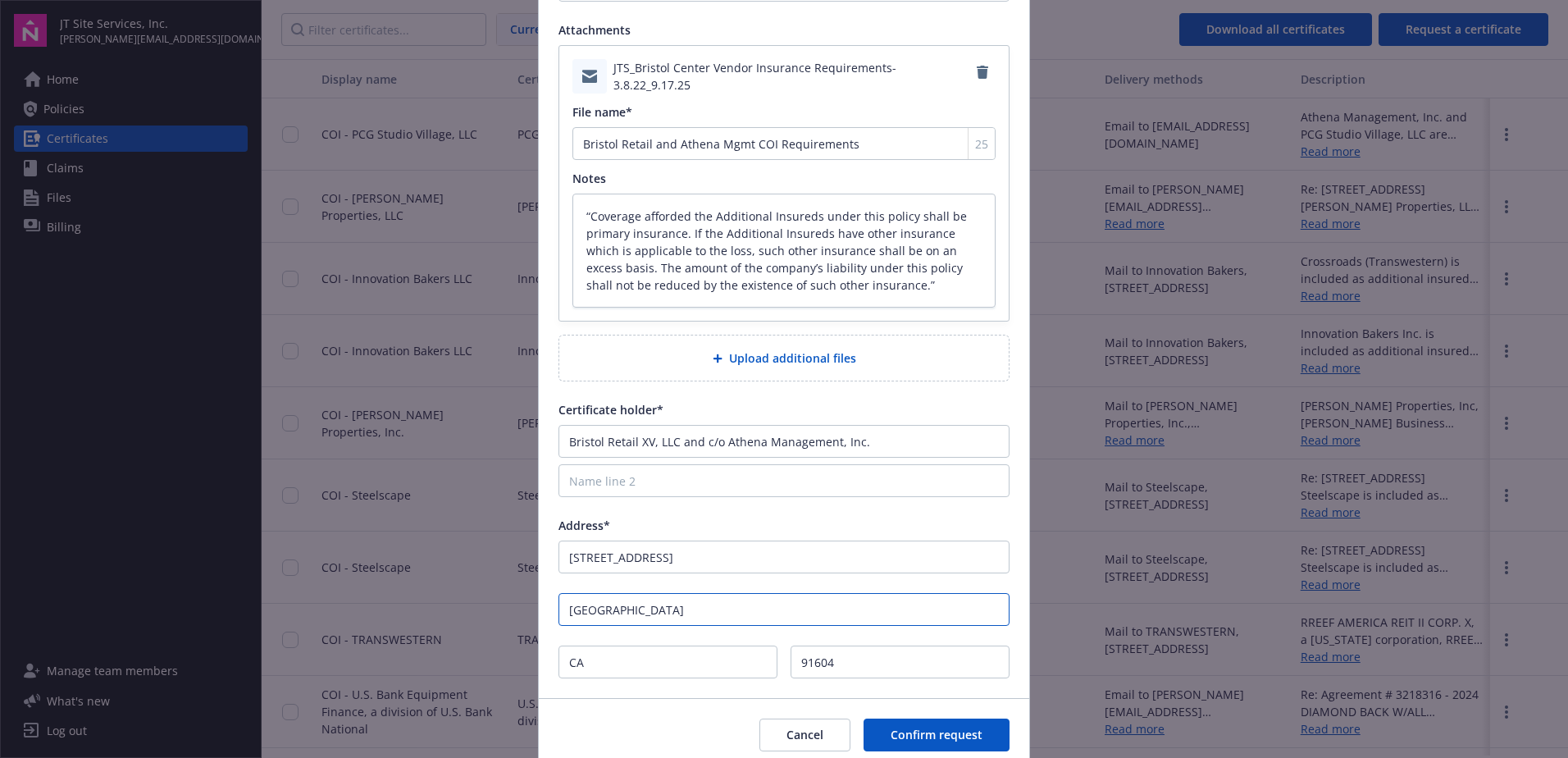
type input "T"
type textarea "x"
type input "Tu"
type textarea "x"
type input "Tus"
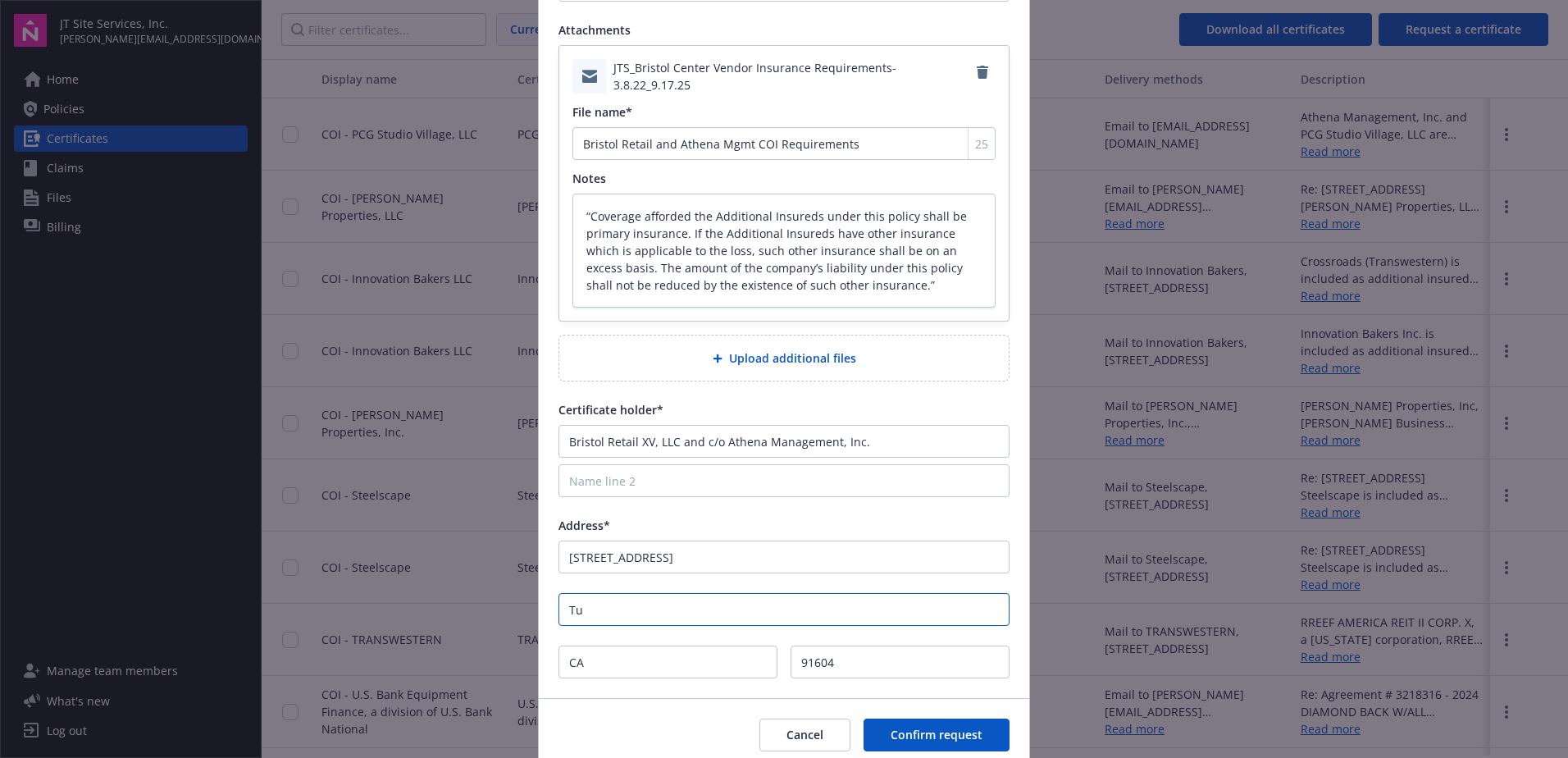
type textarea "x"
type input "Tust"
type textarea "x"
click at [686, 516] on div "Coverage General liability Commercial Auto Umbrella/Excess Workers' compensatio…" at bounding box center [783, 201] width 490 height 994
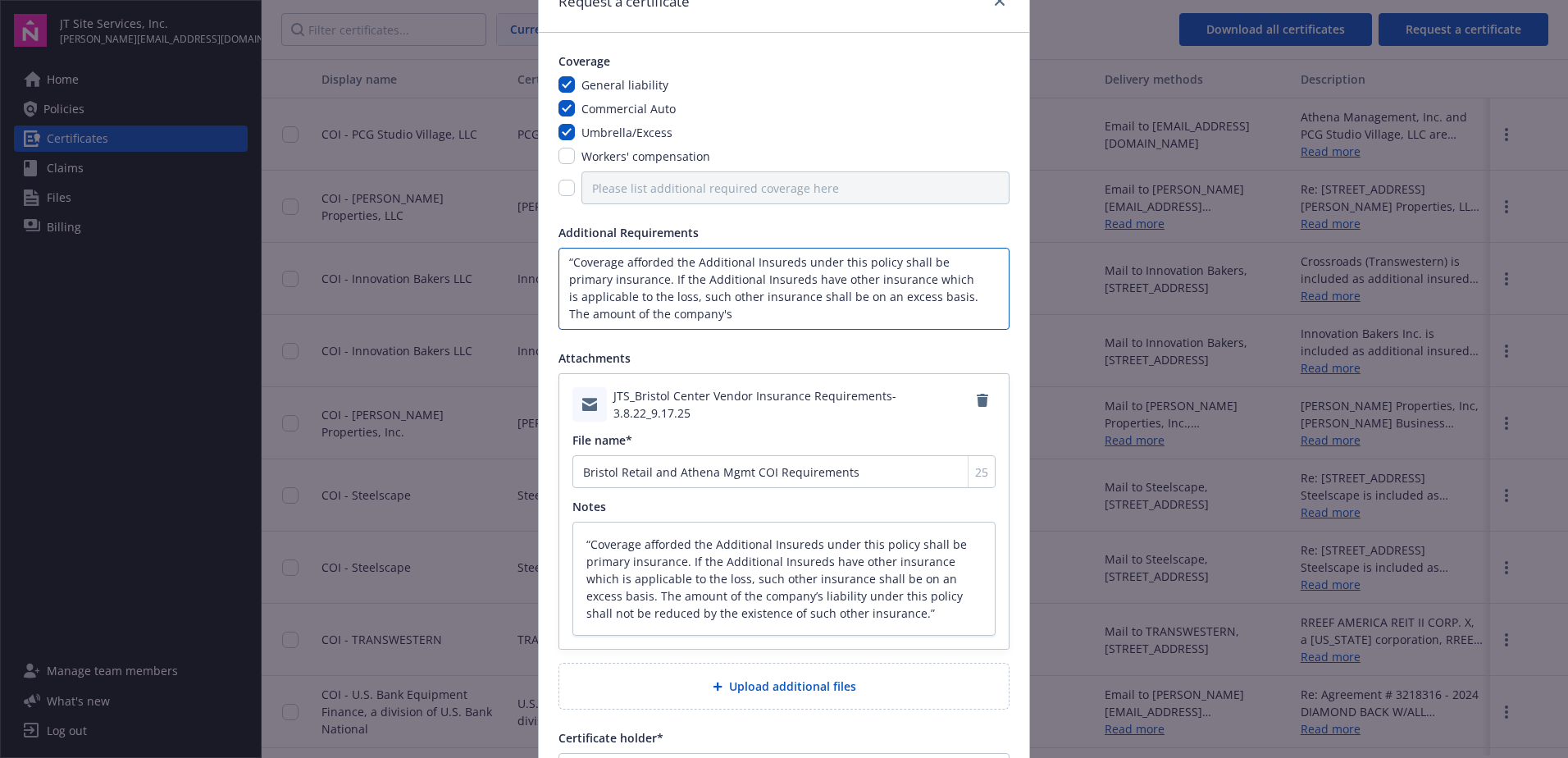
scroll to position [0, 0]
drag, startPoint x: 759, startPoint y: 320, endPoint x: 524, endPoint y: 243, distance: 247.3
click at [524, 243] on div "Request a certificate Coverage General liability Commercial Auto Umbrella/Exces…" at bounding box center [784, 379] width 1568 height 758
paste textarea "Bristol Retail XV, LLC and JH Palm Desert, LLC and Athena Management, Inc."
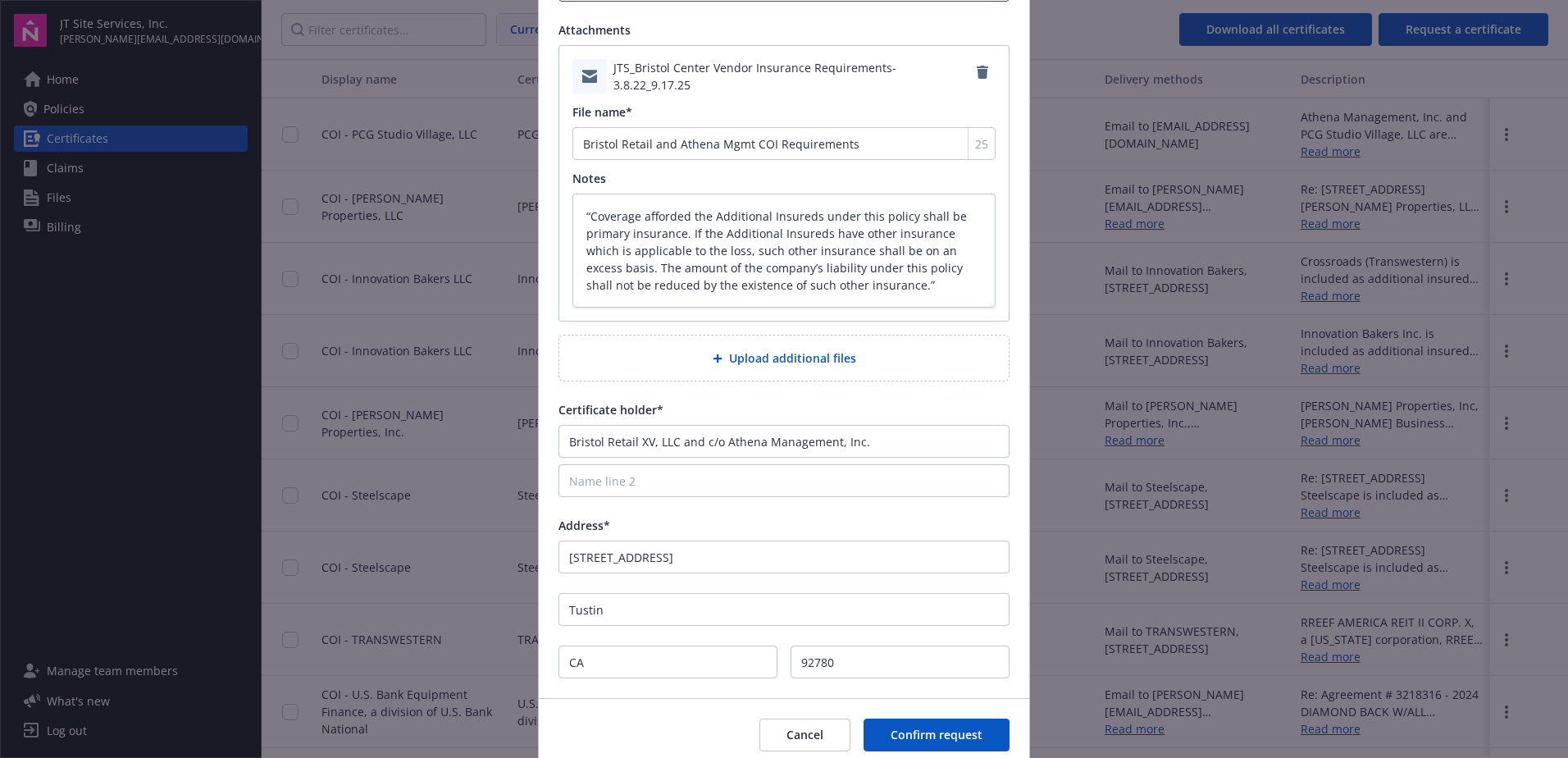
scroll to position [477, 0]
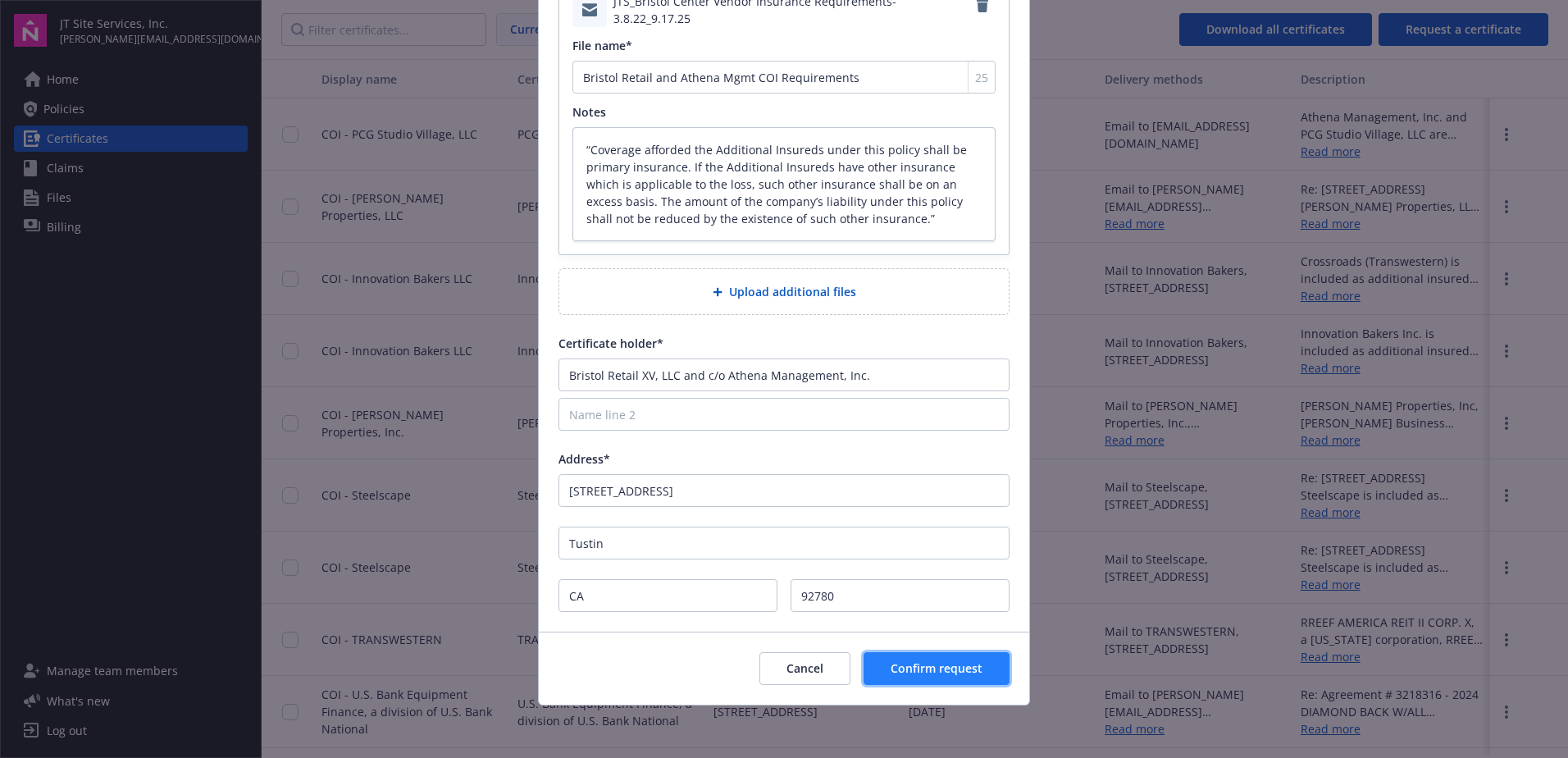
click at [964, 672] on span "Confirm request" at bounding box center [936, 668] width 92 height 15
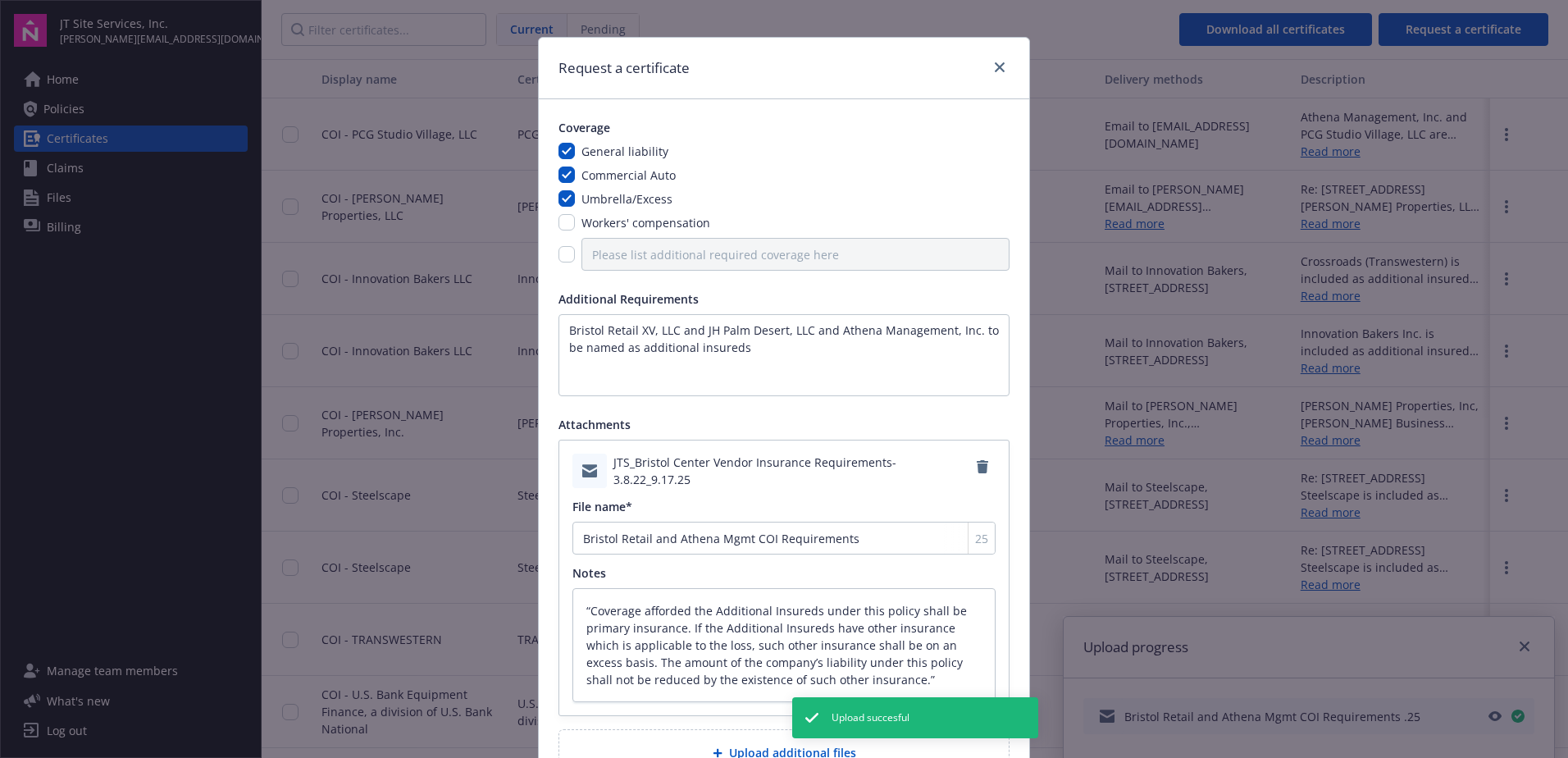
scroll to position [0, 0]
